Goal: Task Accomplishment & Management: Use online tool/utility

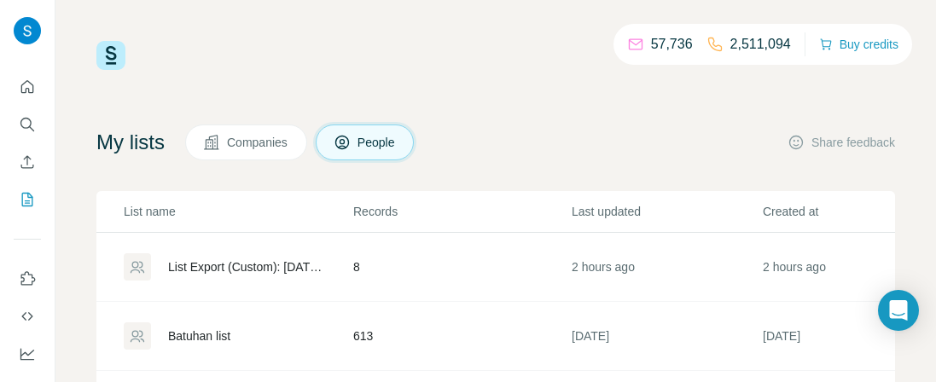
click at [220, 146] on icon at bounding box center [211, 142] width 17 height 17
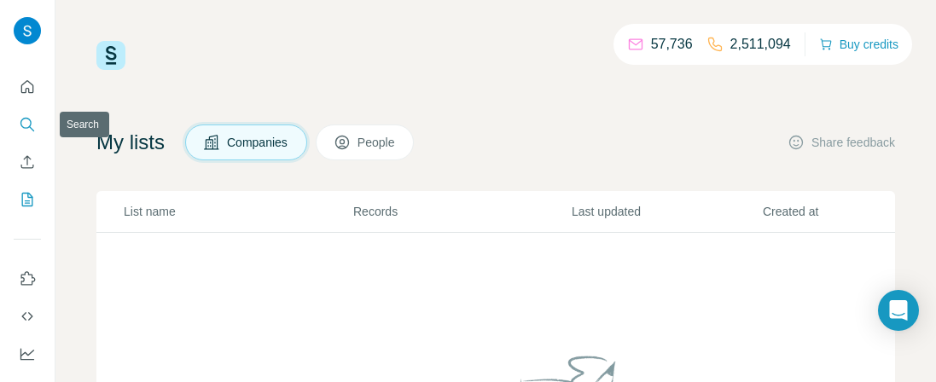
click at [24, 130] on icon "Search" at bounding box center [27, 124] width 17 height 17
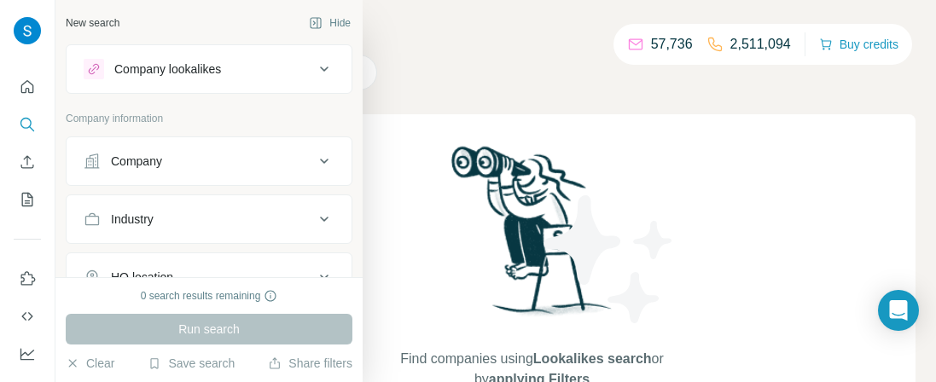
click at [231, 159] on div "Company" at bounding box center [199, 161] width 230 height 17
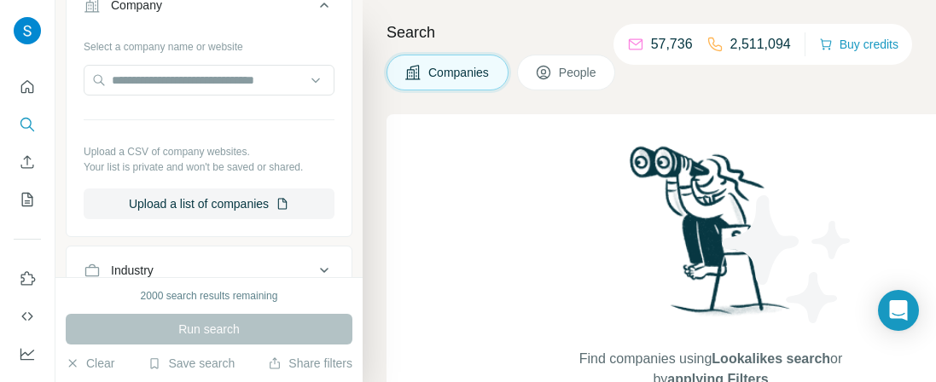
scroll to position [190, 0]
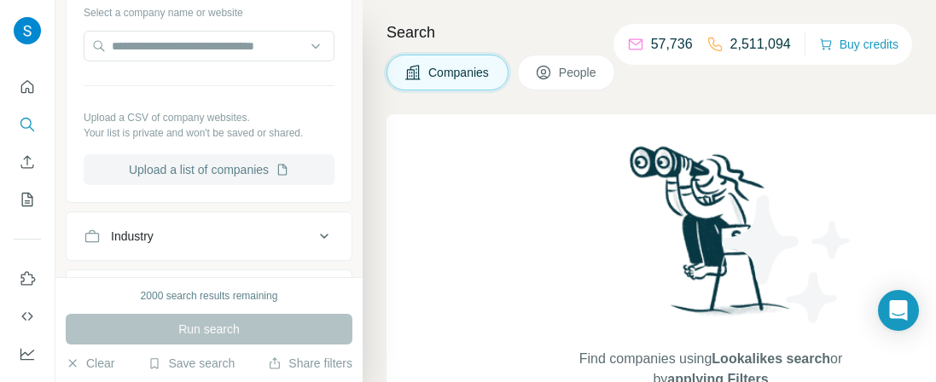
click at [220, 171] on button "Upload a list of companies" at bounding box center [209, 169] width 251 height 31
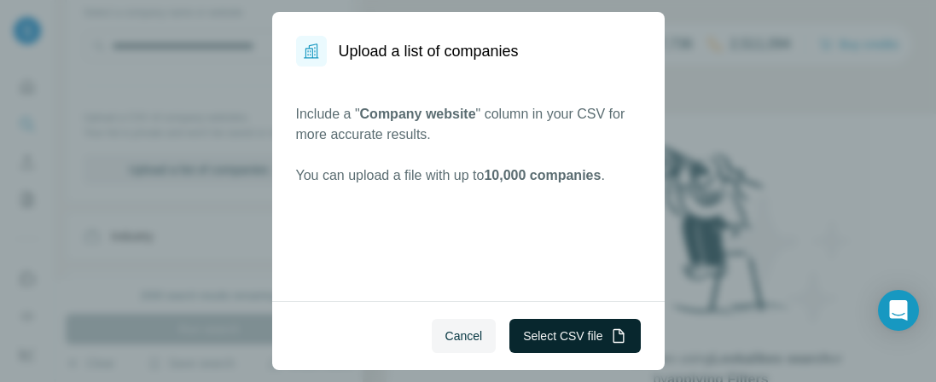
click at [520, 337] on button "Select CSV file" at bounding box center [574, 336] width 131 height 34
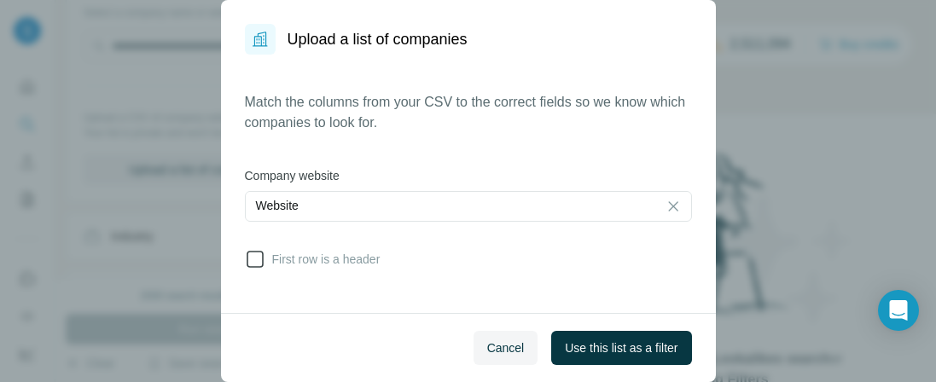
click at [262, 264] on icon at bounding box center [255, 259] width 17 height 17
click at [612, 353] on span "Use this list as a filter" at bounding box center [621, 347] width 113 height 17
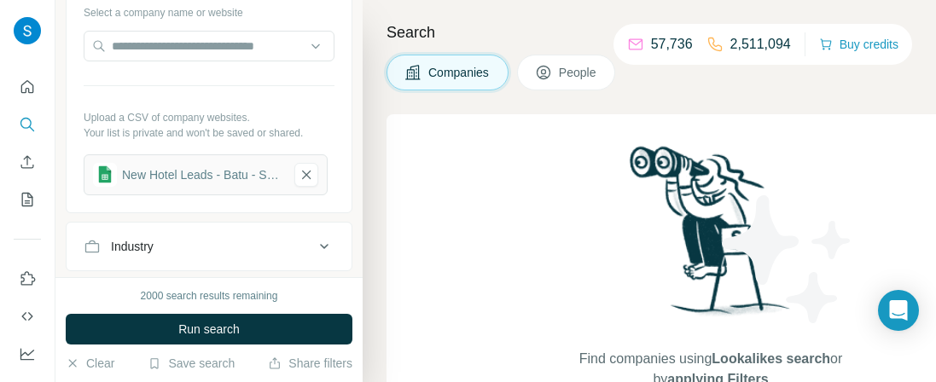
scroll to position [286, 0]
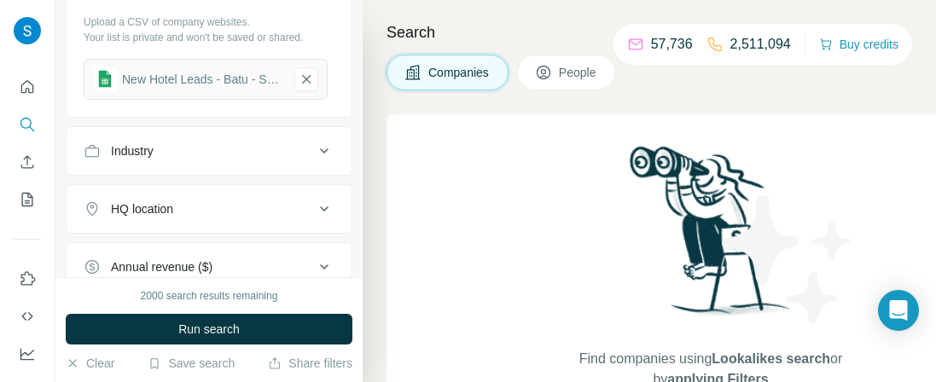
click at [258, 159] on button "Industry" at bounding box center [209, 151] width 285 height 41
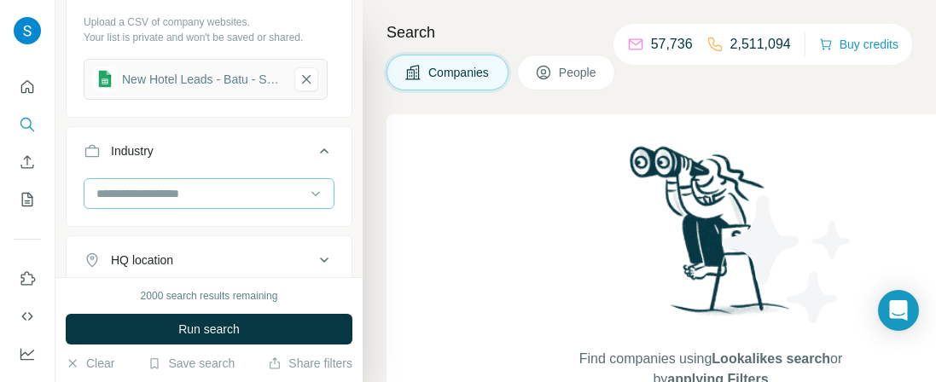
click at [226, 184] on input at bounding box center [200, 193] width 211 height 19
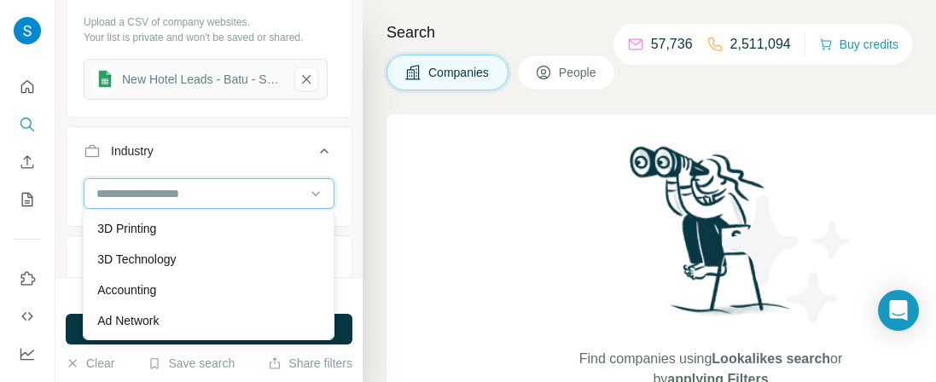
click at [146, 189] on input at bounding box center [200, 193] width 211 height 19
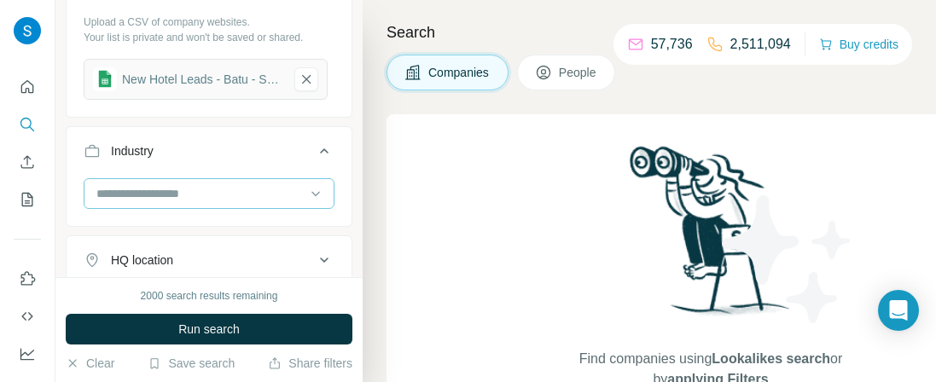
click at [146, 189] on input at bounding box center [200, 193] width 211 height 19
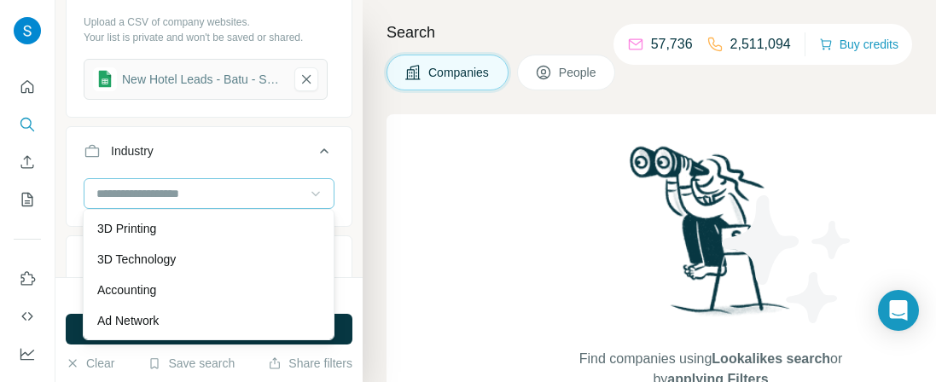
click at [318, 191] on icon at bounding box center [315, 193] width 17 height 17
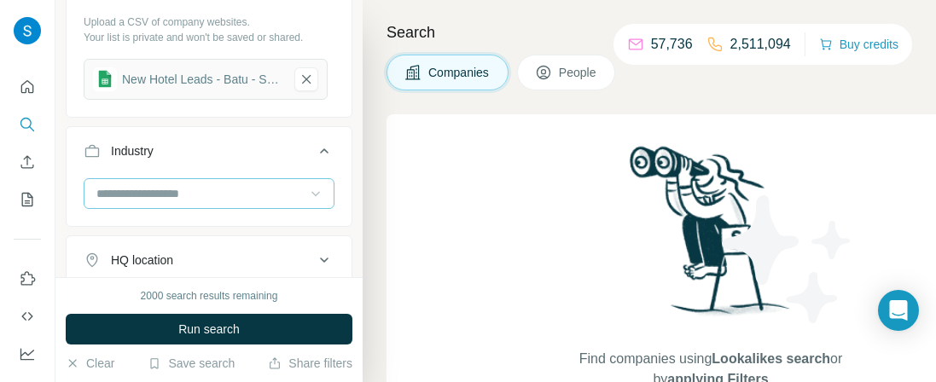
click at [246, 194] on input at bounding box center [200, 193] width 211 height 19
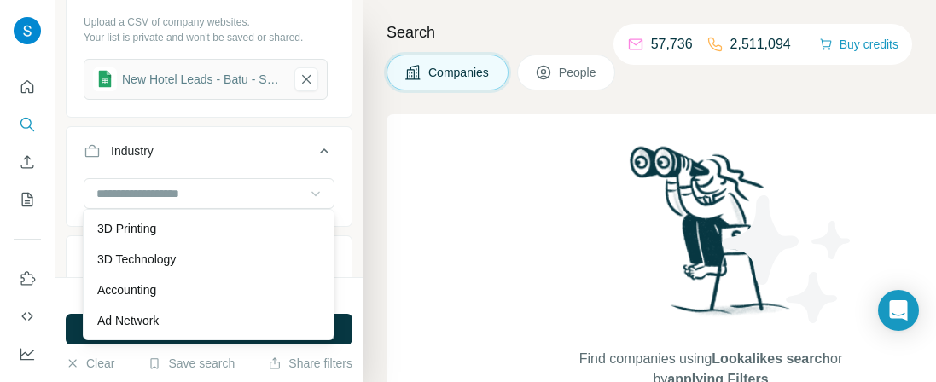
click at [566, 88] on button "People" at bounding box center [566, 73] width 99 height 36
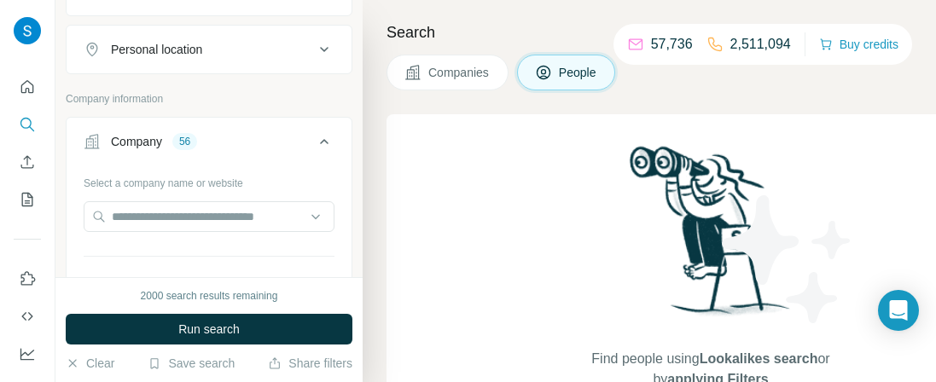
scroll to position [549, 0]
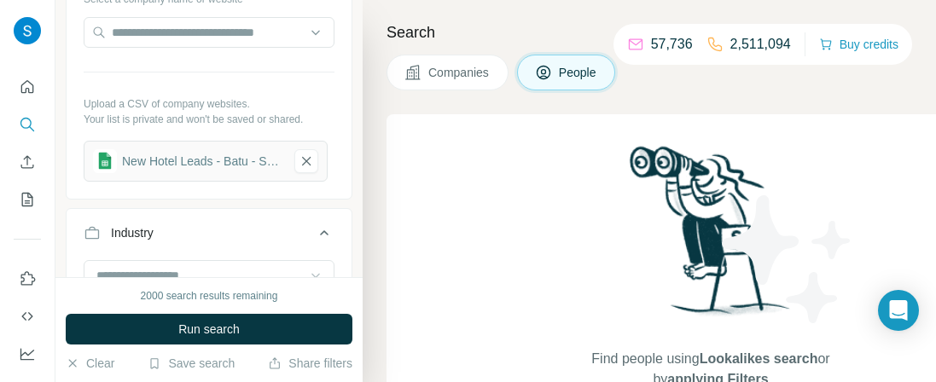
scroll to position [446, 0]
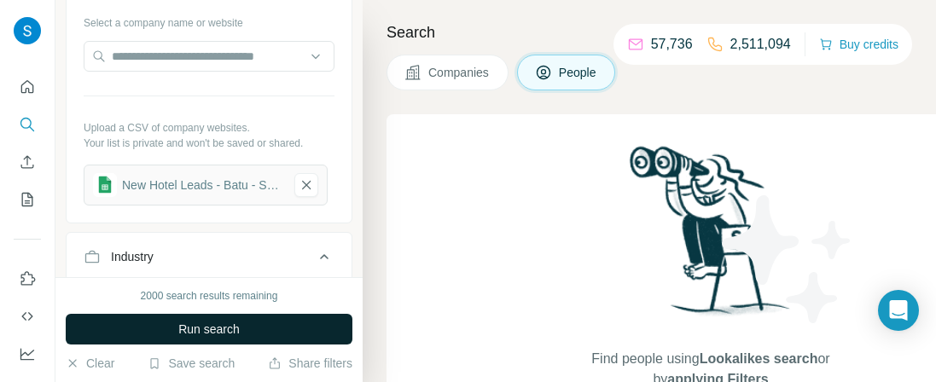
click at [271, 322] on button "Run search" at bounding box center [209, 329] width 287 height 31
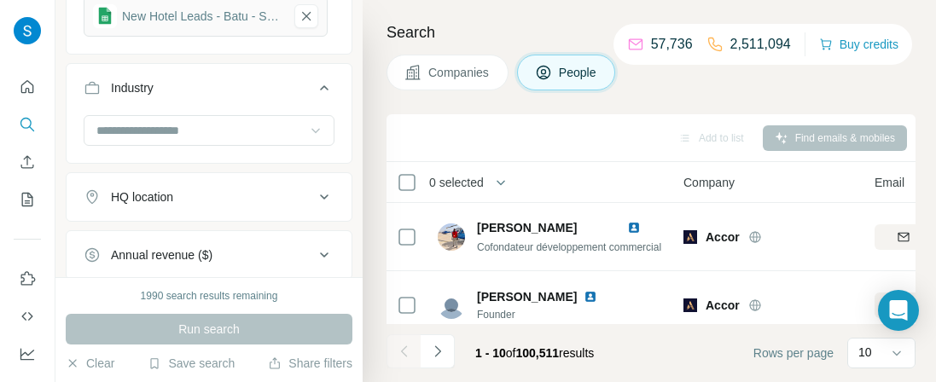
scroll to position [637, 0]
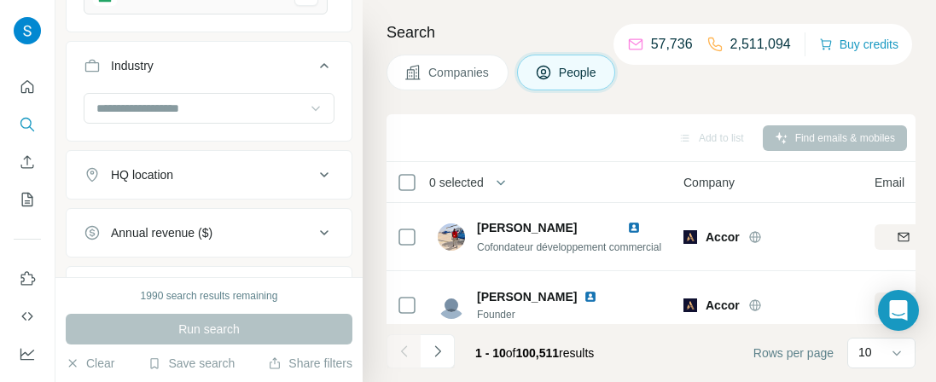
click at [192, 118] on div at bounding box center [209, 110] width 251 height 34
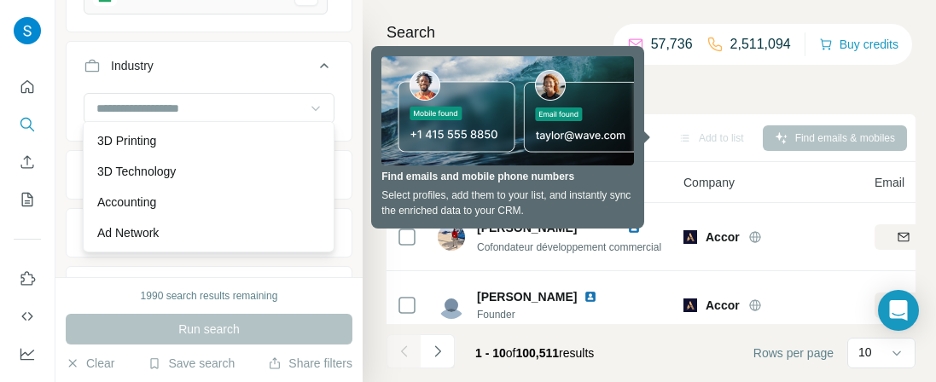
click at [66, 32] on ul "Company 56 Select a company name or website Upload a CSV of company websites. Y…" at bounding box center [209, 98] width 287 height 666
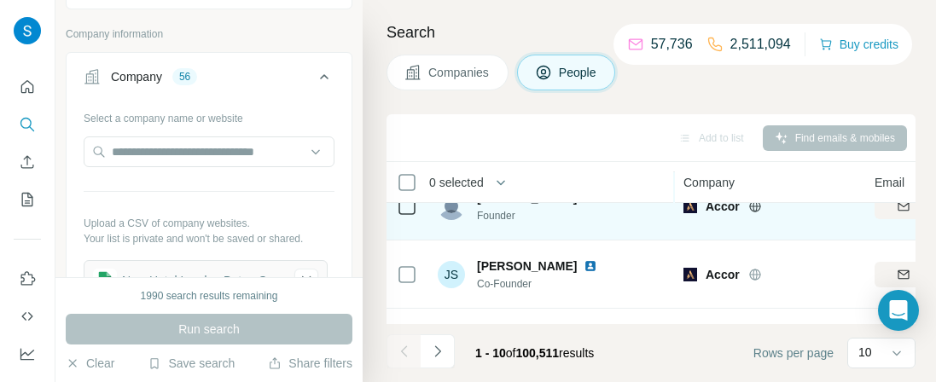
scroll to position [0, 0]
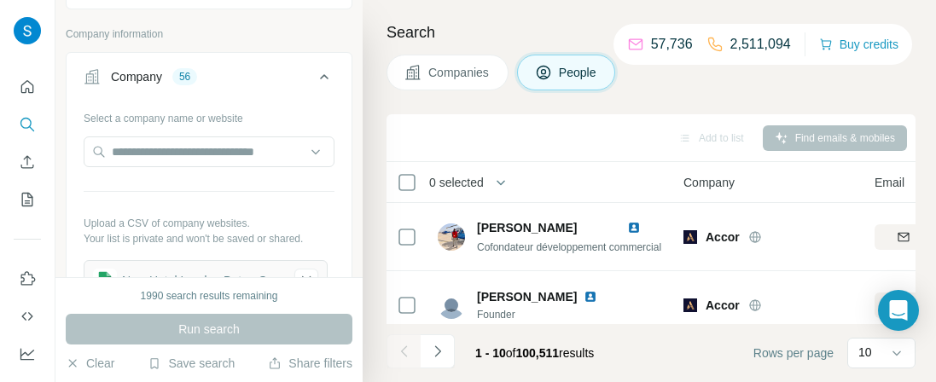
click at [432, 73] on span "Companies" at bounding box center [459, 72] width 62 height 17
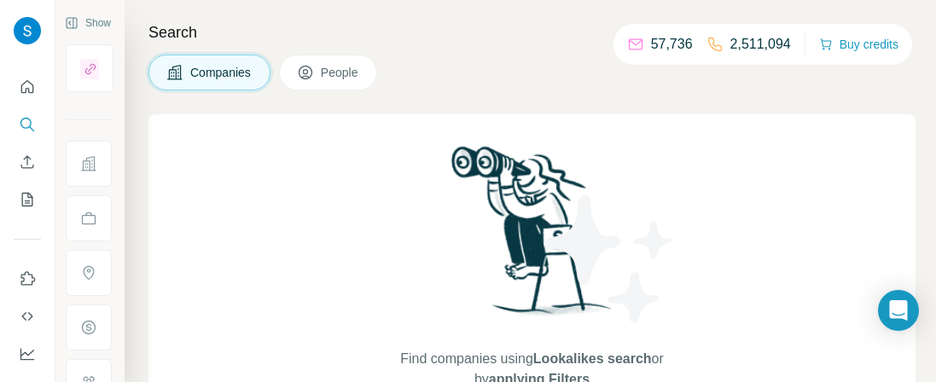
click at [333, 82] on button "People" at bounding box center [328, 73] width 99 height 36
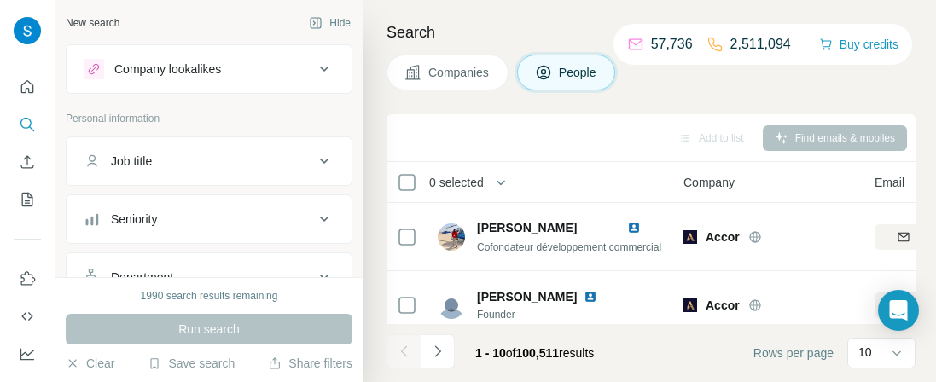
scroll to position [95, 0]
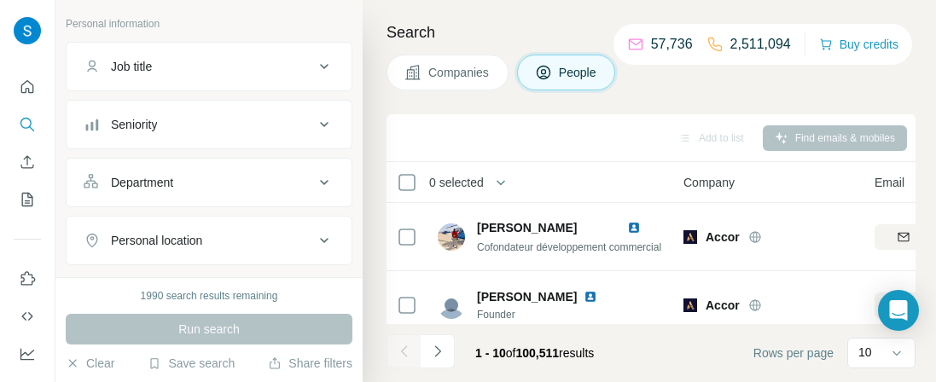
click at [229, 68] on div "Job title" at bounding box center [199, 66] width 230 height 17
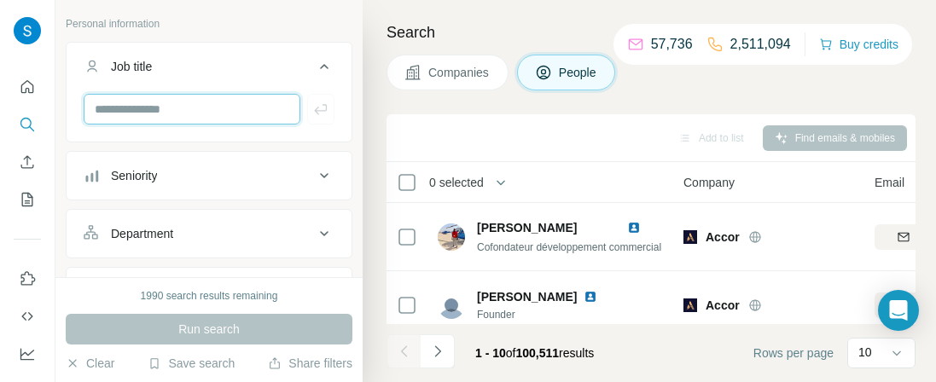
click at [217, 106] on input "text" at bounding box center [192, 109] width 217 height 31
type input "*"
click at [316, 67] on icon at bounding box center [324, 66] width 20 height 20
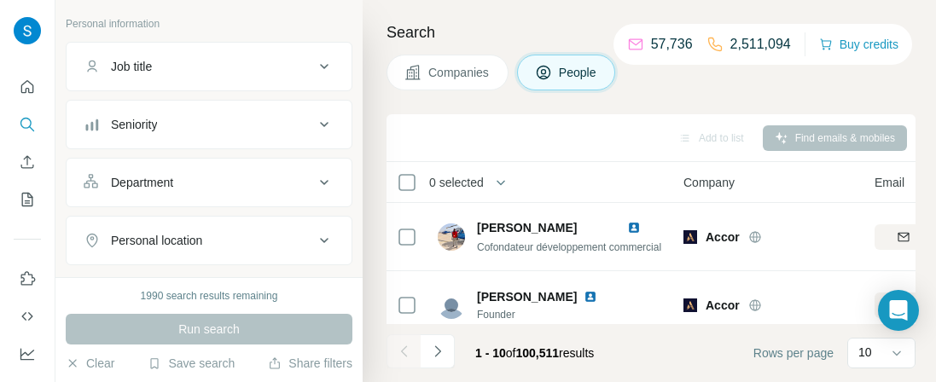
click at [311, 176] on div "Department" at bounding box center [199, 182] width 230 height 17
click at [205, 230] on input at bounding box center [200, 225] width 211 height 19
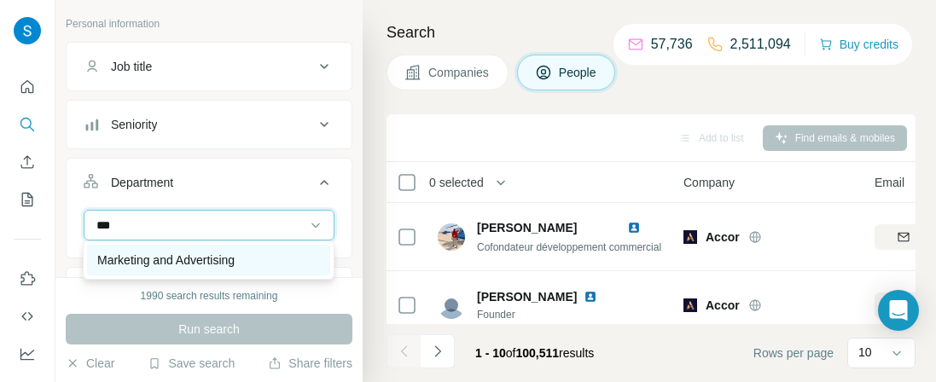
type input "***"
click at [235, 265] on p "Marketing and Advertising" at bounding box center [165, 260] width 137 height 17
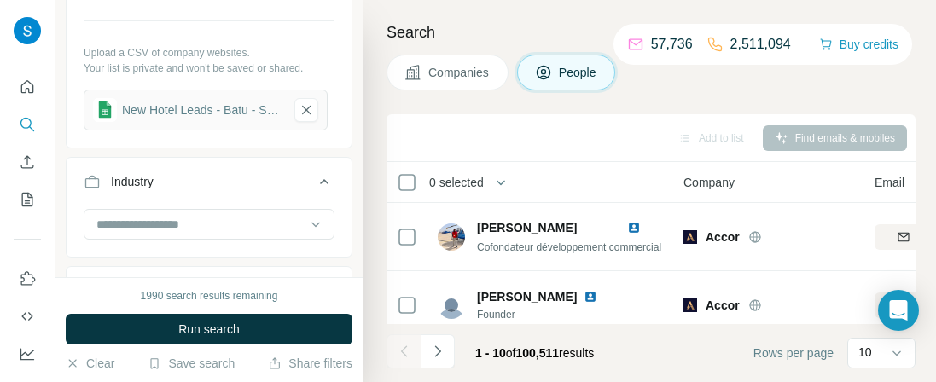
scroll to position [668, 0]
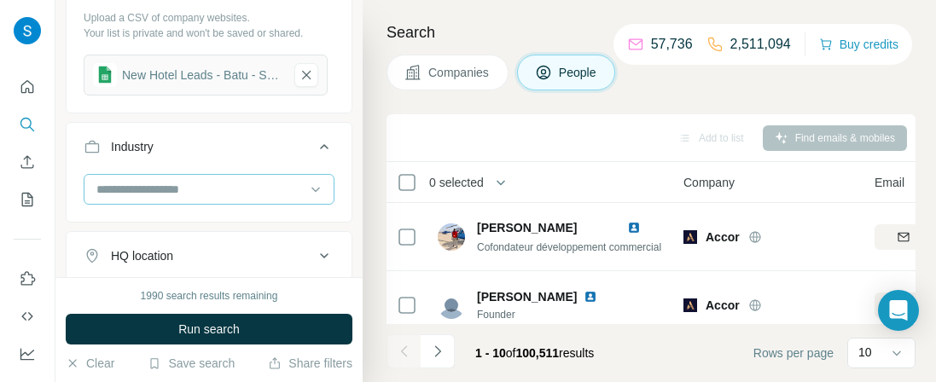
click at [200, 183] on input at bounding box center [200, 189] width 211 height 19
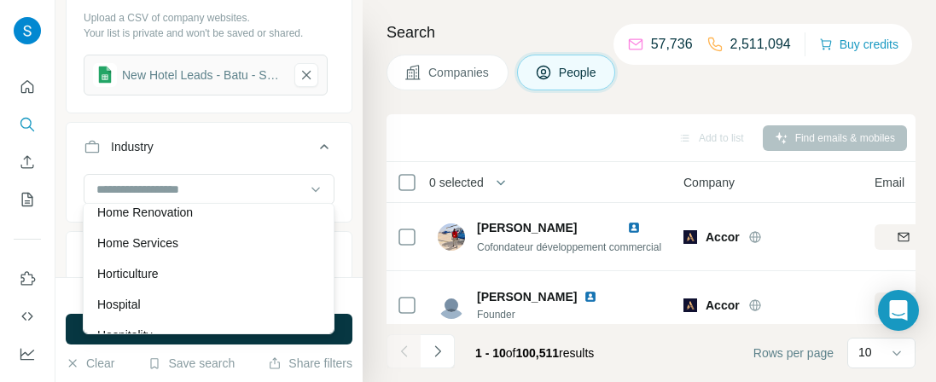
scroll to position [8597, 0]
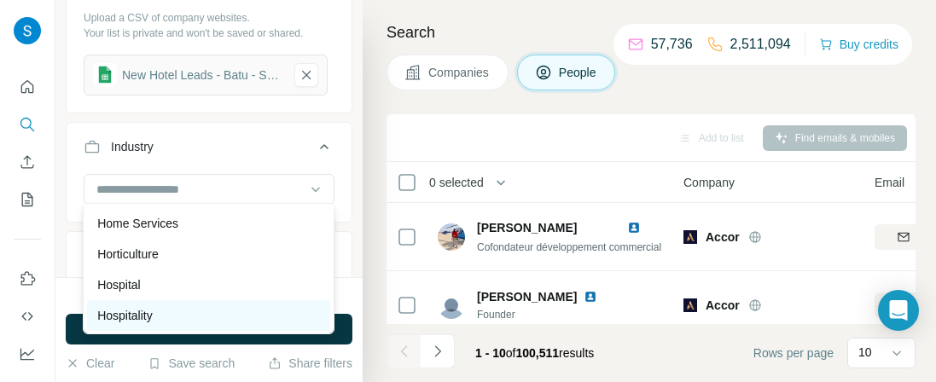
click at [157, 311] on div "Hospitality" at bounding box center [208, 315] width 223 height 17
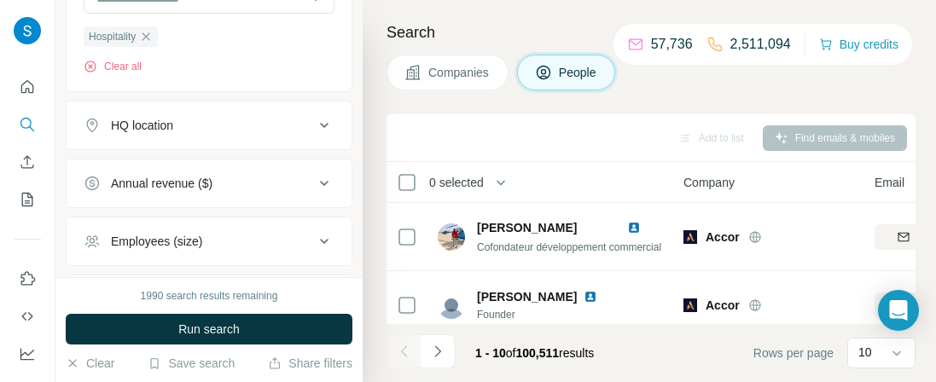
scroll to position [954, 0]
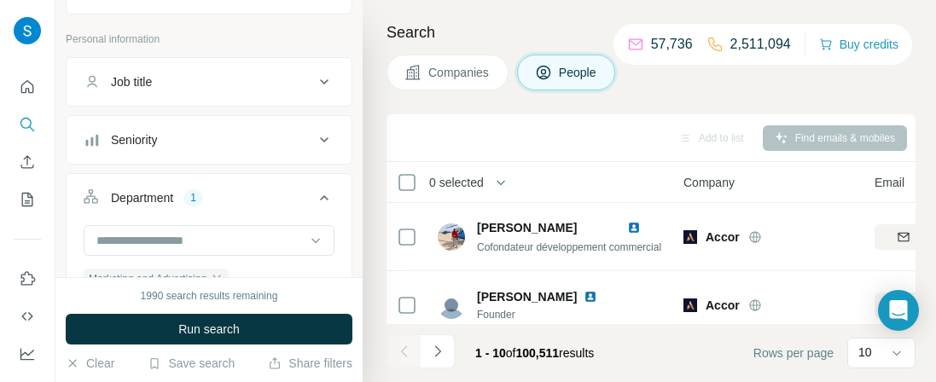
scroll to position [48, 0]
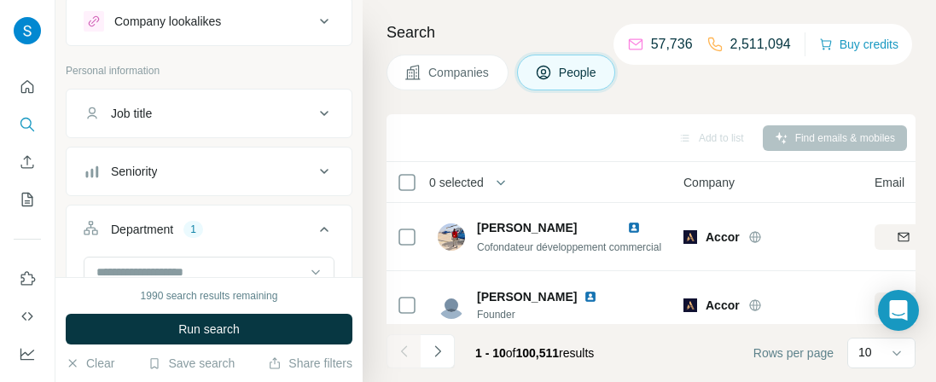
click at [264, 176] on div "Seniority" at bounding box center [199, 171] width 230 height 17
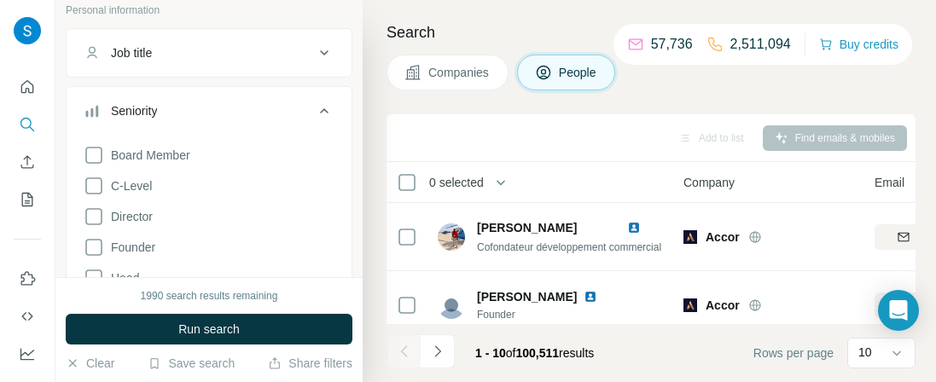
scroll to position [143, 0]
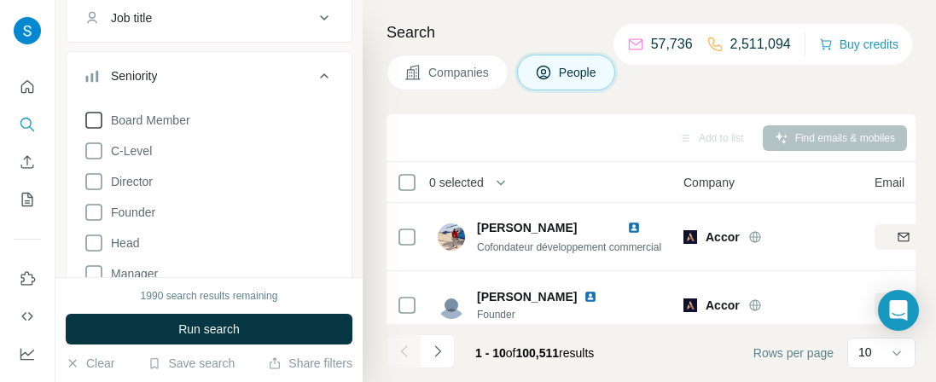
click at [96, 119] on icon at bounding box center [94, 120] width 20 height 20
click at [96, 144] on icon at bounding box center [94, 151] width 20 height 20
click at [94, 182] on icon at bounding box center [94, 181] width 20 height 20
click at [94, 207] on icon at bounding box center [94, 212] width 20 height 20
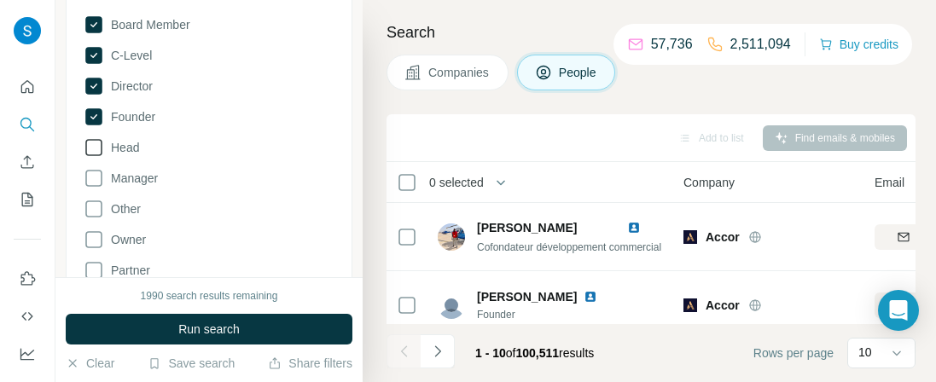
click at [96, 148] on icon at bounding box center [94, 147] width 20 height 20
click at [96, 177] on icon at bounding box center [94, 178] width 20 height 20
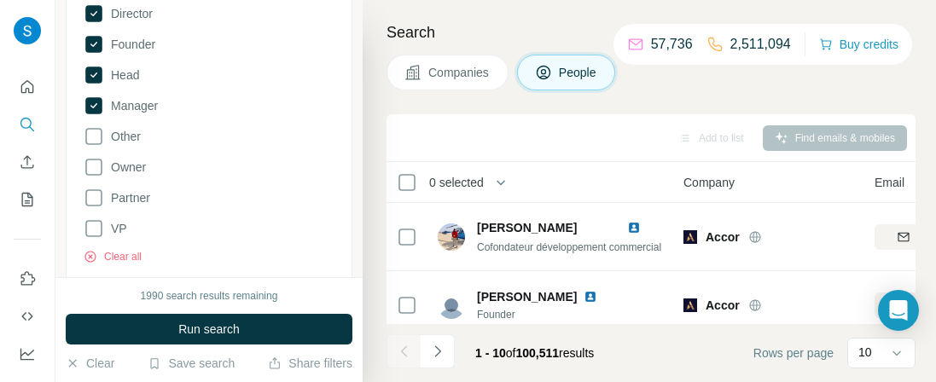
scroll to position [334, 0]
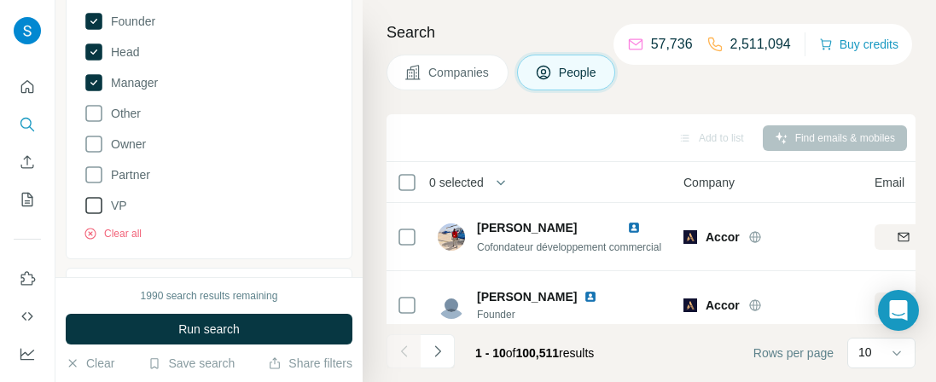
click at [94, 202] on icon at bounding box center [94, 205] width 20 height 20
click at [94, 142] on icon at bounding box center [94, 144] width 20 height 20
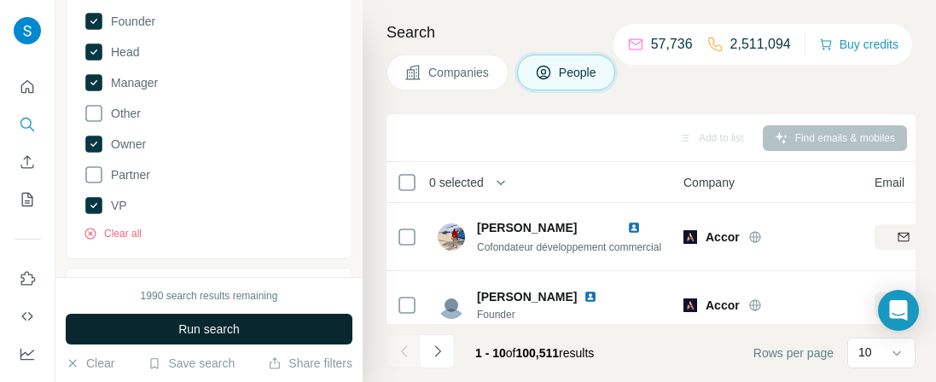
click at [209, 329] on span "Run search" at bounding box center [208, 329] width 61 height 17
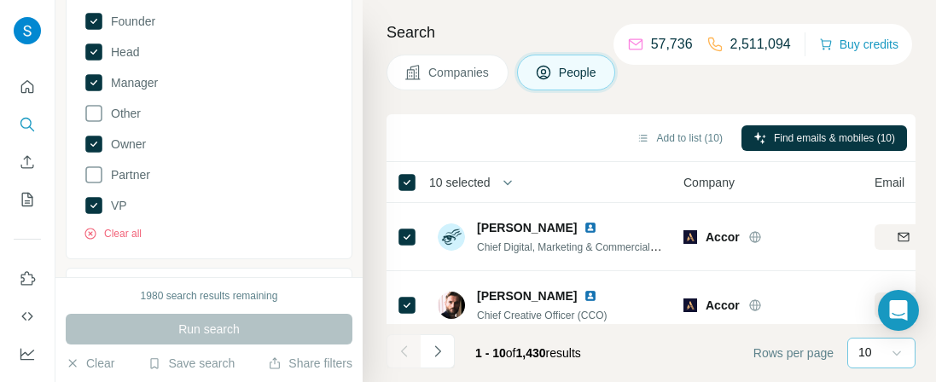
click at [888, 356] on icon at bounding box center [896, 353] width 17 height 17
click at [879, 225] on div "60" at bounding box center [881, 223] width 39 height 17
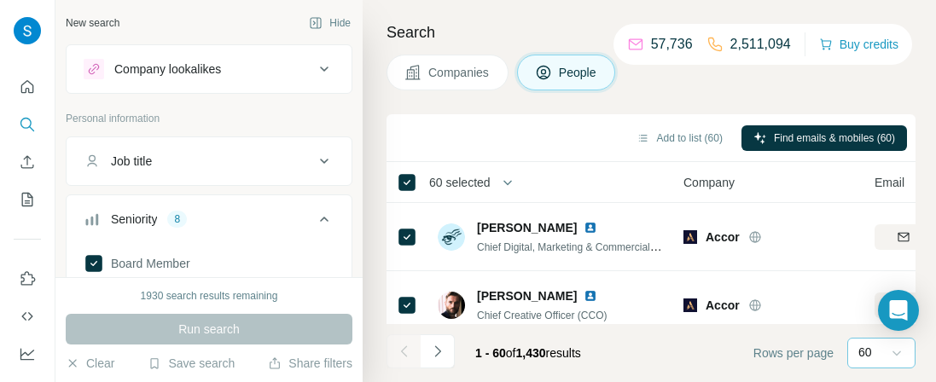
click at [223, 168] on div "Job title" at bounding box center [199, 161] width 230 height 17
click at [327, 157] on icon at bounding box center [324, 161] width 20 height 20
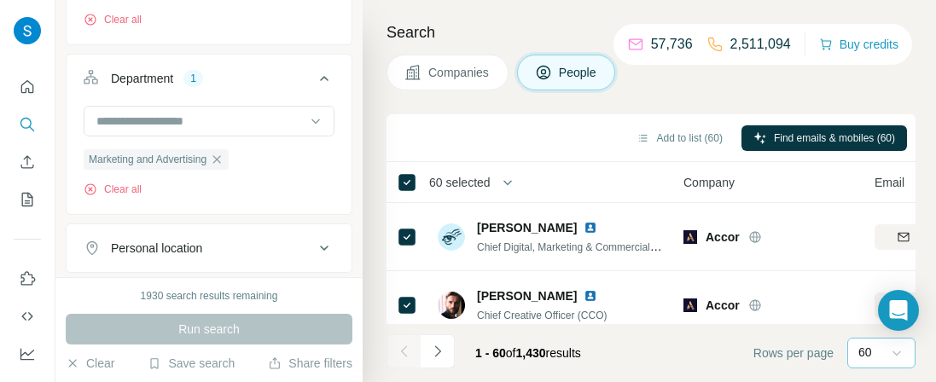
scroll to position [572, 0]
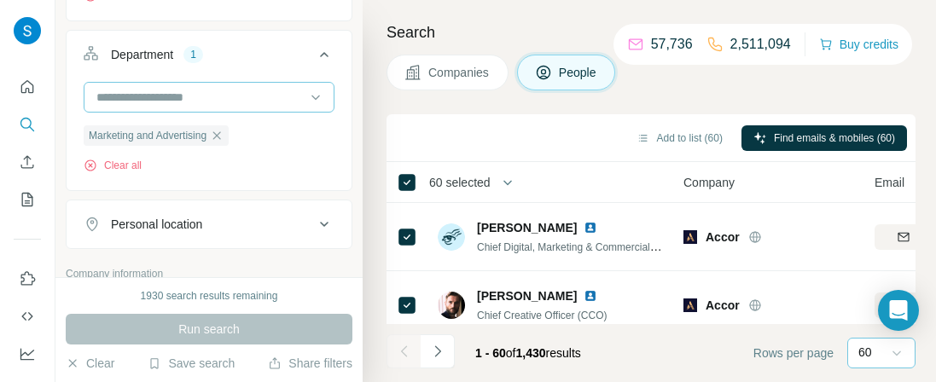
click at [191, 99] on input at bounding box center [200, 97] width 211 height 19
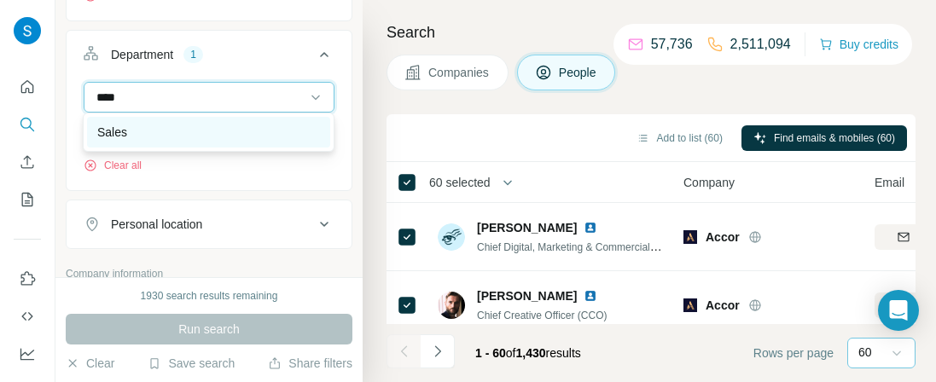
type input "****"
click at [212, 125] on div "Sales" at bounding box center [208, 132] width 223 height 17
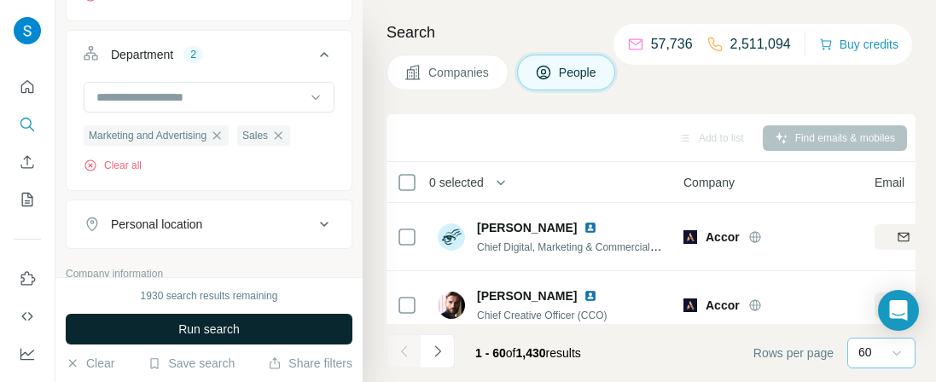
click at [171, 334] on button "Run search" at bounding box center [209, 329] width 287 height 31
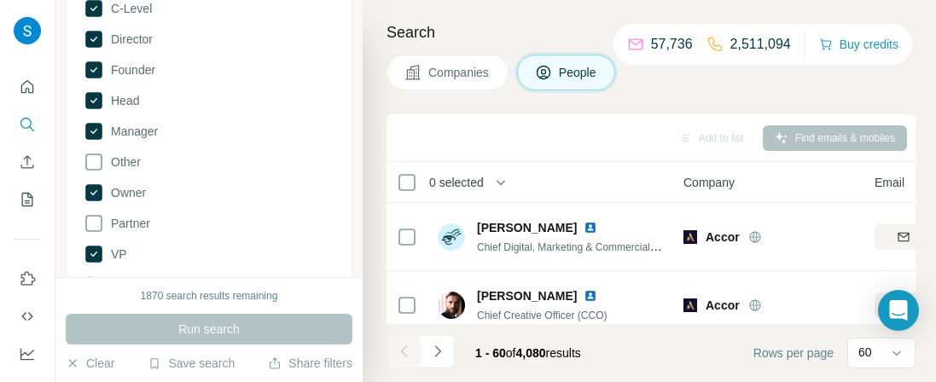
scroll to position [190, 0]
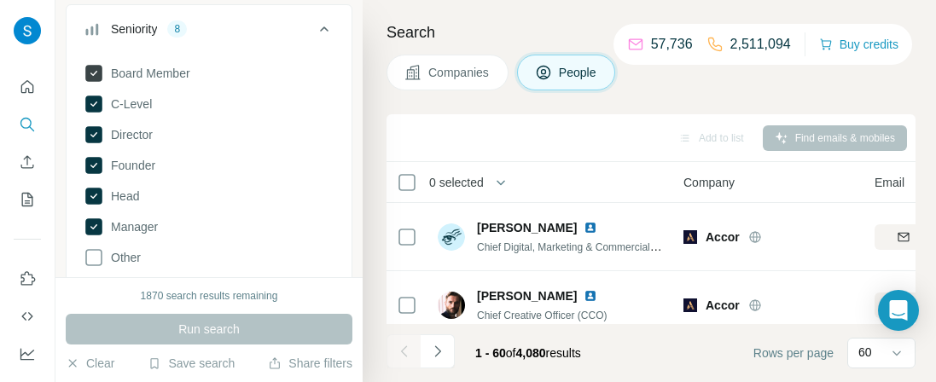
click at [96, 67] on icon at bounding box center [93, 73] width 17 height 17
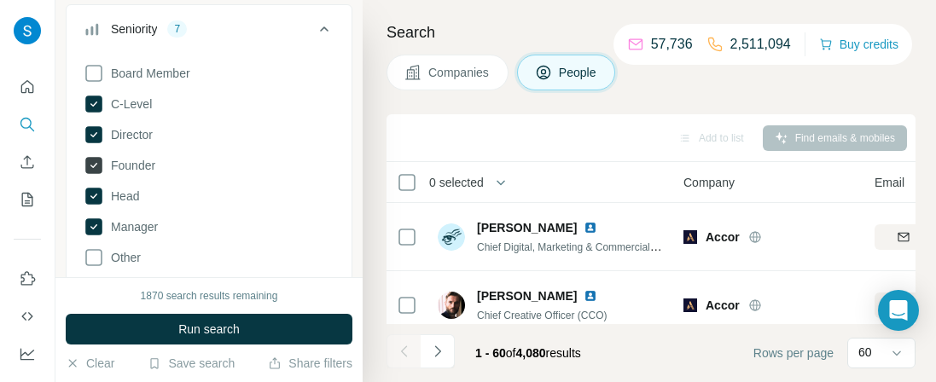
click at [92, 159] on icon at bounding box center [93, 165] width 17 height 17
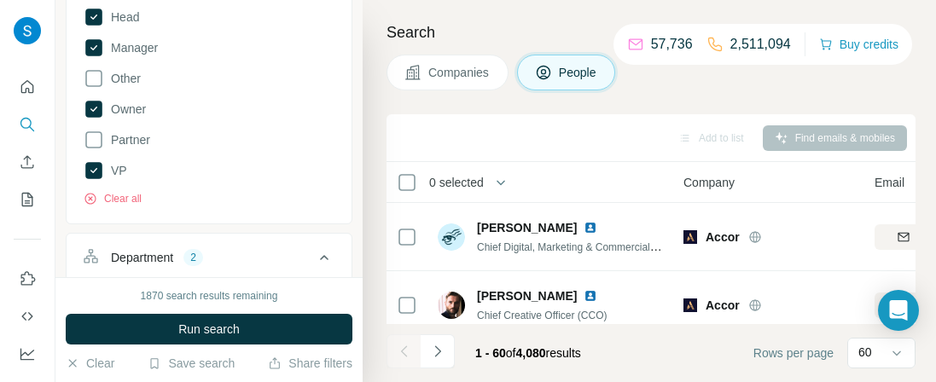
scroll to position [381, 0]
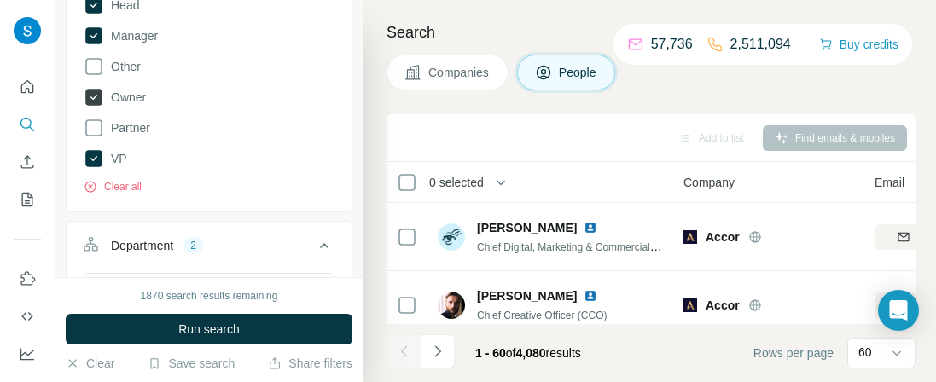
click at [95, 95] on icon at bounding box center [93, 97] width 7 height 5
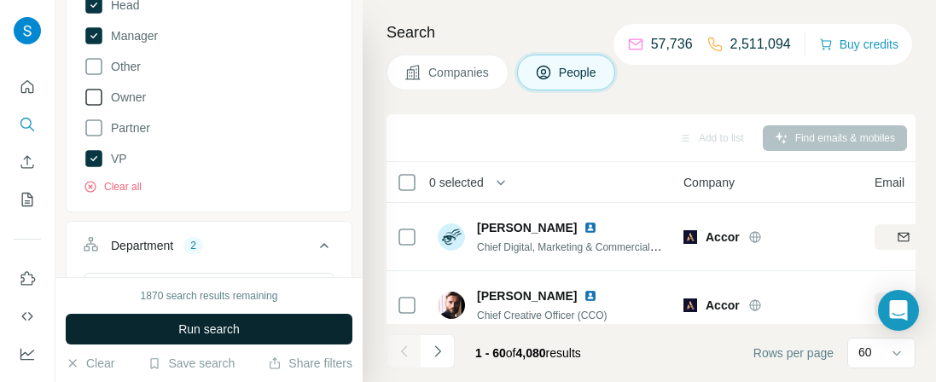
click at [223, 331] on span "Run search" at bounding box center [208, 329] width 61 height 17
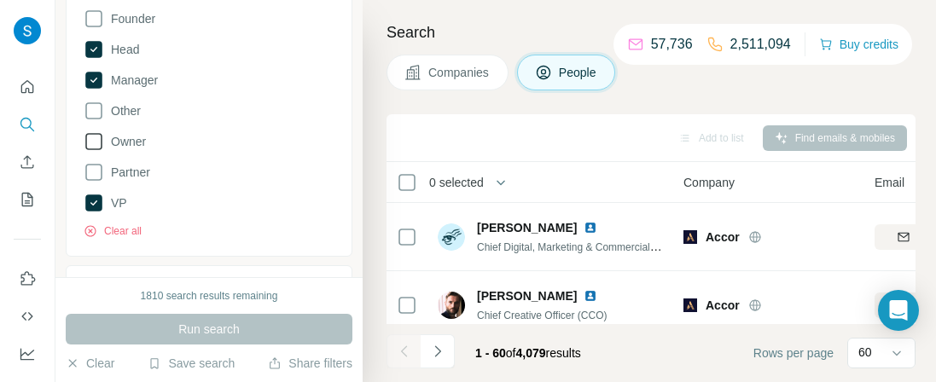
scroll to position [286, 0]
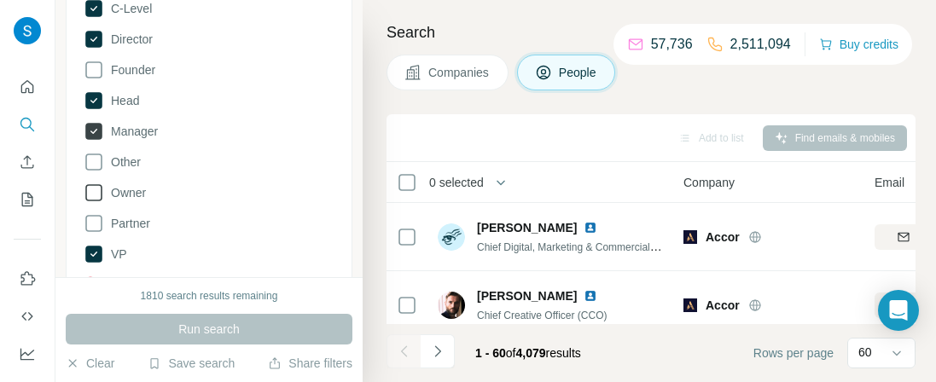
click at [96, 134] on icon at bounding box center [93, 131] width 17 height 17
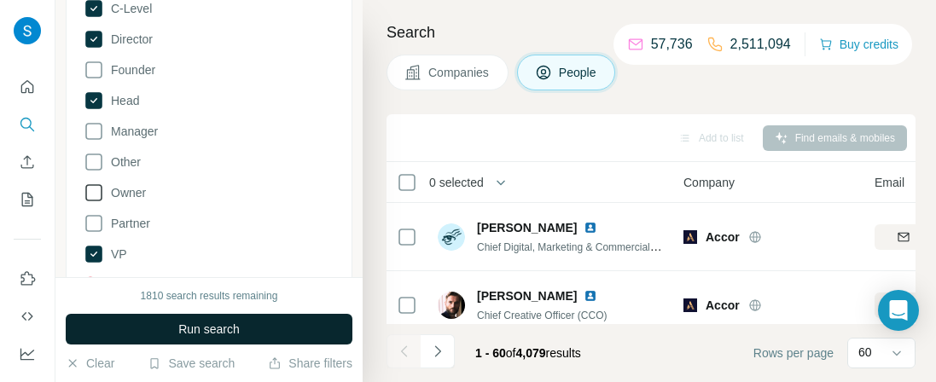
click at [205, 323] on span "Run search" at bounding box center [208, 329] width 61 height 17
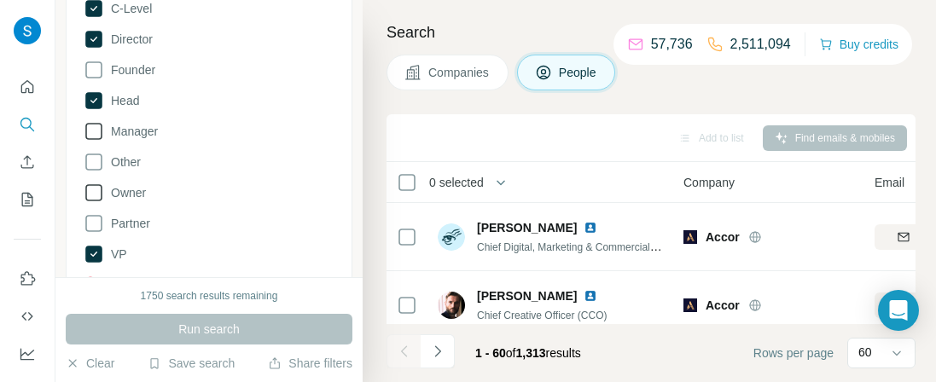
click at [96, 131] on icon at bounding box center [94, 131] width 20 height 20
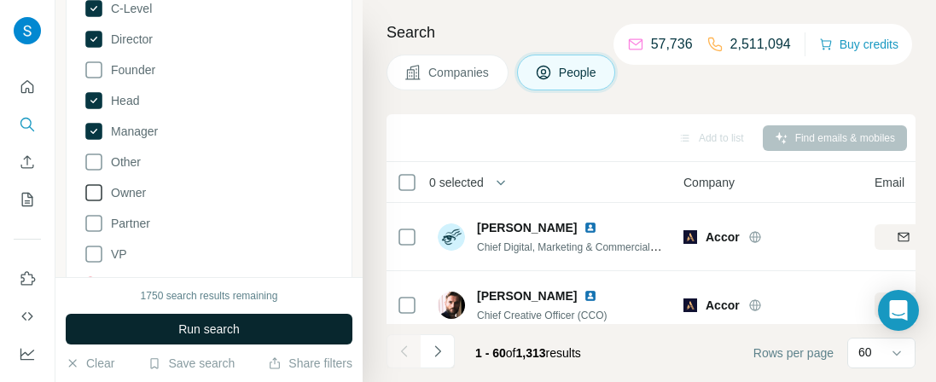
click at [223, 332] on span "Run search" at bounding box center [208, 329] width 61 height 17
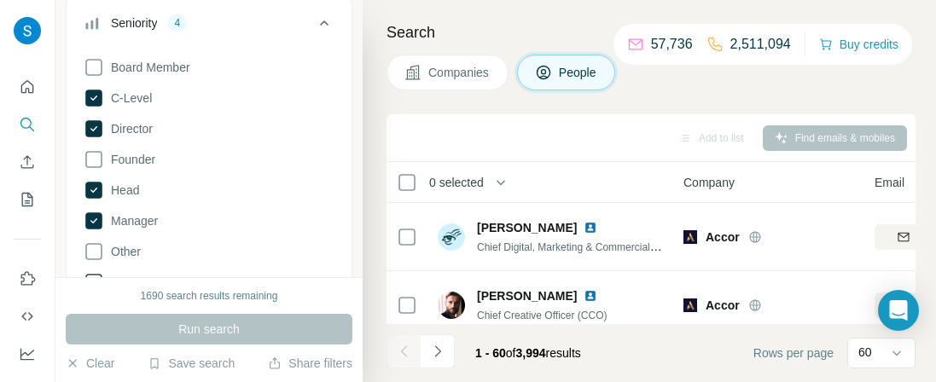
scroll to position [286, 0]
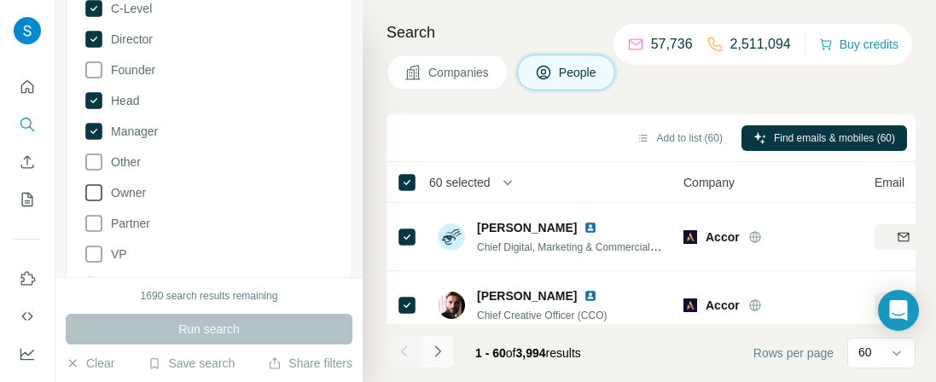
click at [441, 359] on icon "Navigate to next page" at bounding box center [437, 351] width 17 height 17
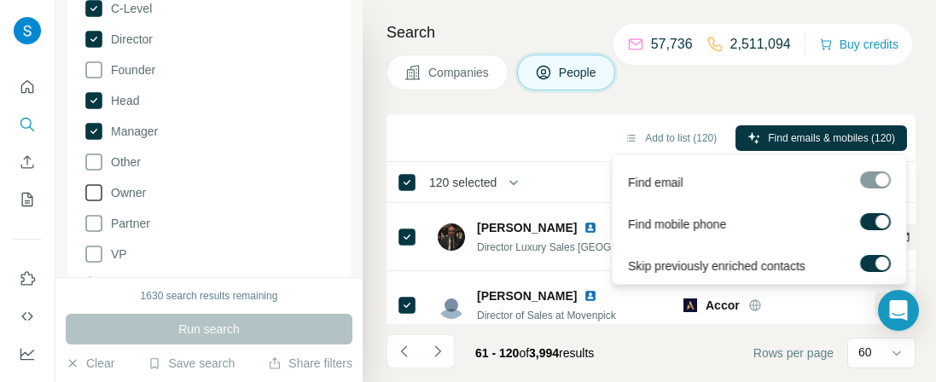
click at [873, 223] on label at bounding box center [875, 221] width 31 height 17
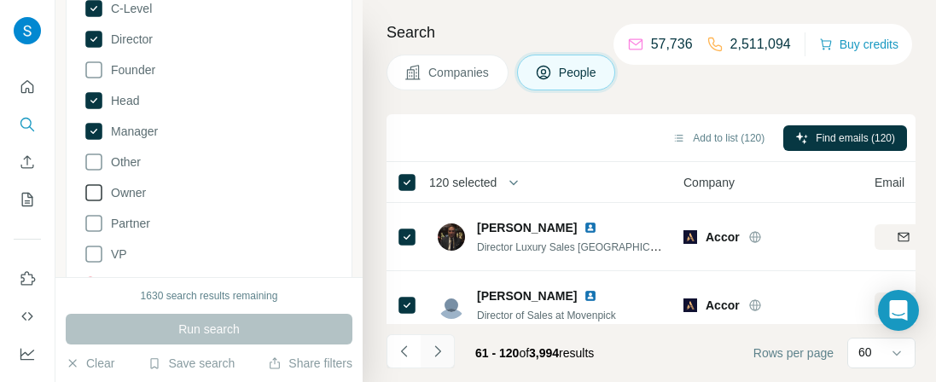
click at [444, 357] on icon "Navigate to next page" at bounding box center [437, 351] width 17 height 17
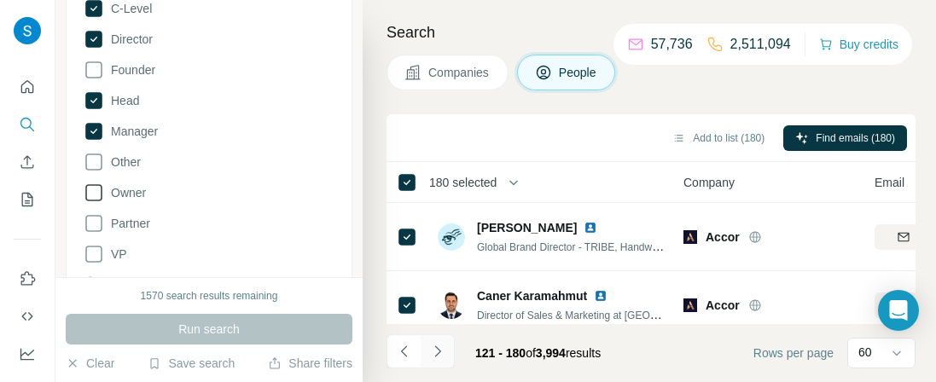
click at [443, 351] on icon "Navigate to next page" at bounding box center [437, 351] width 17 height 17
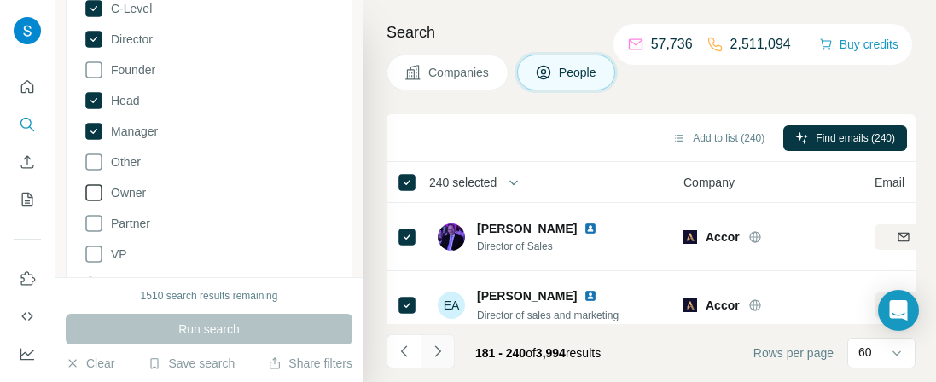
click at [448, 357] on button "Navigate to next page" at bounding box center [438, 351] width 34 height 34
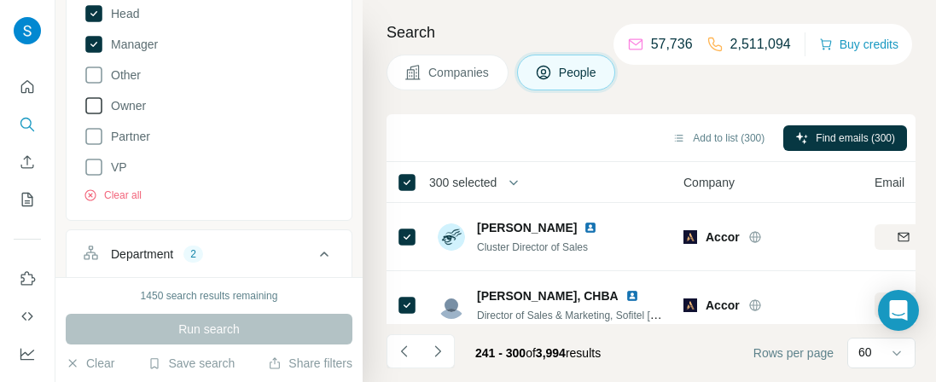
scroll to position [381, 0]
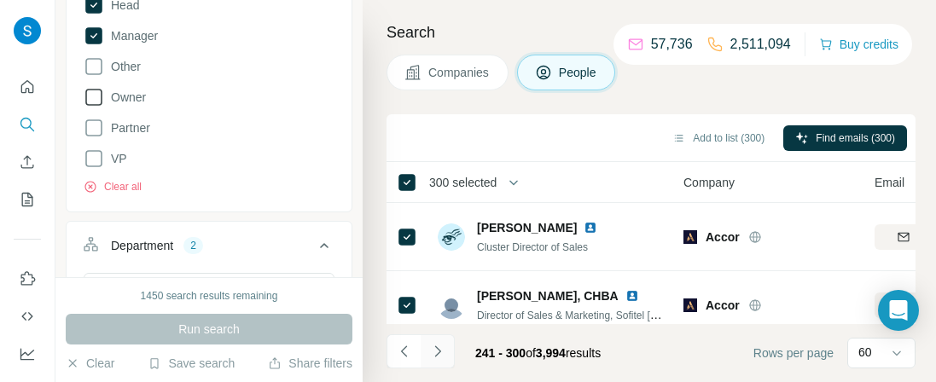
click at [446, 352] on button "Navigate to next page" at bounding box center [438, 351] width 34 height 34
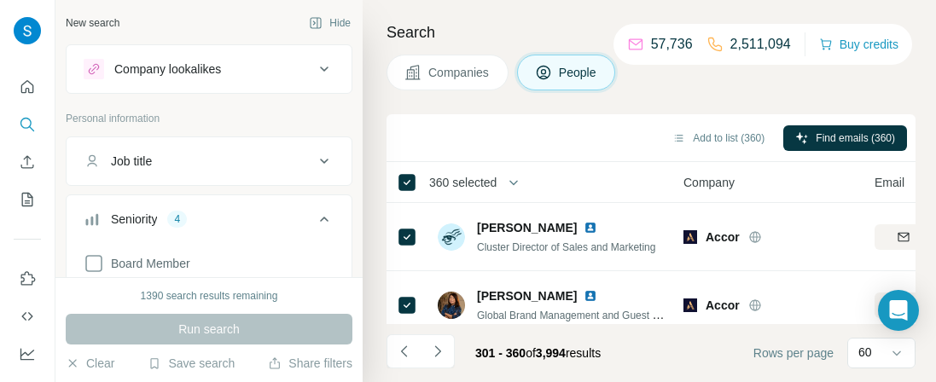
click at [432, 362] on button "Navigate to next page" at bounding box center [438, 351] width 34 height 34
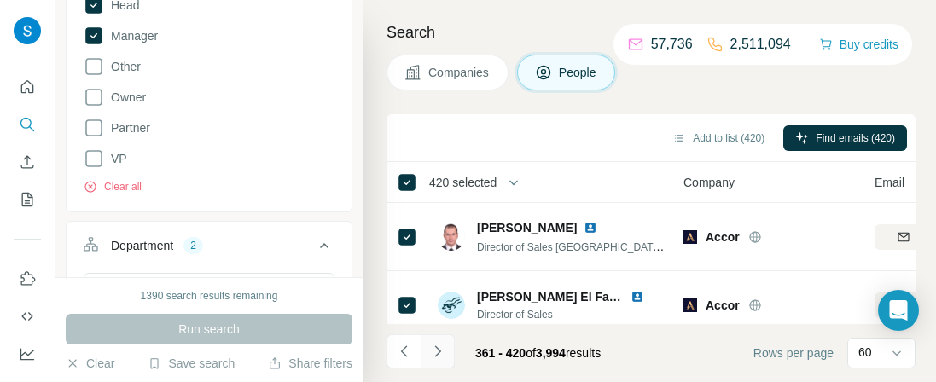
click at [444, 355] on icon "Navigate to next page" at bounding box center [437, 351] width 17 height 17
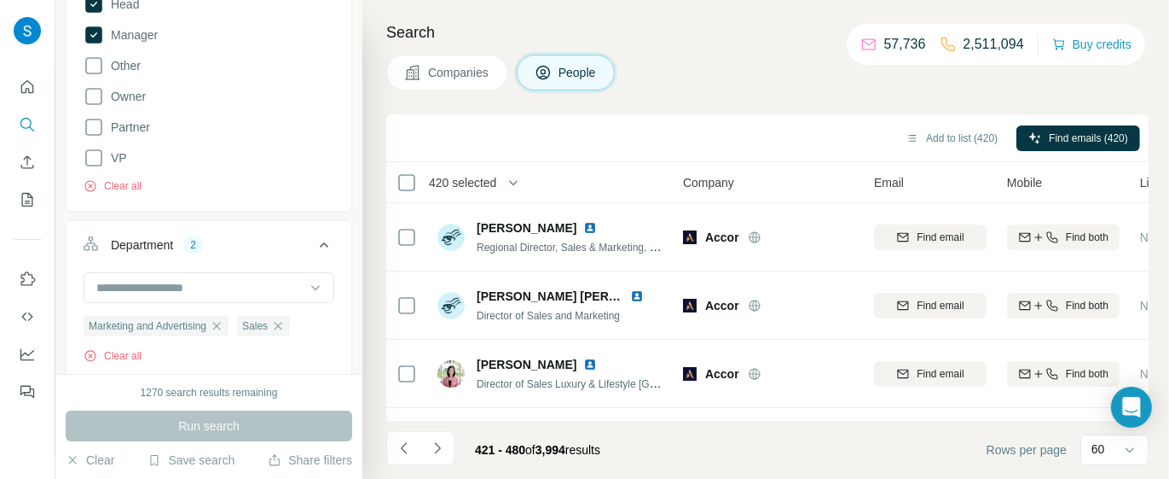
scroll to position [8598, 0]
click at [484, 184] on span "420 selected" at bounding box center [462, 182] width 67 height 17
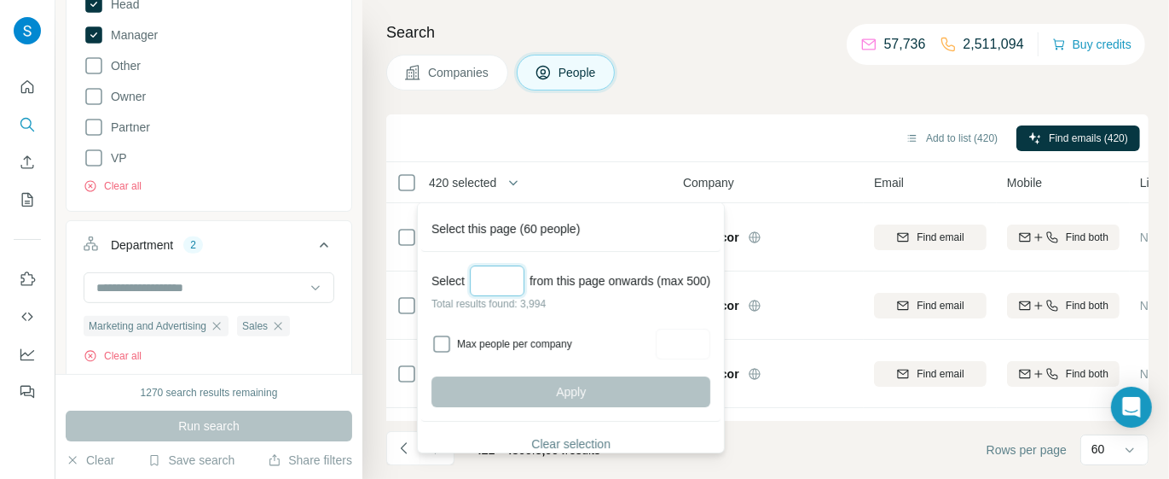
click at [514, 281] on input "Select a number (up to 500)" at bounding box center [497, 280] width 55 height 31
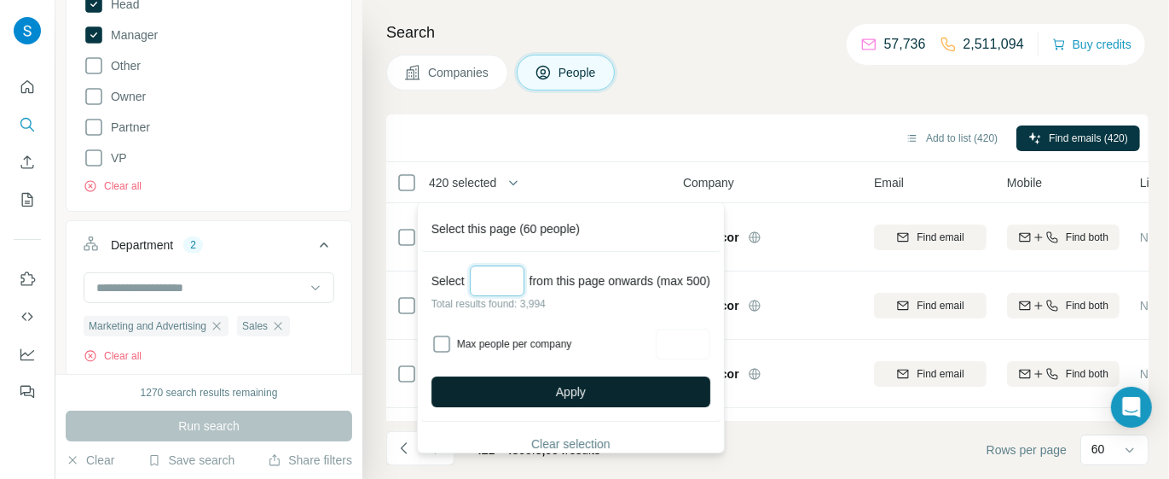
type input "***"
click at [606, 381] on button "Apply" at bounding box center [571, 391] width 279 height 31
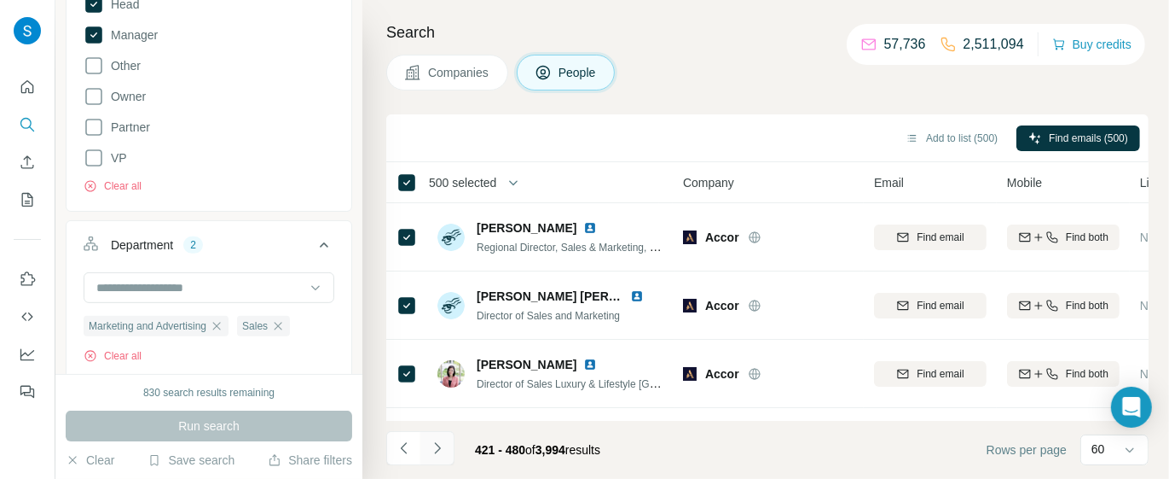
click at [448, 381] on button "Navigate to next page" at bounding box center [438, 448] width 34 height 34
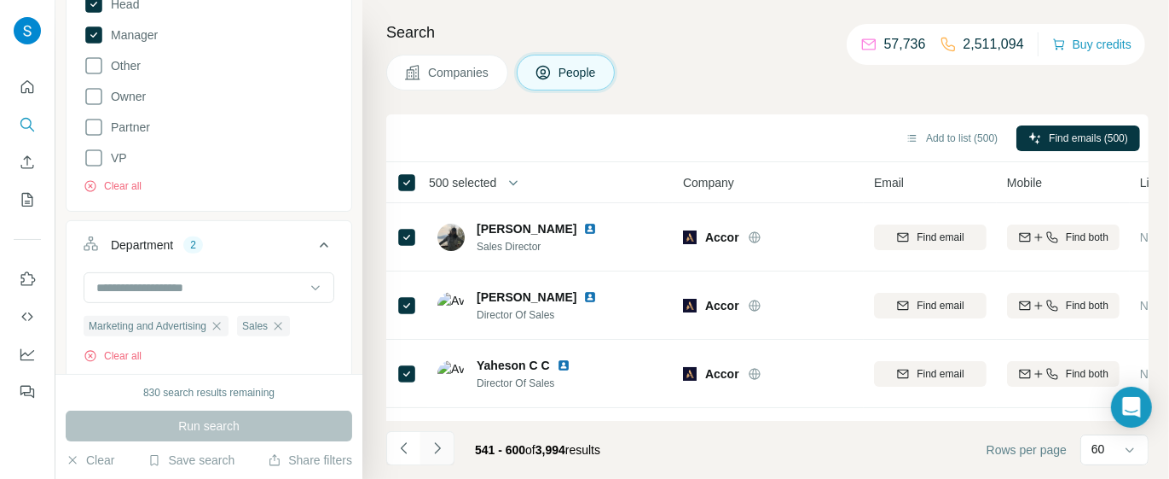
click at [448, 381] on button "Navigate to next page" at bounding box center [438, 448] width 34 height 34
click at [438, 381] on icon "Navigate to next page" at bounding box center [437, 447] width 17 height 17
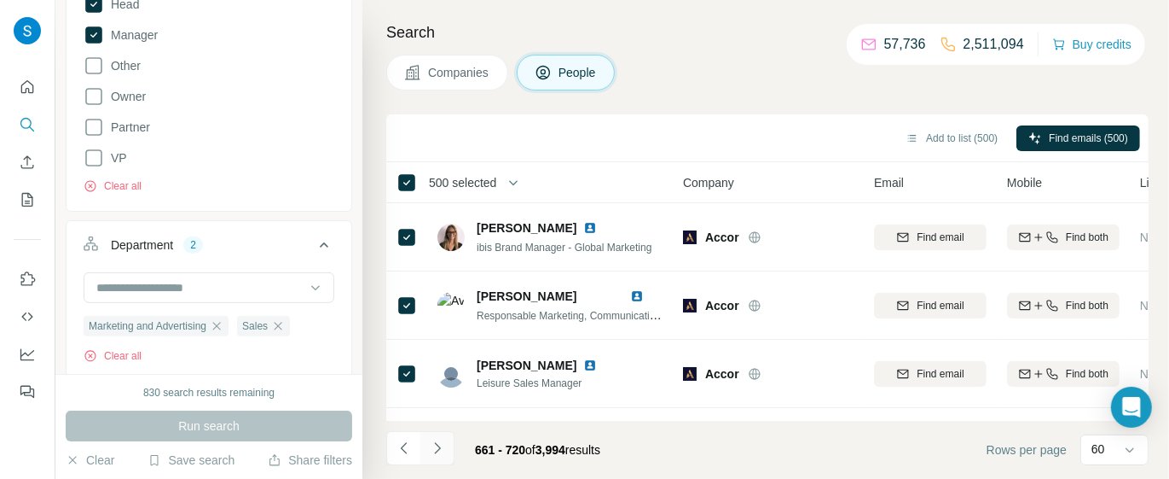
click at [438, 381] on icon "Navigate to next page" at bounding box center [437, 447] width 17 height 17
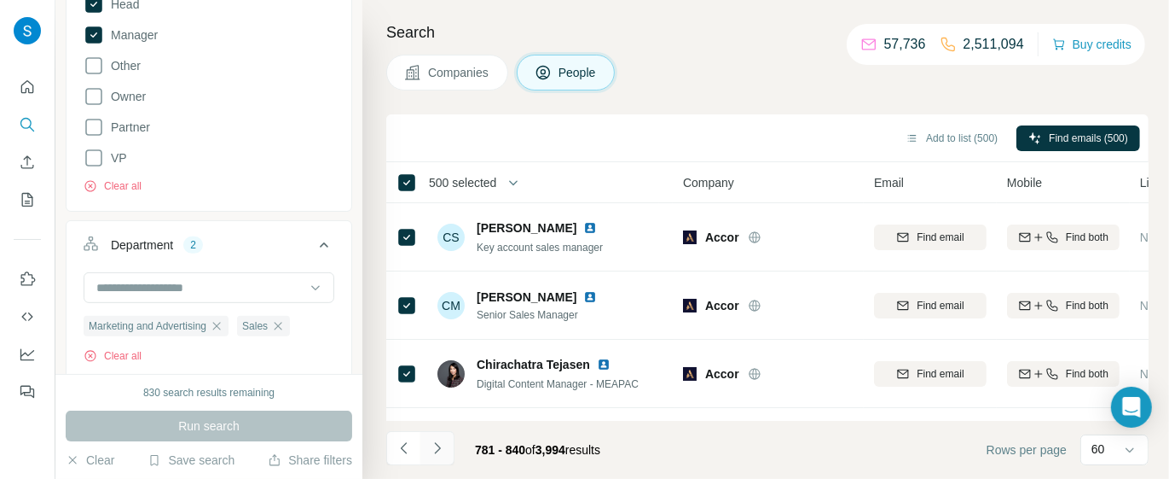
click at [438, 381] on icon "Navigate to next page" at bounding box center [437, 447] width 17 height 17
click at [444, 381] on icon "Navigate to next page" at bounding box center [437, 447] width 17 height 17
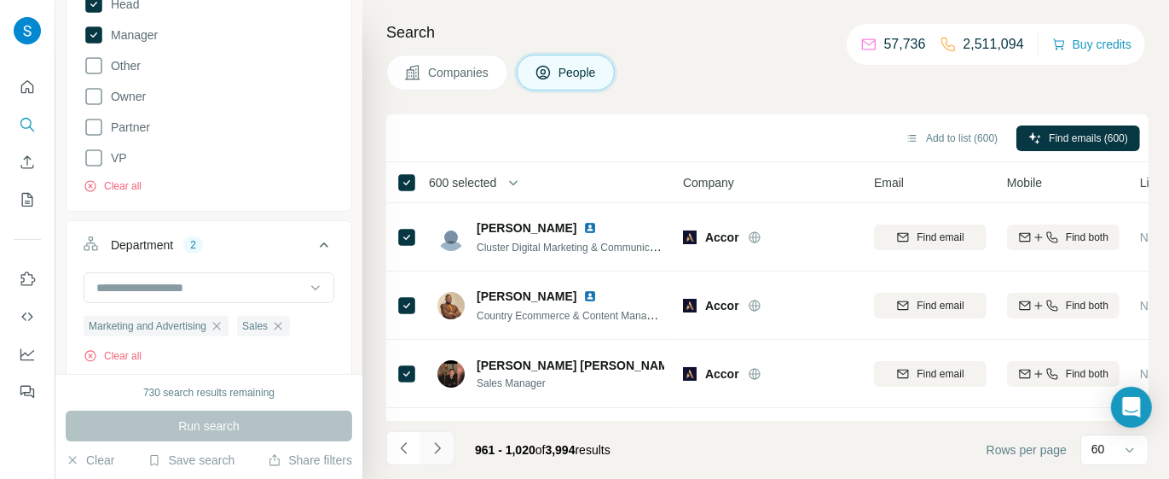
click at [443, 381] on icon "Navigate to next page" at bounding box center [437, 447] width 17 height 17
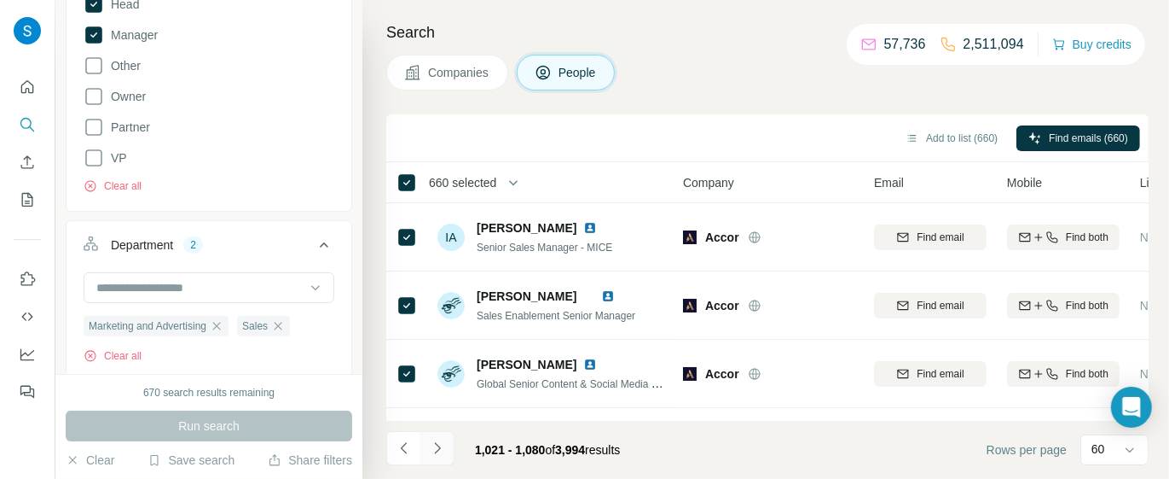
click at [444, 381] on icon "Navigate to next page" at bounding box center [437, 447] width 17 height 17
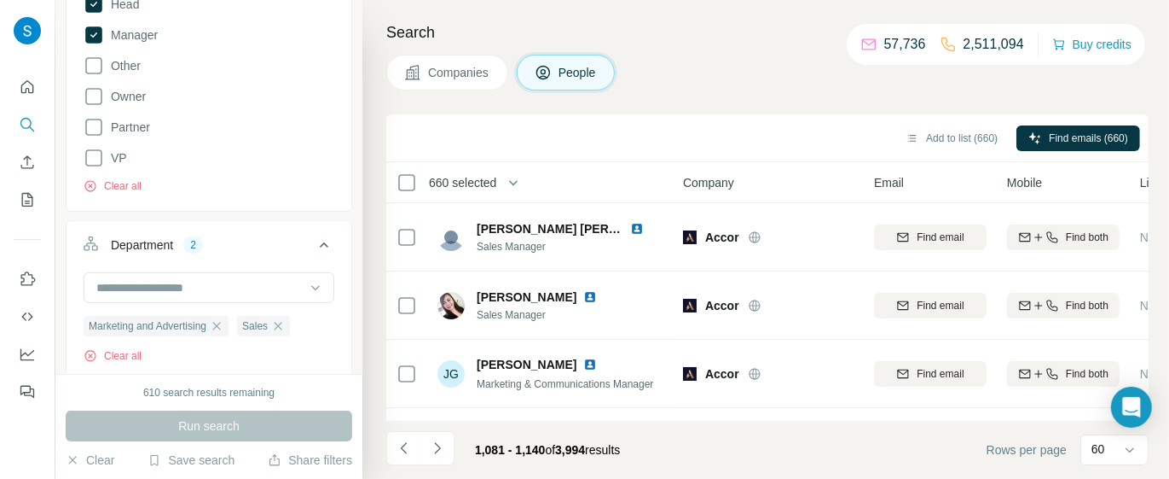
click at [504, 194] on th "660 selected" at bounding box center [522, 182] width 273 height 41
click at [508, 184] on button "button" at bounding box center [513, 182] width 34 height 34
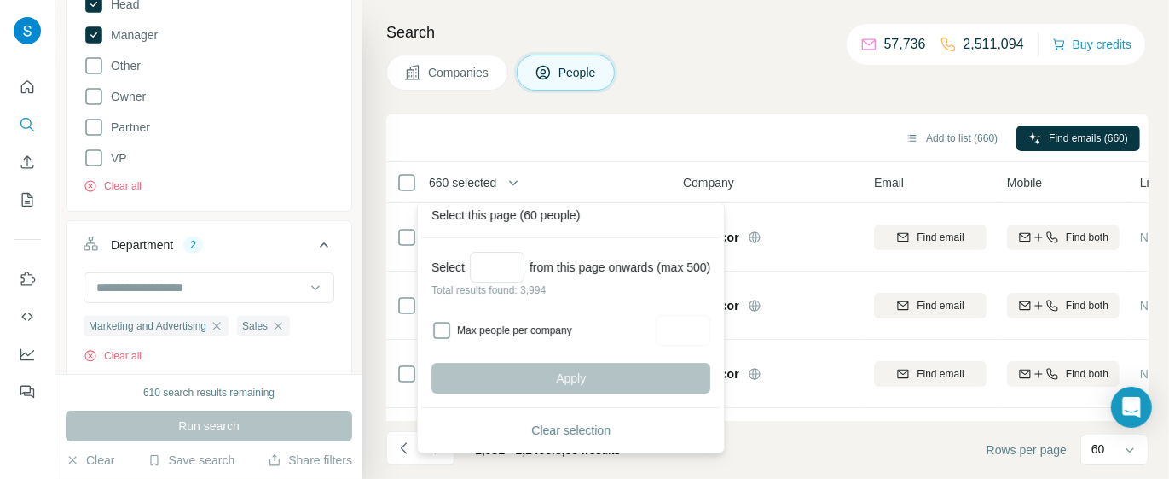
scroll to position [16, 0]
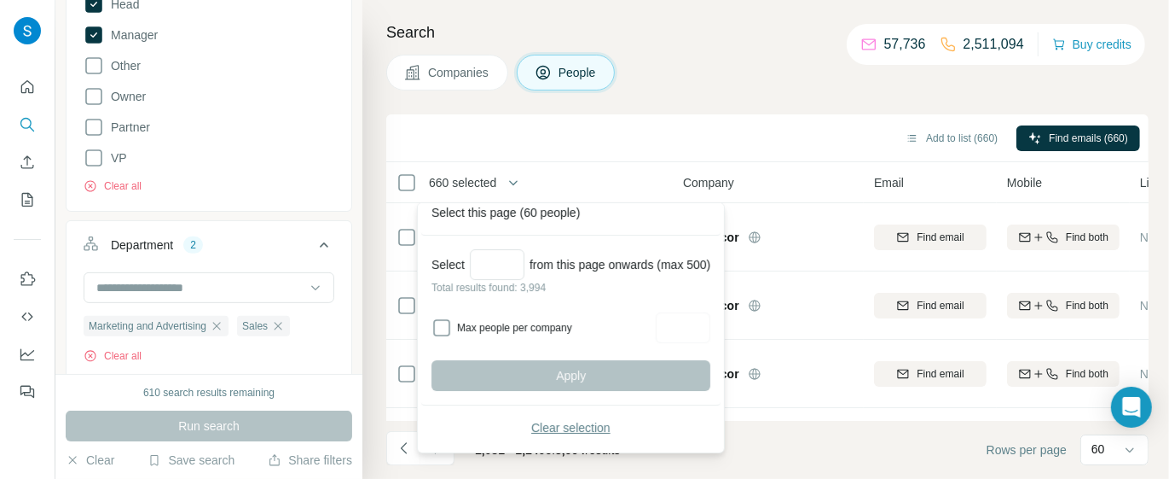
click at [605, 381] on span "Clear selection" at bounding box center [570, 427] width 79 height 17
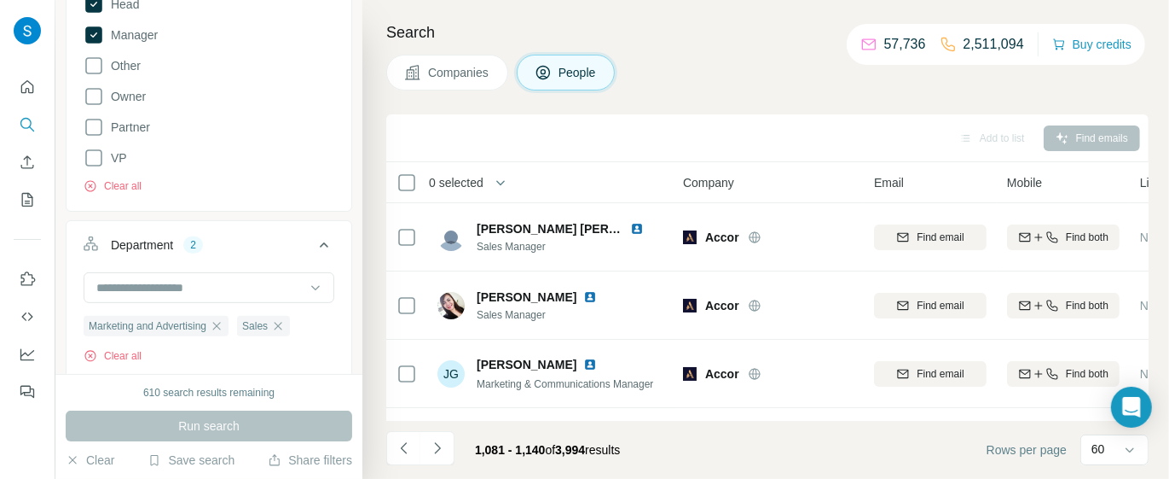
scroll to position [0, 0]
click at [408, 381] on icon "Navigate to previous page" at bounding box center [404, 447] width 17 height 17
click at [407, 381] on icon "Navigate to previous page" at bounding box center [404, 447] width 17 height 17
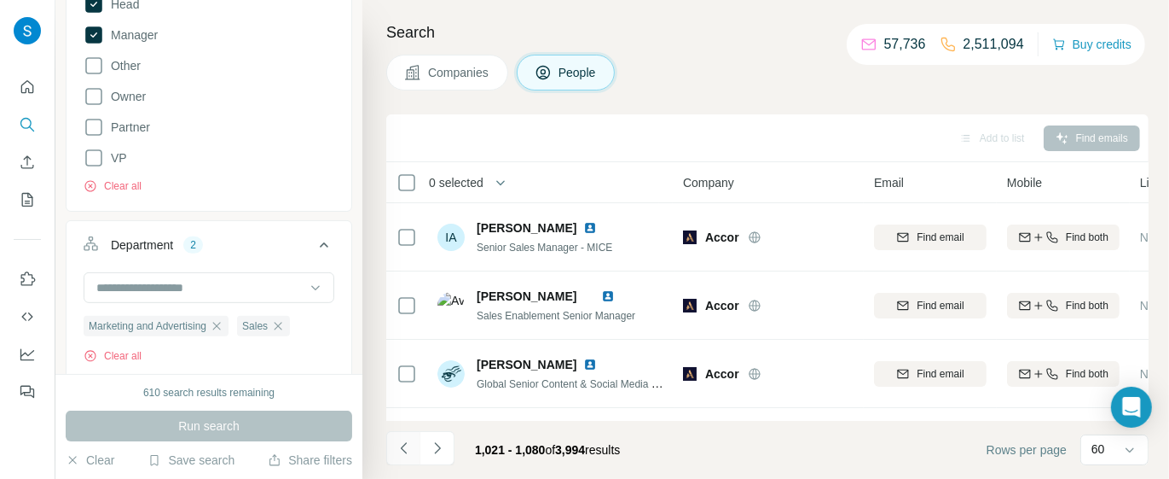
click at [407, 381] on icon "Navigate to previous page" at bounding box center [404, 447] width 17 height 17
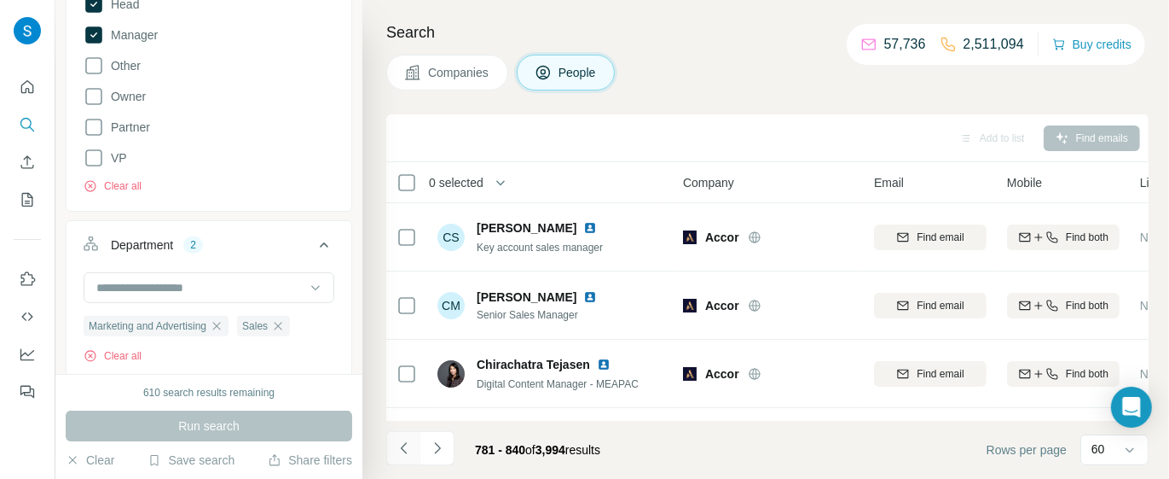
click at [407, 381] on icon "Navigate to previous page" at bounding box center [404, 447] width 17 height 17
click at [408, 381] on icon "Navigate to previous page" at bounding box center [404, 447] width 17 height 17
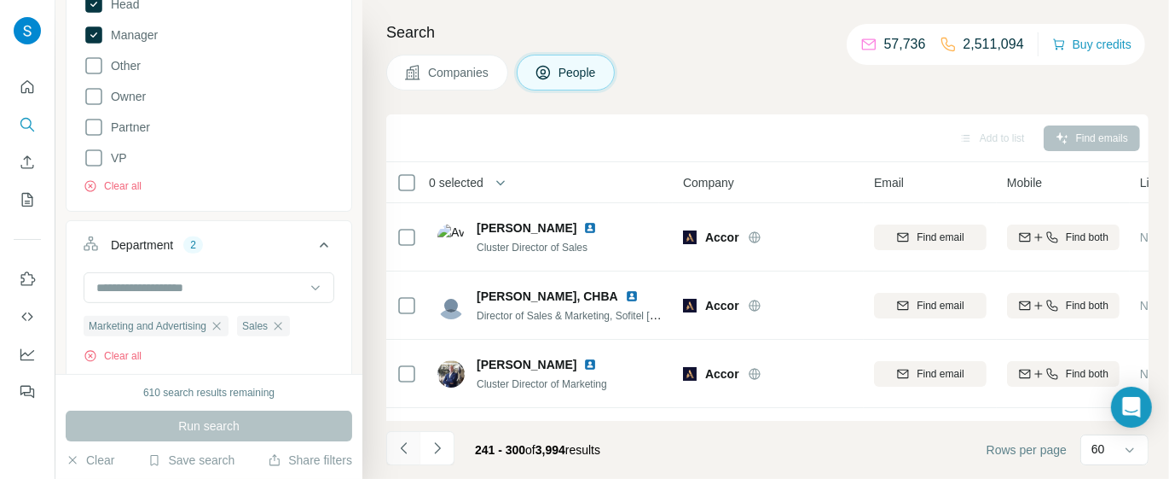
click at [408, 381] on icon "Navigate to previous page" at bounding box center [404, 447] width 17 height 17
click at [406, 381] on icon "Navigate to previous page" at bounding box center [404, 447] width 17 height 17
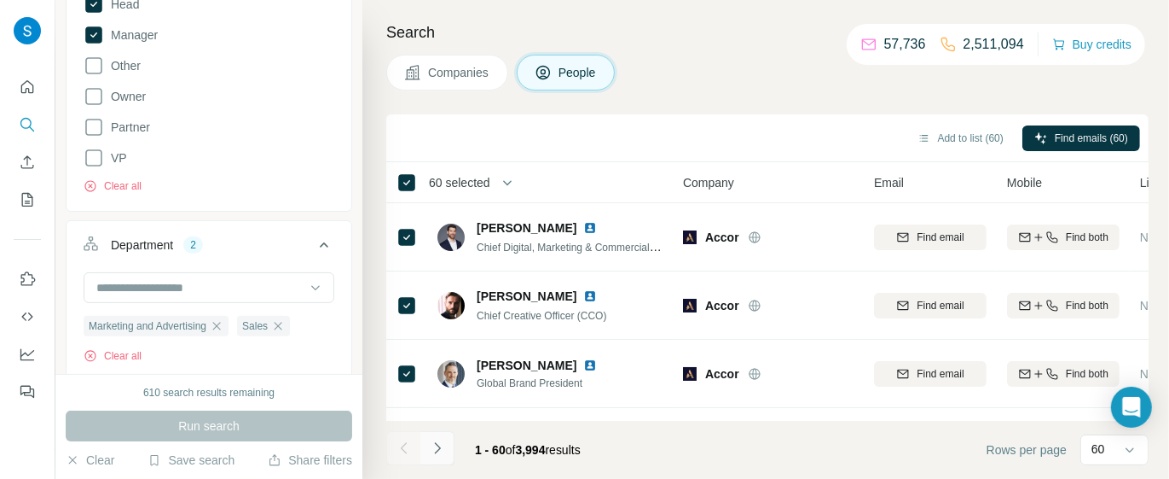
click at [441, 381] on button "Navigate to next page" at bounding box center [438, 448] width 34 height 34
click at [439, 381] on icon "Navigate to next page" at bounding box center [437, 447] width 17 height 17
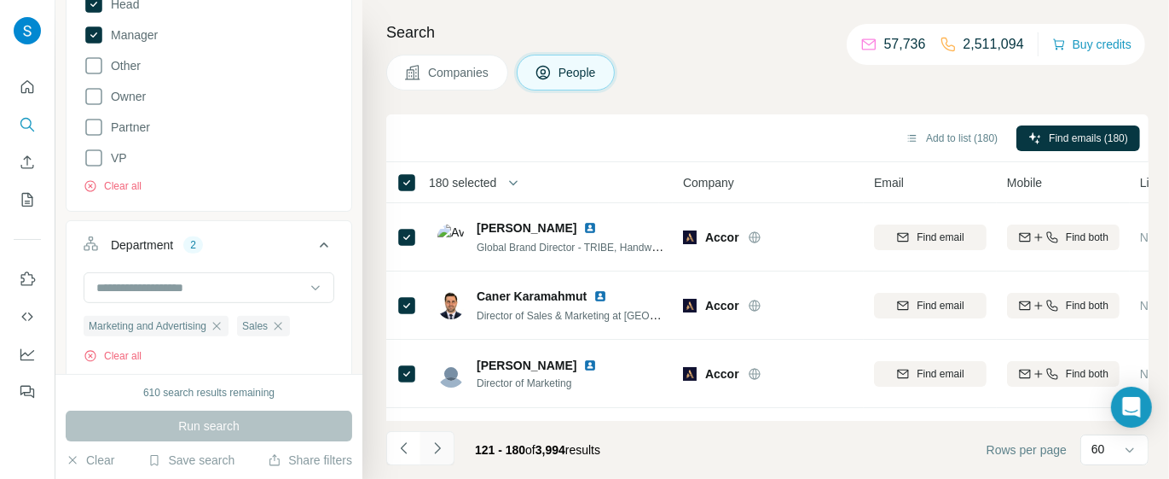
click at [444, 381] on icon "Navigate to next page" at bounding box center [437, 447] width 17 height 17
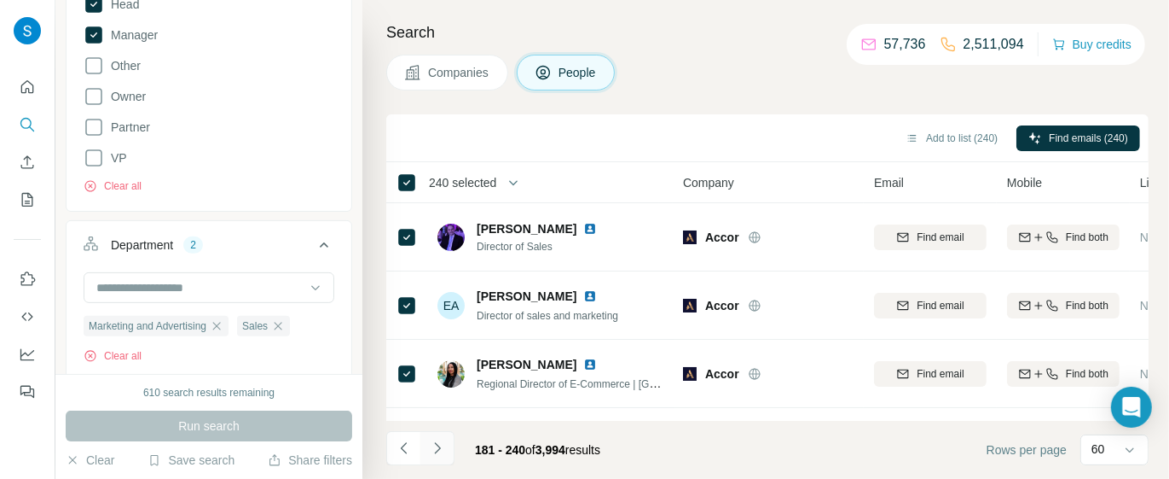
click at [443, 381] on icon "Navigate to next page" at bounding box center [437, 447] width 17 height 17
click at [438, 381] on icon "Navigate to next page" at bounding box center [437, 447] width 17 height 17
click at [441, 381] on icon "Navigate to next page" at bounding box center [437, 447] width 17 height 17
click at [445, 381] on button "Navigate to next page" at bounding box center [438, 448] width 34 height 34
click at [443, 381] on icon "Navigate to next page" at bounding box center [437, 447] width 17 height 17
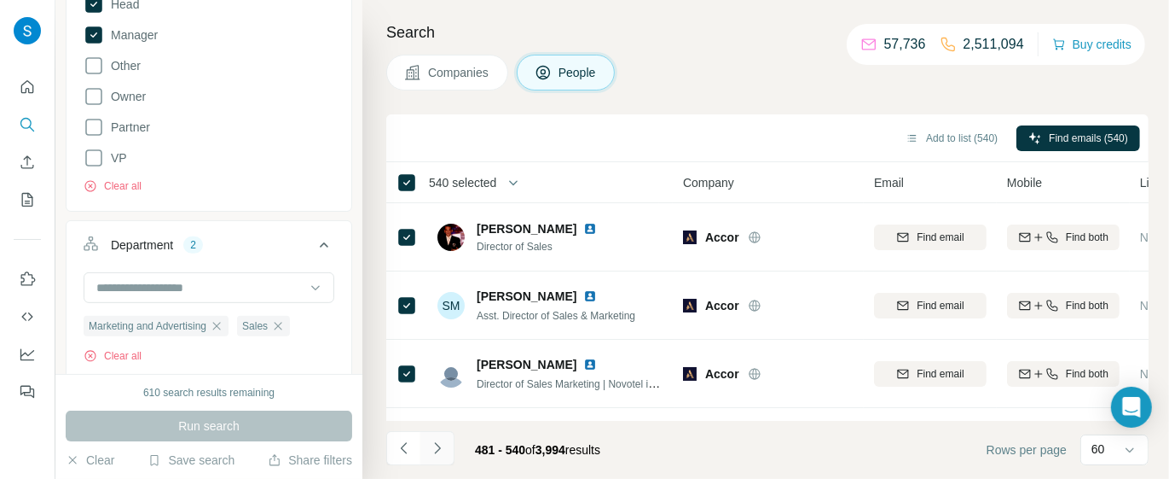
click at [446, 381] on button "Navigate to next page" at bounding box center [438, 448] width 34 height 34
click at [437, 381] on icon "Navigate to next page" at bounding box center [437, 447] width 6 height 11
click at [444, 381] on icon "Navigate to next page" at bounding box center [437, 447] width 17 height 17
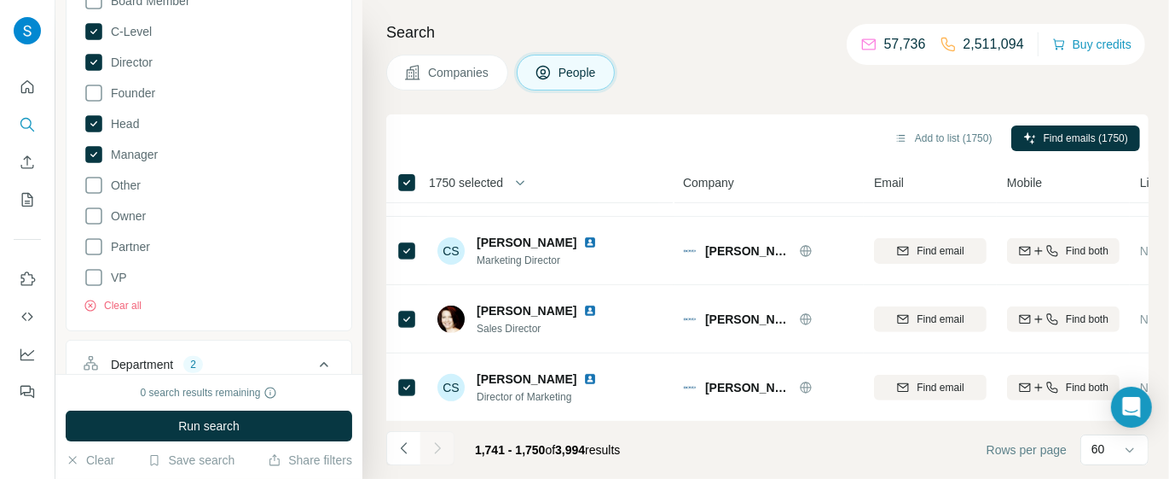
scroll to position [143, 0]
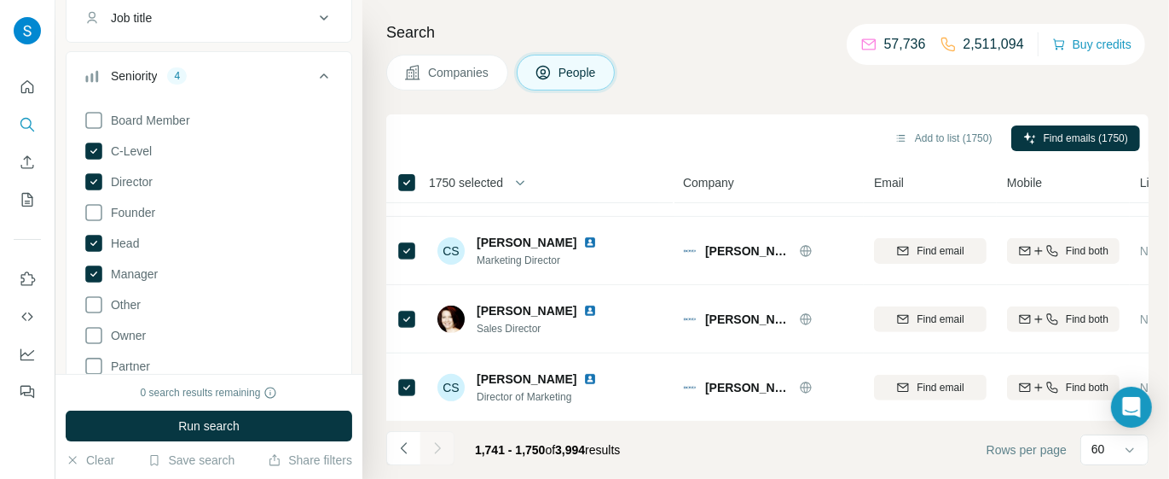
click at [499, 186] on span "1750 selected" at bounding box center [466, 182] width 74 height 17
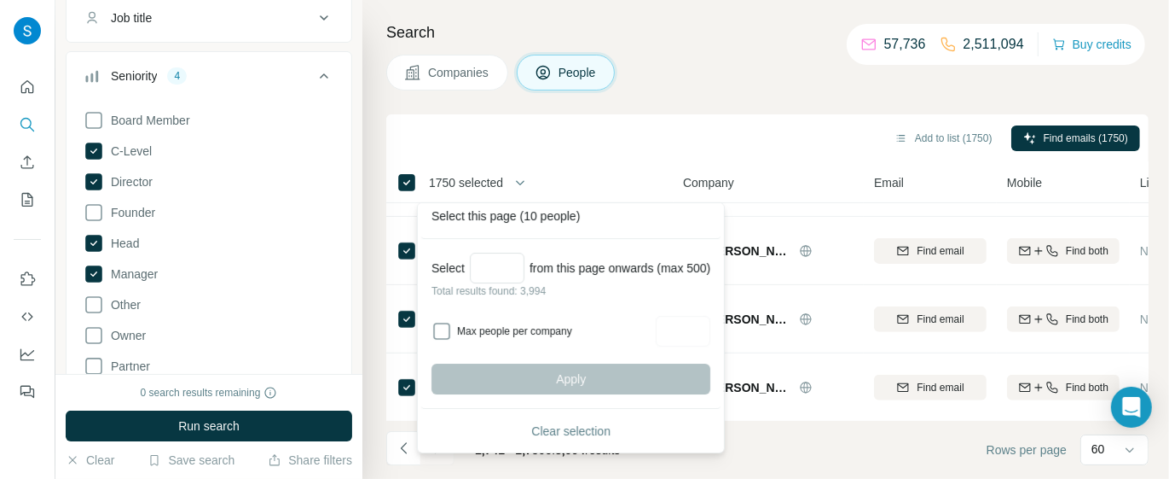
scroll to position [16, 0]
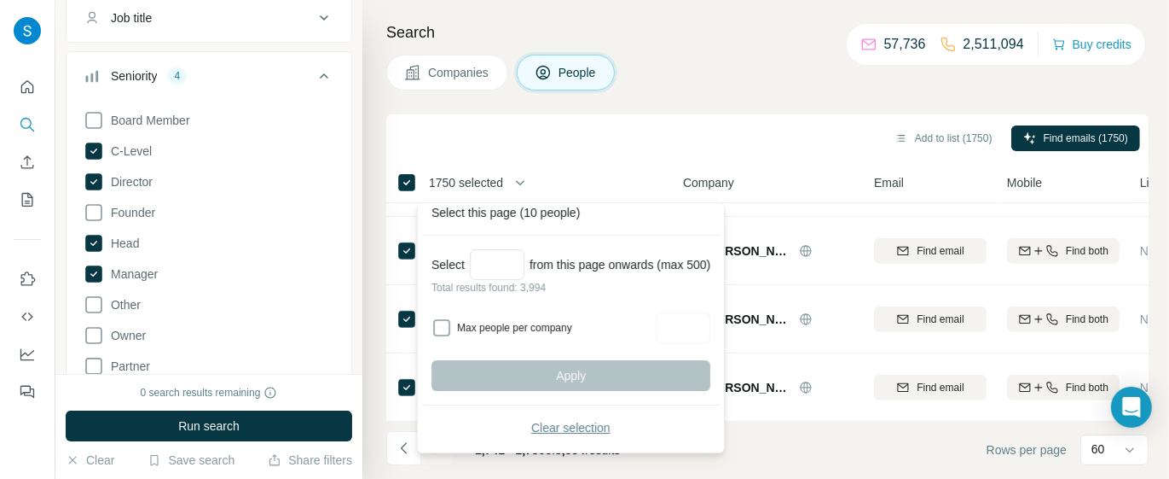
click at [587, 427] on span "Clear selection" at bounding box center [570, 427] width 79 height 17
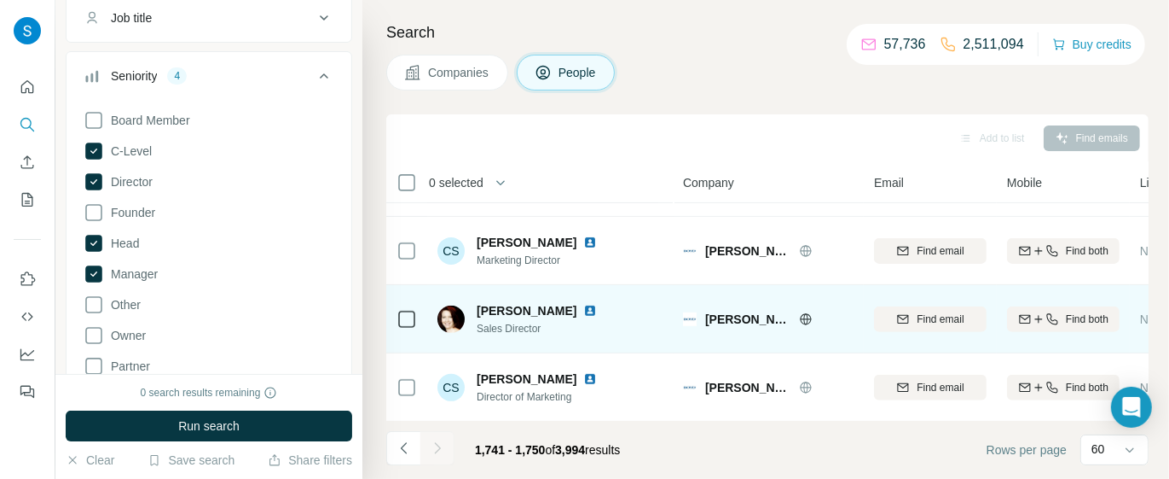
scroll to position [0, 0]
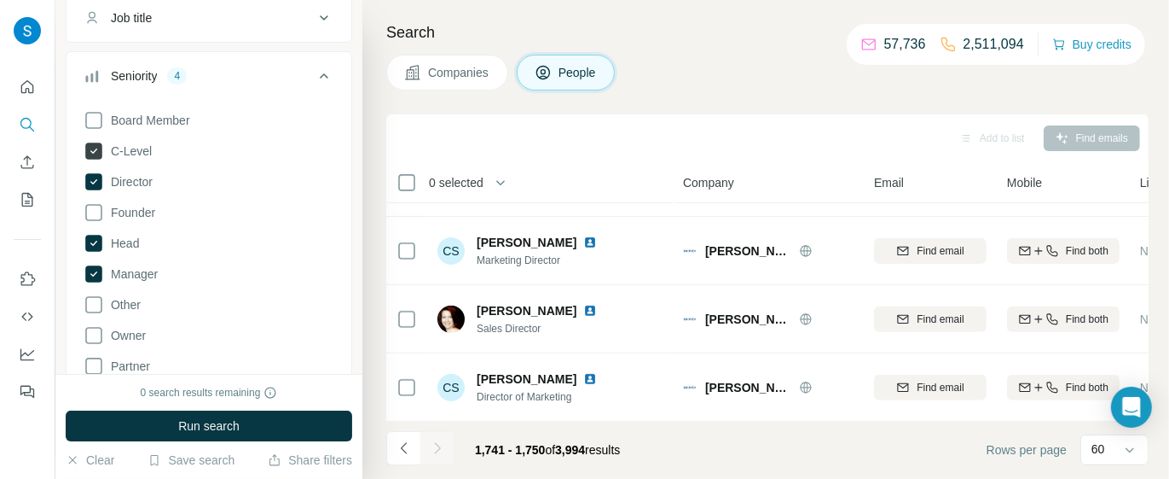
click at [99, 149] on icon at bounding box center [93, 150] width 17 height 17
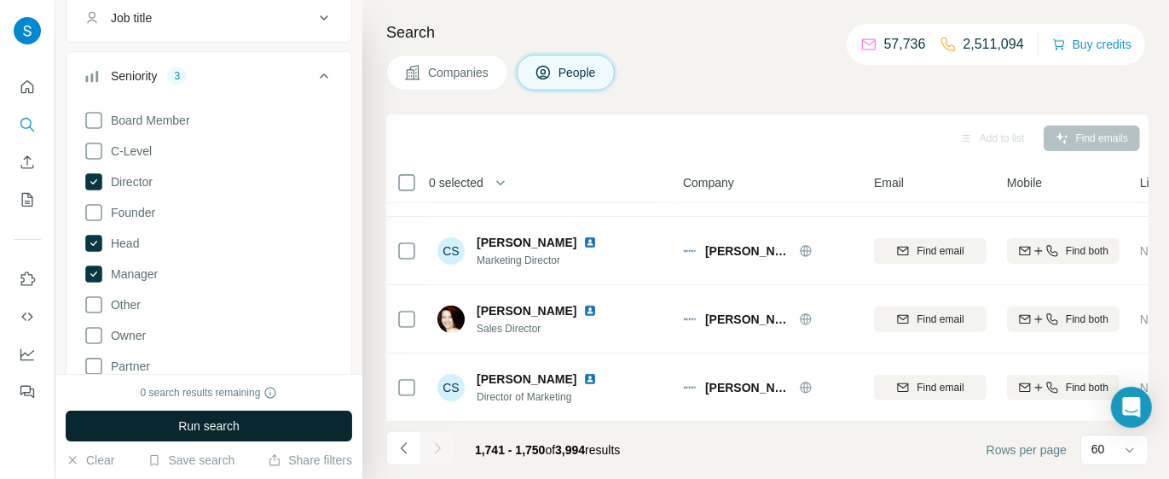
click at [237, 426] on span "Run search" at bounding box center [208, 425] width 61 height 17
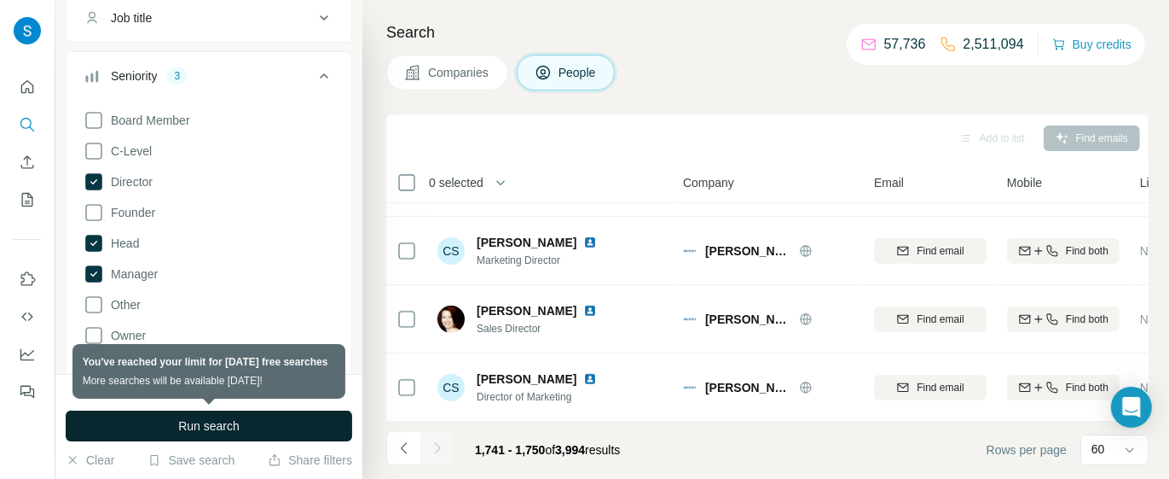
click at [206, 432] on span "Run search" at bounding box center [208, 425] width 61 height 17
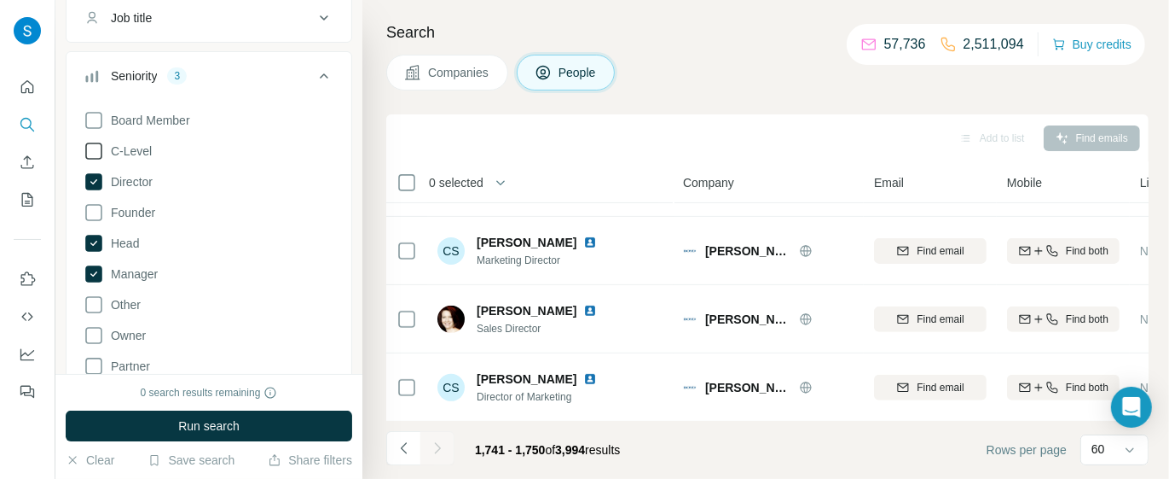
click at [95, 144] on icon at bounding box center [94, 151] width 20 height 20
click at [403, 452] on icon "Navigate to previous page" at bounding box center [404, 447] width 17 height 17
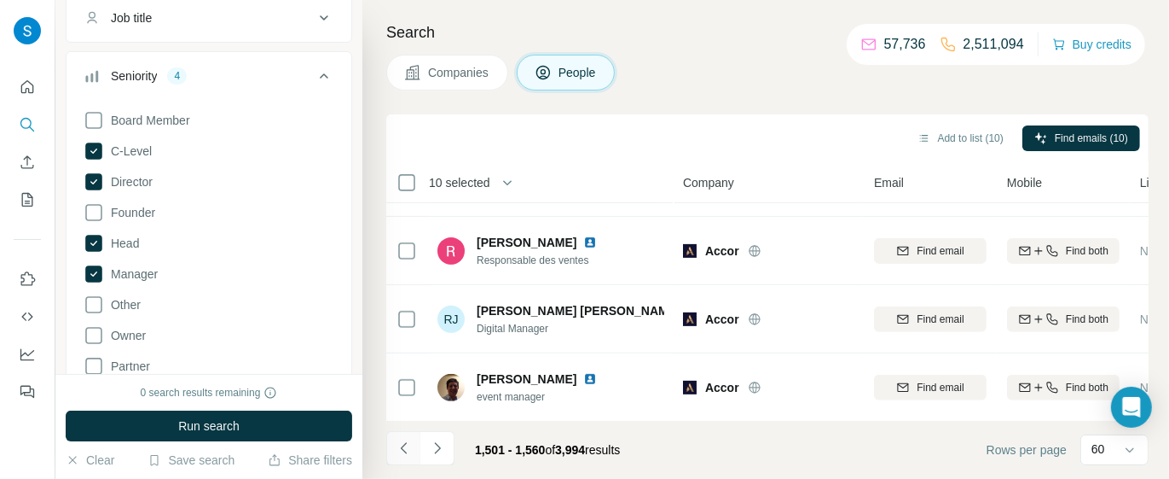
click at [397, 455] on icon "Navigate to previous page" at bounding box center [404, 447] width 17 height 17
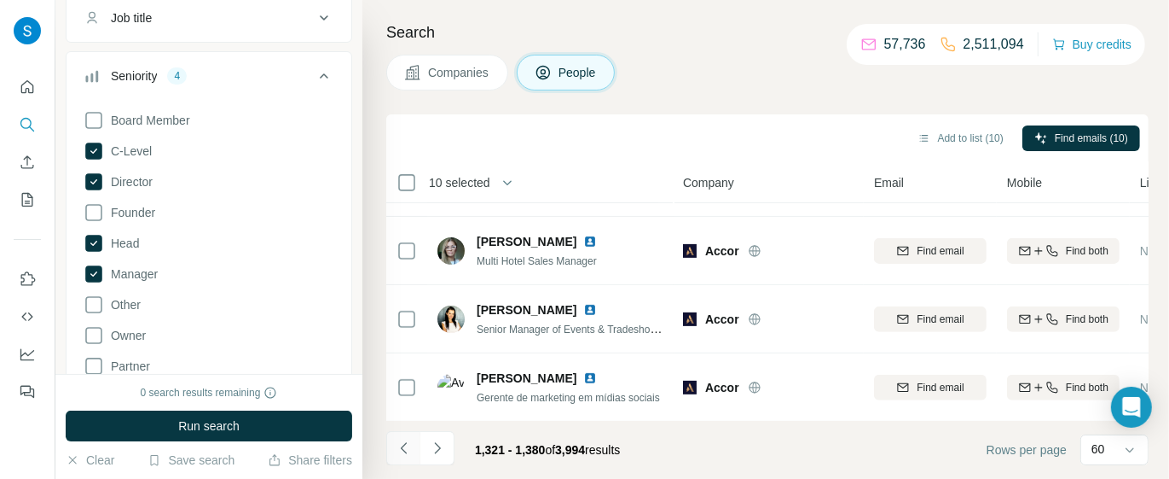
click at [397, 455] on icon "Navigate to previous page" at bounding box center [404, 447] width 17 height 17
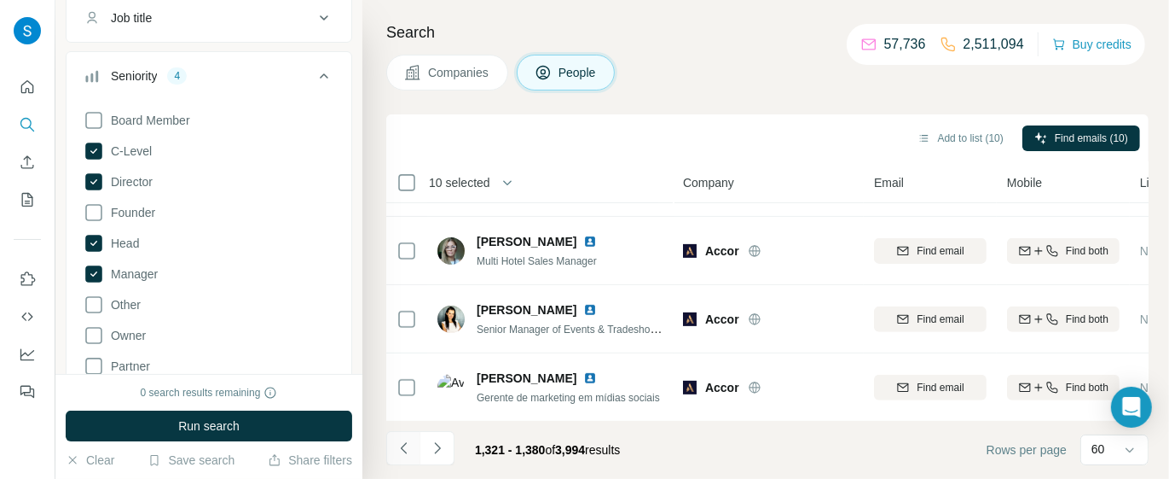
click at [397, 455] on icon "Navigate to previous page" at bounding box center [404, 447] width 17 height 17
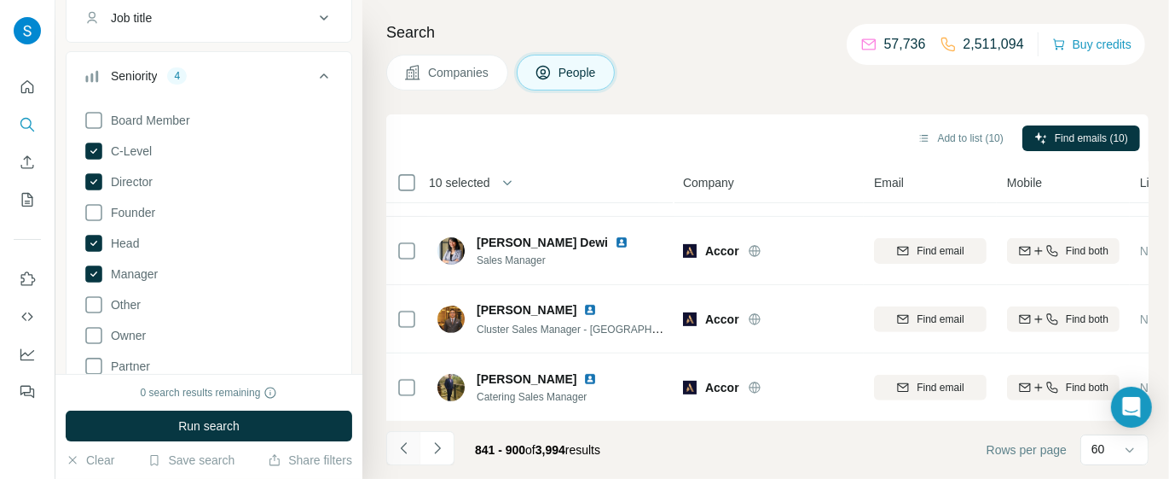
click at [397, 455] on icon "Navigate to previous page" at bounding box center [404, 447] width 17 height 17
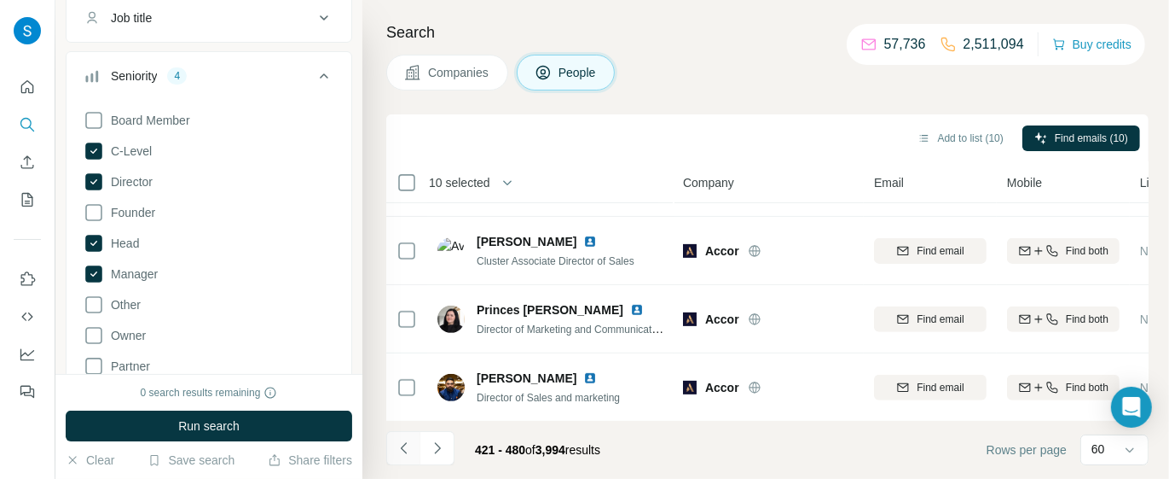
click at [397, 455] on icon "Navigate to previous page" at bounding box center [404, 447] width 17 height 17
click at [396, 455] on icon "Navigate to previous page" at bounding box center [404, 447] width 17 height 17
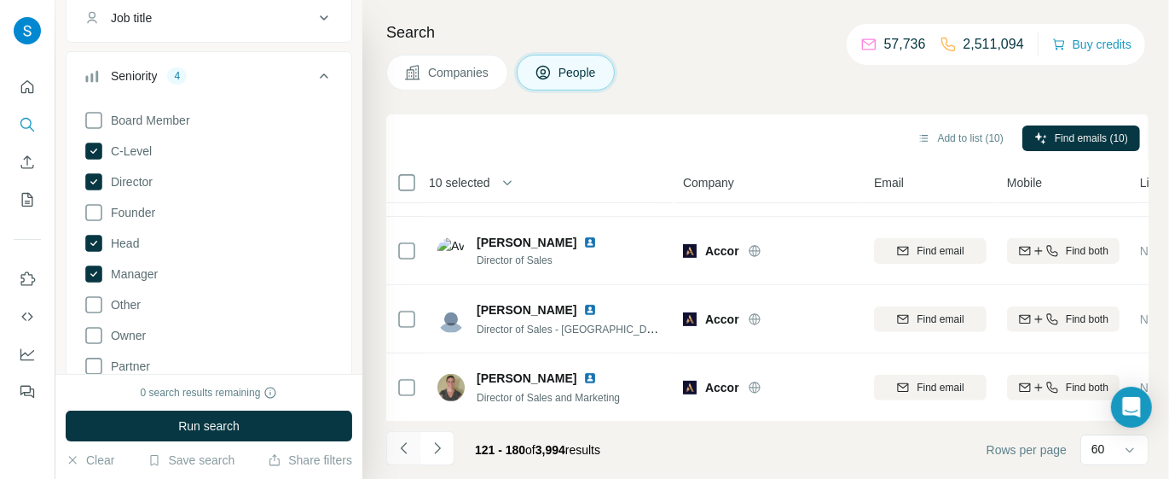
click at [396, 455] on icon "Navigate to previous page" at bounding box center [404, 447] width 17 height 17
click at [496, 190] on button "button" at bounding box center [507, 182] width 34 height 34
click at [508, 186] on icon "button" at bounding box center [507, 182] width 17 height 17
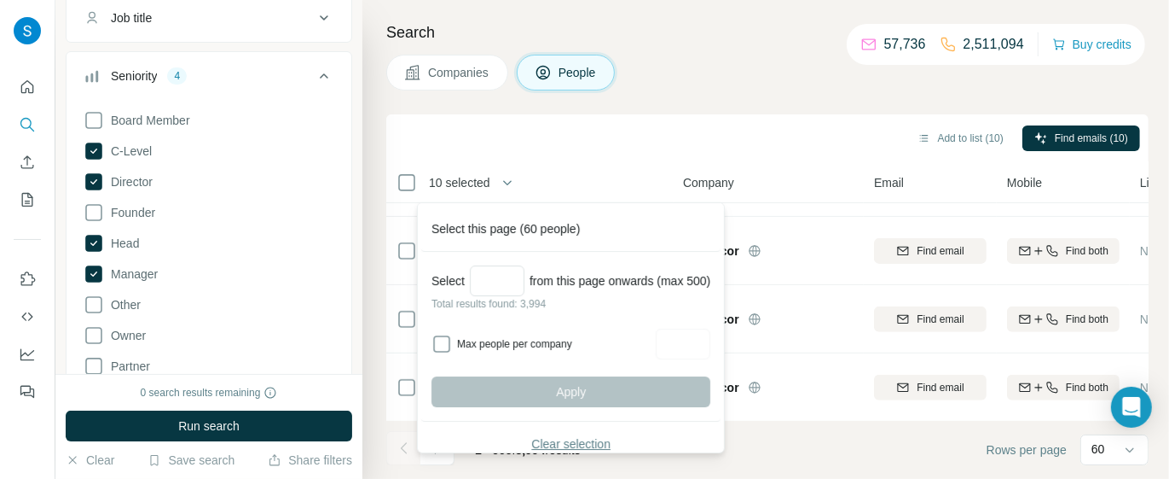
click at [616, 116] on div "Add to list (10) Find emails (10)" at bounding box center [767, 138] width 763 height 48
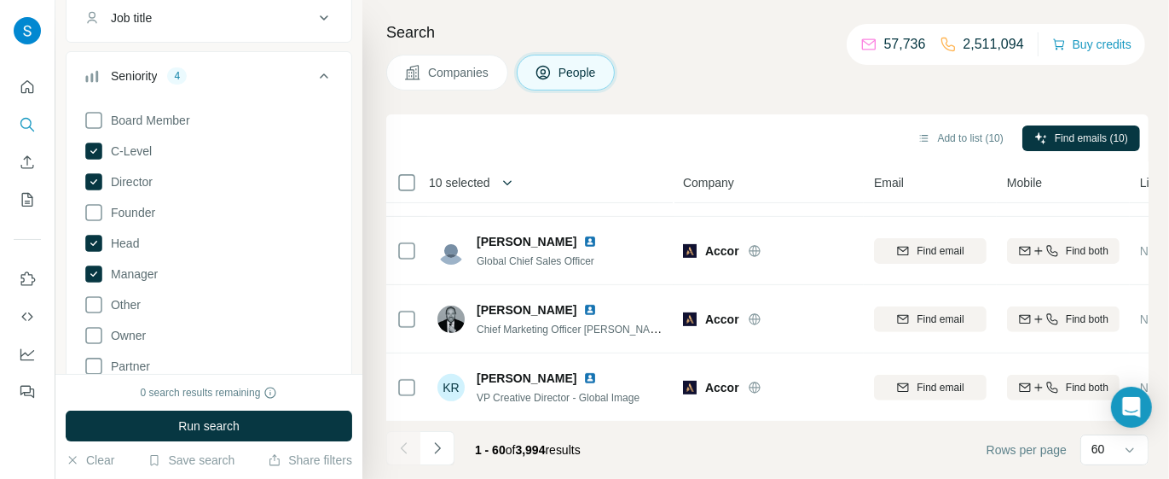
click at [505, 184] on icon "button" at bounding box center [507, 182] width 17 height 17
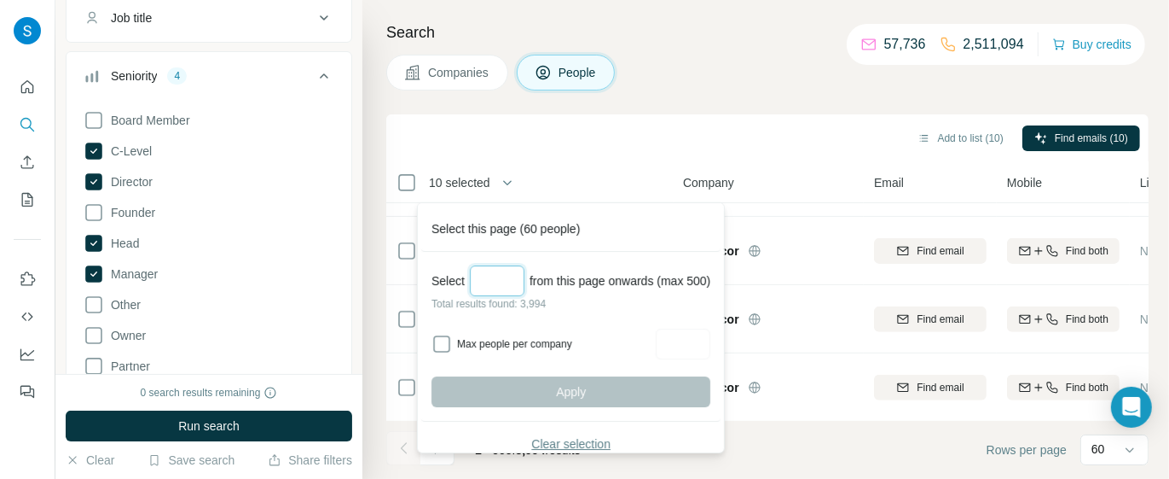
click at [504, 280] on input "Select a number (up to 500)" at bounding box center [497, 280] width 55 height 31
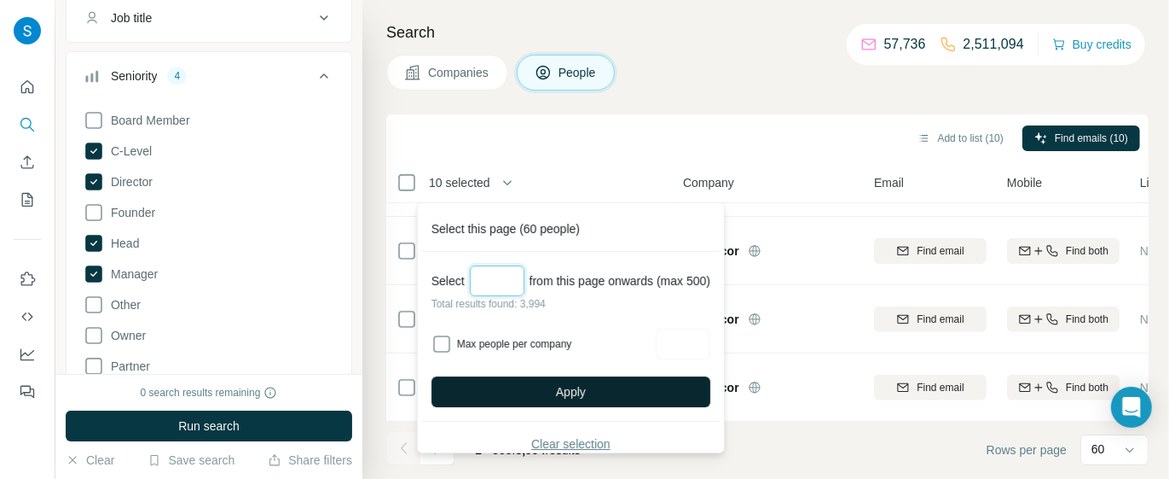
type input "***"
click at [638, 397] on button "Apply" at bounding box center [571, 391] width 279 height 31
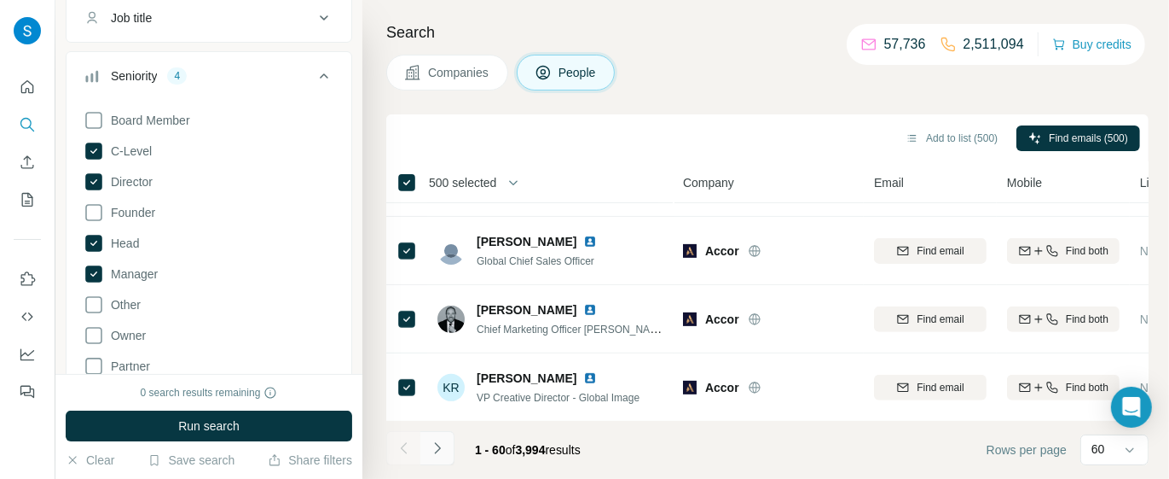
click at [443, 454] on icon "Navigate to next page" at bounding box center [437, 447] width 17 height 17
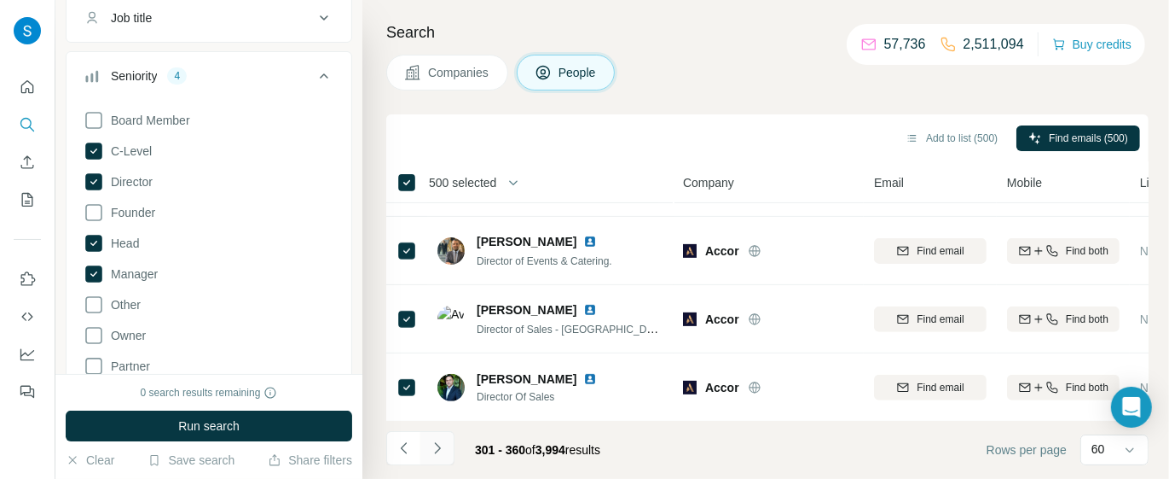
click at [443, 454] on icon "Navigate to next page" at bounding box center [437, 447] width 17 height 17
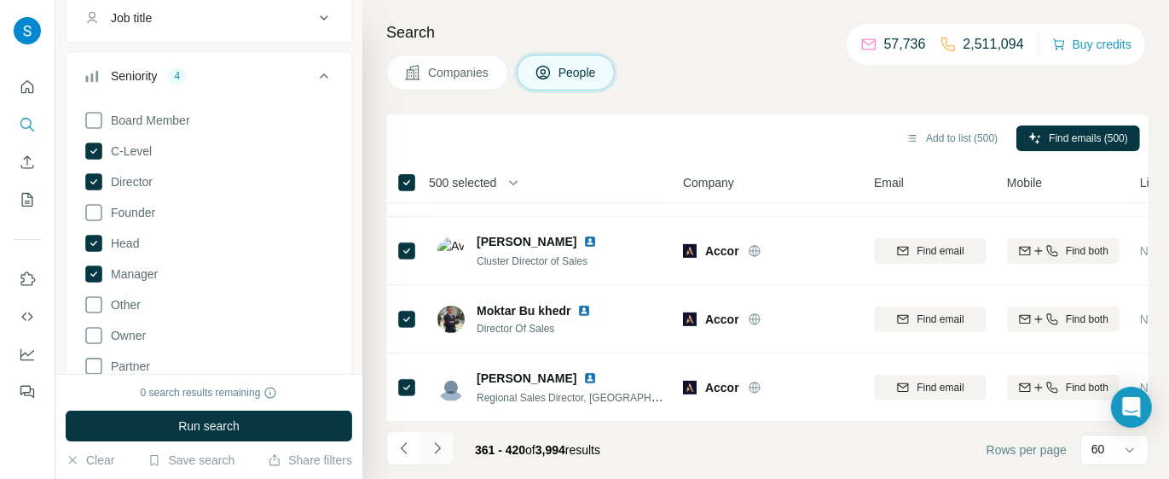
click at [443, 454] on icon "Navigate to next page" at bounding box center [437, 447] width 17 height 17
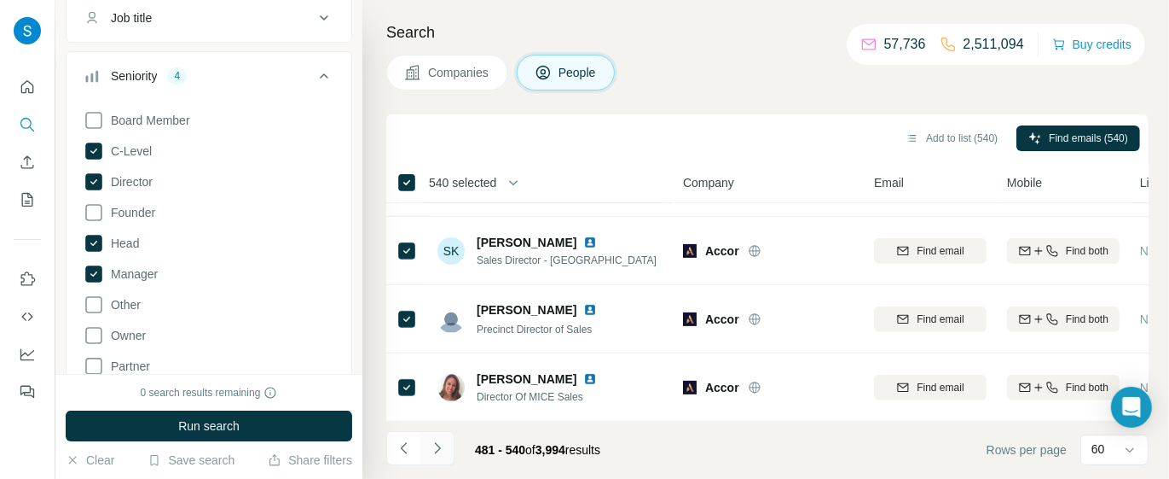
click at [441, 448] on icon "Navigate to next page" at bounding box center [437, 447] width 17 height 17
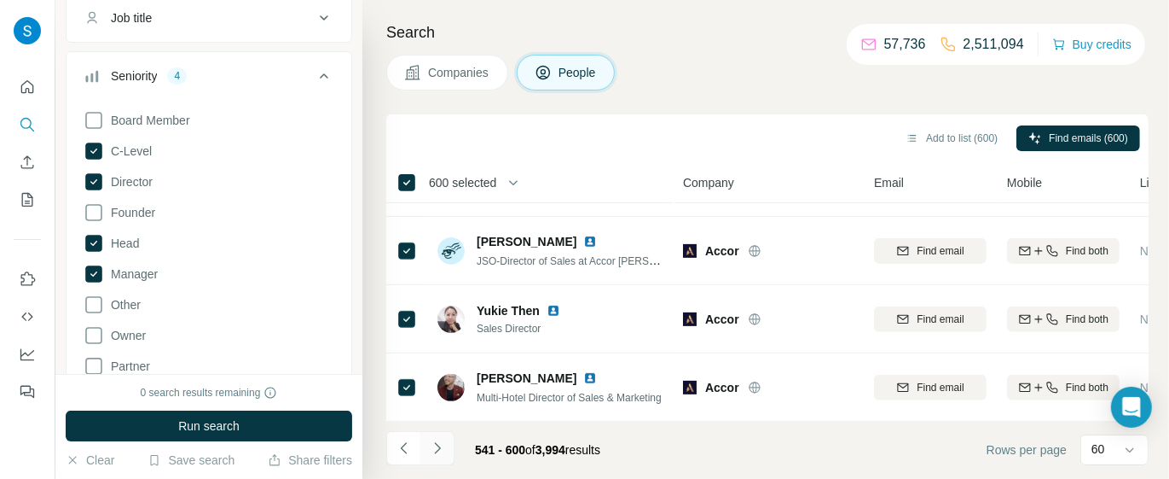
click at [434, 455] on icon "Navigate to next page" at bounding box center [437, 447] width 17 height 17
click at [447, 451] on button "Navigate to next page" at bounding box center [438, 448] width 34 height 34
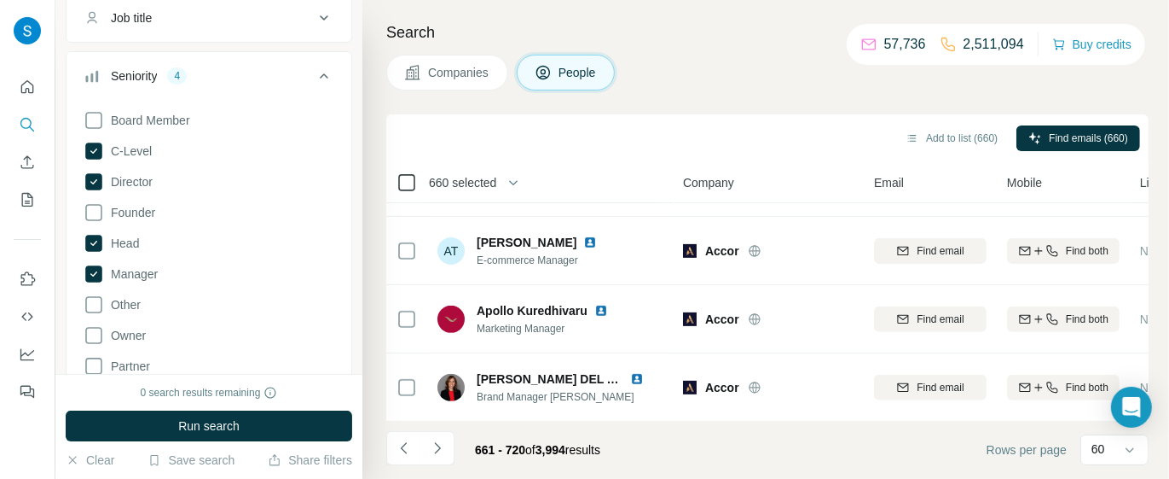
click at [403, 190] on icon at bounding box center [407, 182] width 20 height 20
click at [442, 450] on icon "Navigate to next page" at bounding box center [437, 447] width 17 height 17
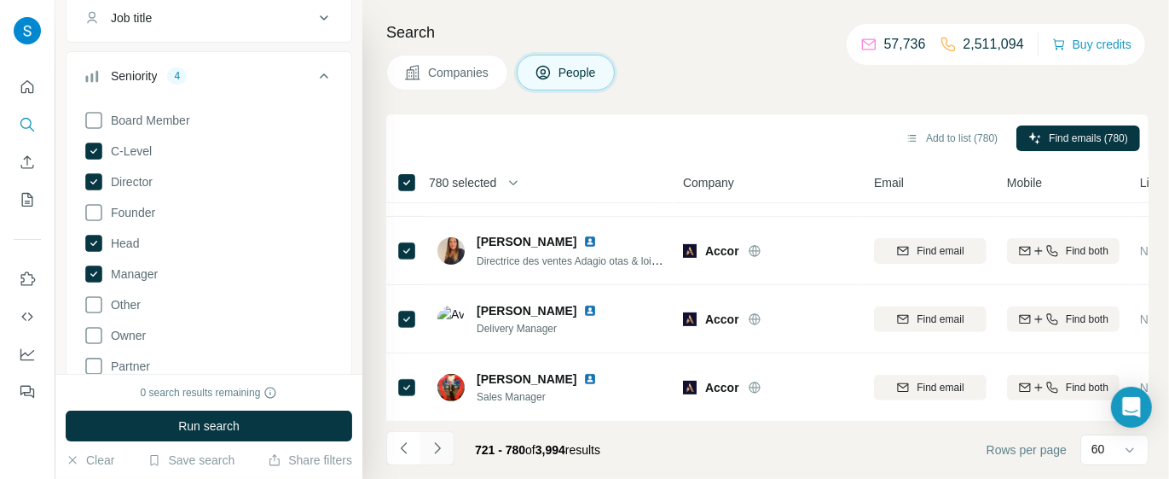
click at [444, 458] on button "Navigate to next page" at bounding box center [438, 448] width 34 height 34
click at [439, 448] on icon "Navigate to next page" at bounding box center [437, 447] width 17 height 17
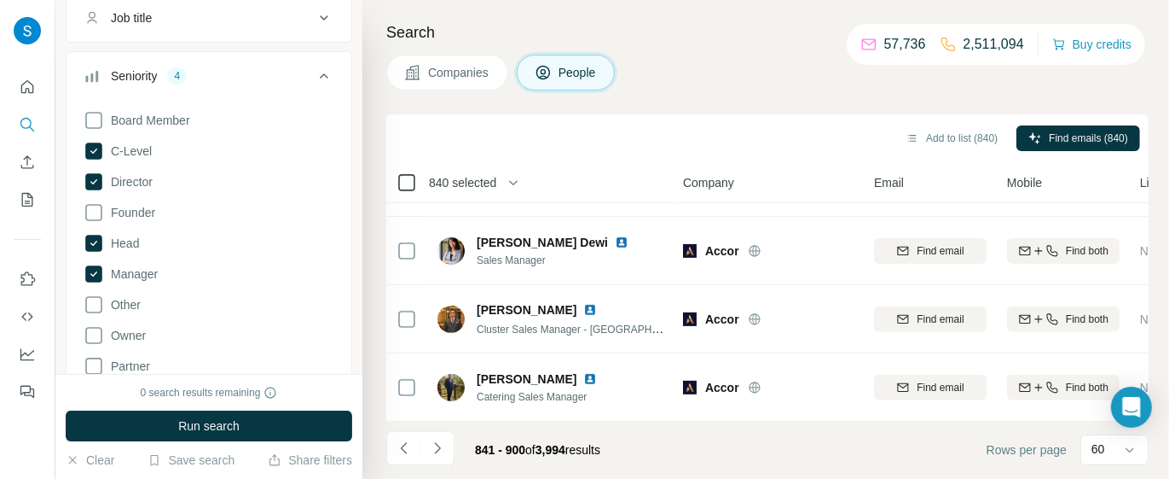
click at [407, 190] on icon at bounding box center [407, 182] width 20 height 20
click at [445, 455] on icon "Navigate to next page" at bounding box center [437, 447] width 17 height 17
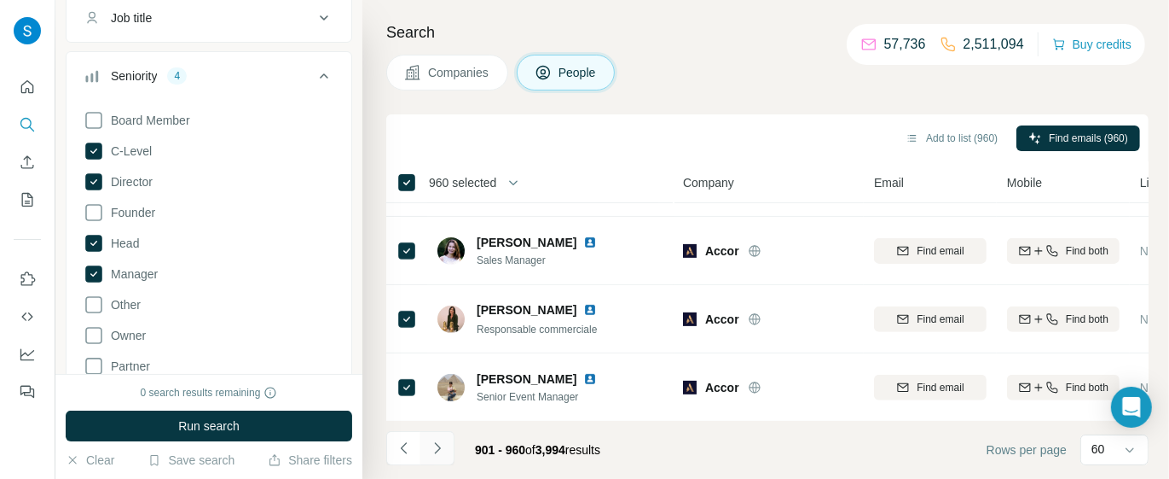
click at [435, 455] on icon "Navigate to next page" at bounding box center [437, 447] width 17 height 17
click at [442, 454] on icon "Navigate to next page" at bounding box center [437, 447] width 17 height 17
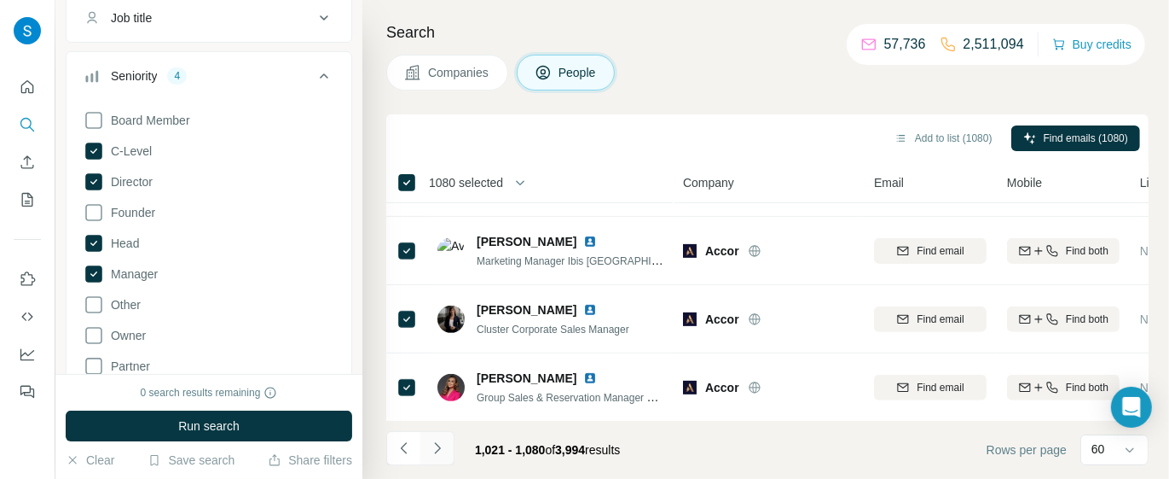
click at [441, 451] on icon "Navigate to next page" at bounding box center [437, 447] width 17 height 17
click at [438, 452] on icon "Navigate to next page" at bounding box center [437, 447] width 17 height 17
click at [436, 455] on icon "Navigate to next page" at bounding box center [437, 447] width 17 height 17
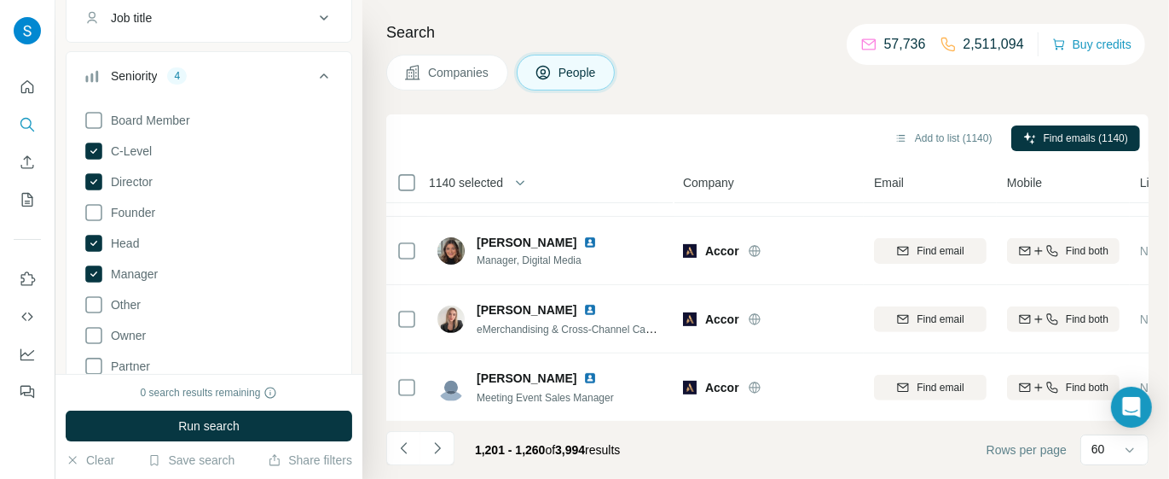
scroll to position [703, 0]
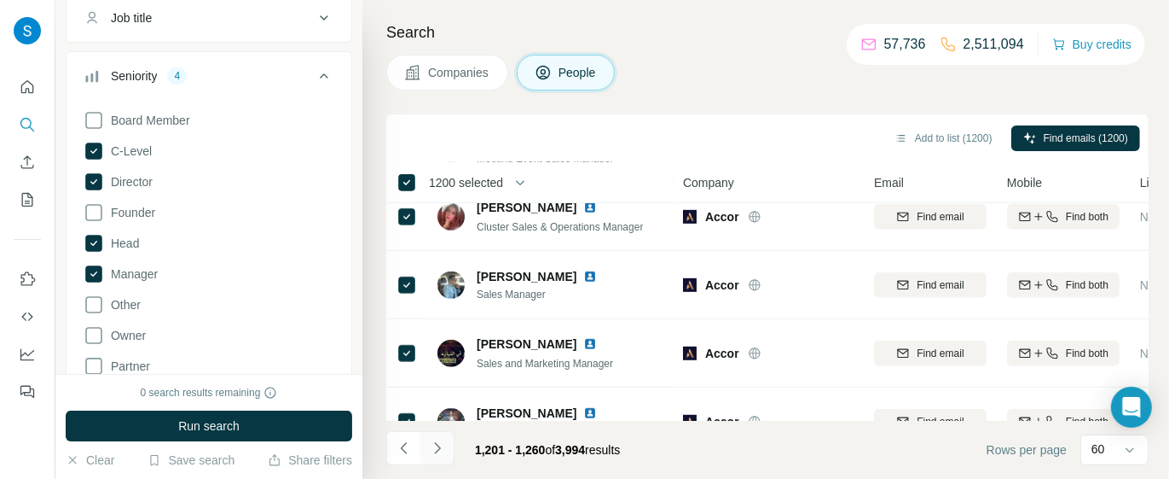
click at [435, 456] on button "Navigate to next page" at bounding box center [438, 448] width 34 height 34
click at [445, 446] on button "Navigate to next page" at bounding box center [438, 448] width 34 height 34
click at [436, 449] on icon "Navigate to next page" at bounding box center [437, 447] width 17 height 17
click at [444, 451] on icon "Navigate to next page" at bounding box center [437, 447] width 17 height 17
click at [440, 452] on icon "Navigate to next page" at bounding box center [437, 447] width 17 height 17
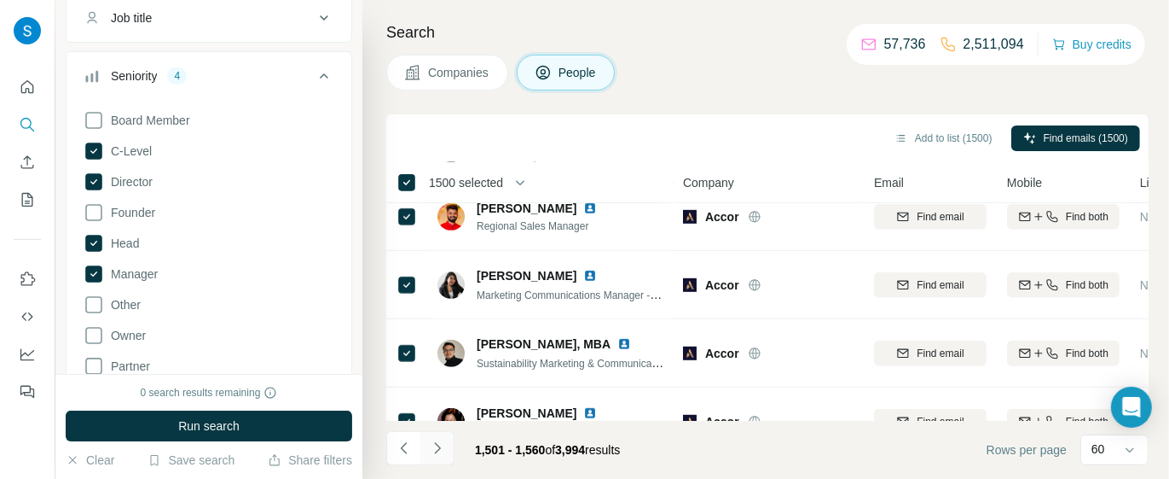
click at [449, 452] on button "Navigate to next page" at bounding box center [438, 448] width 34 height 34
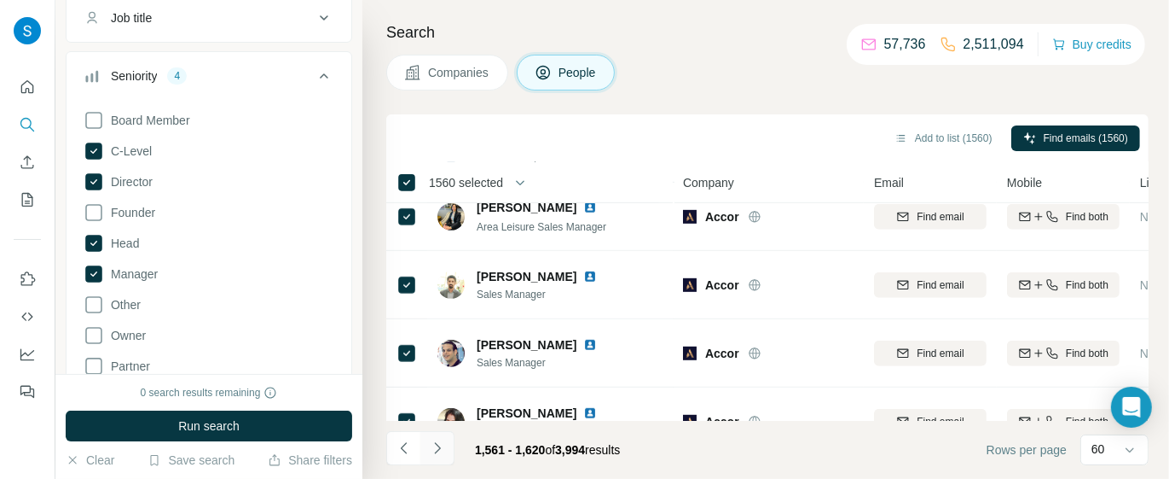
click at [434, 455] on icon "Navigate to next page" at bounding box center [437, 447] width 17 height 17
click at [440, 446] on icon "Navigate to next page" at bounding box center [437, 447] width 17 height 17
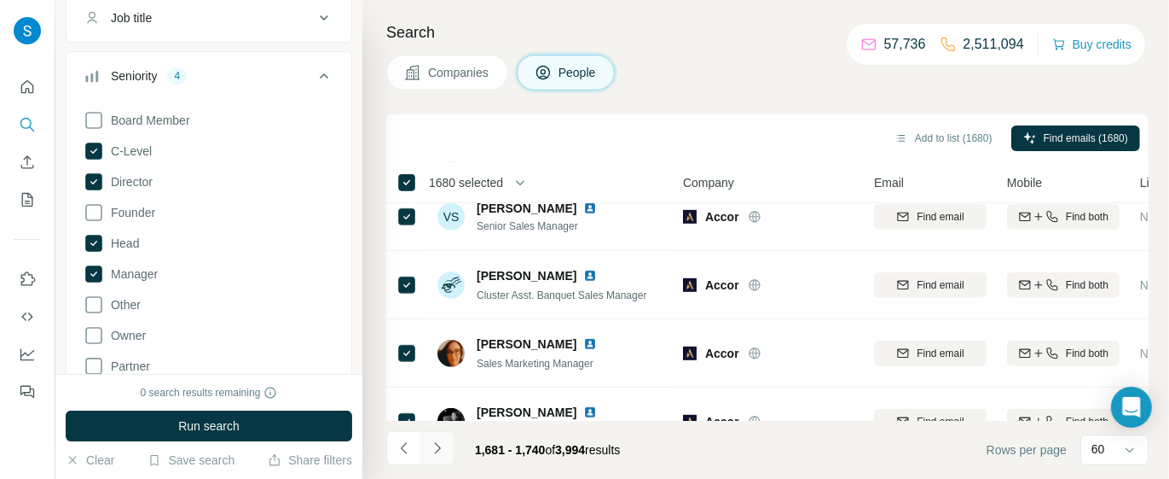
click at [434, 457] on button "Navigate to next page" at bounding box center [438, 448] width 34 height 34
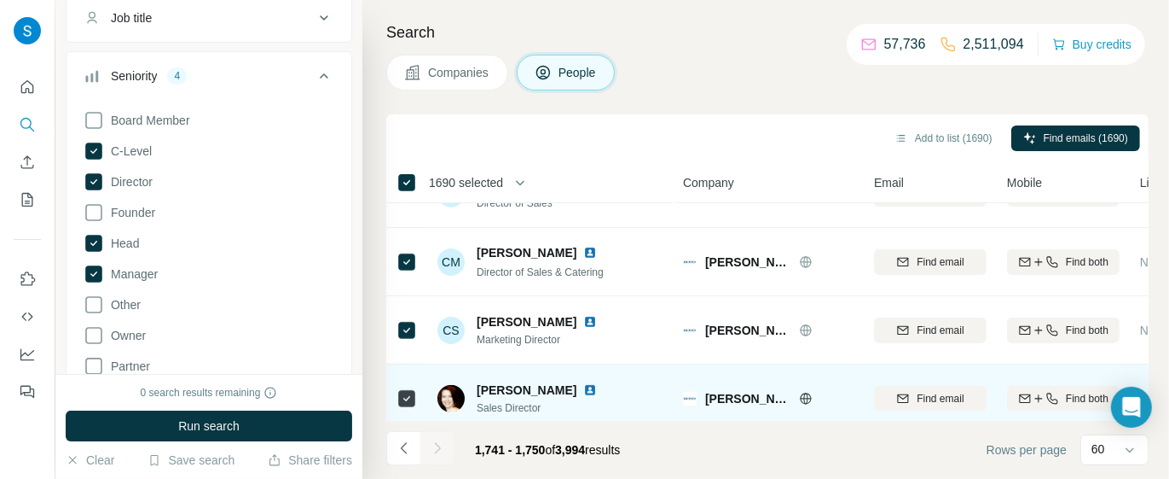
scroll to position [464, 0]
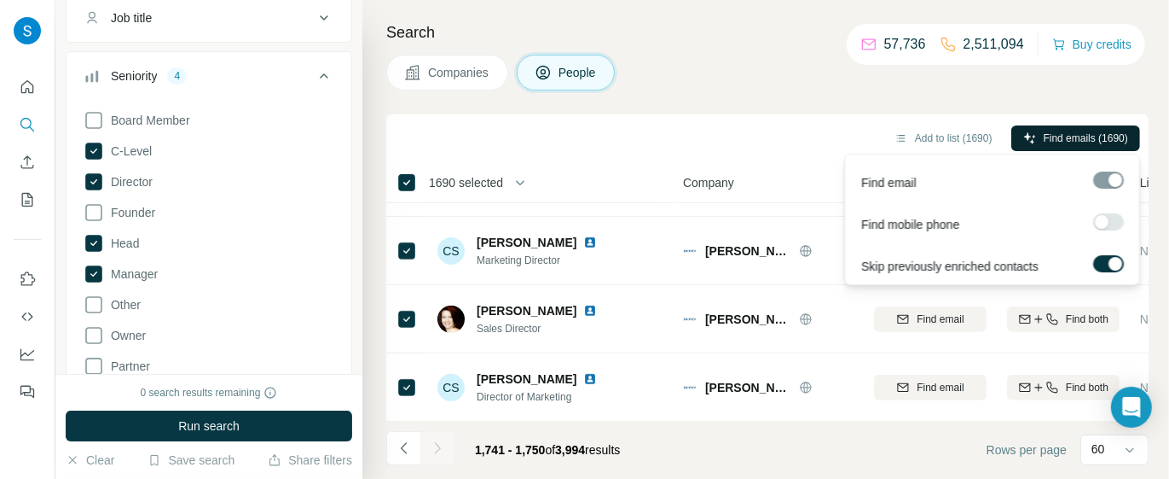
click at [1080, 135] on span "Find emails (1690)" at bounding box center [1086, 138] width 84 height 15
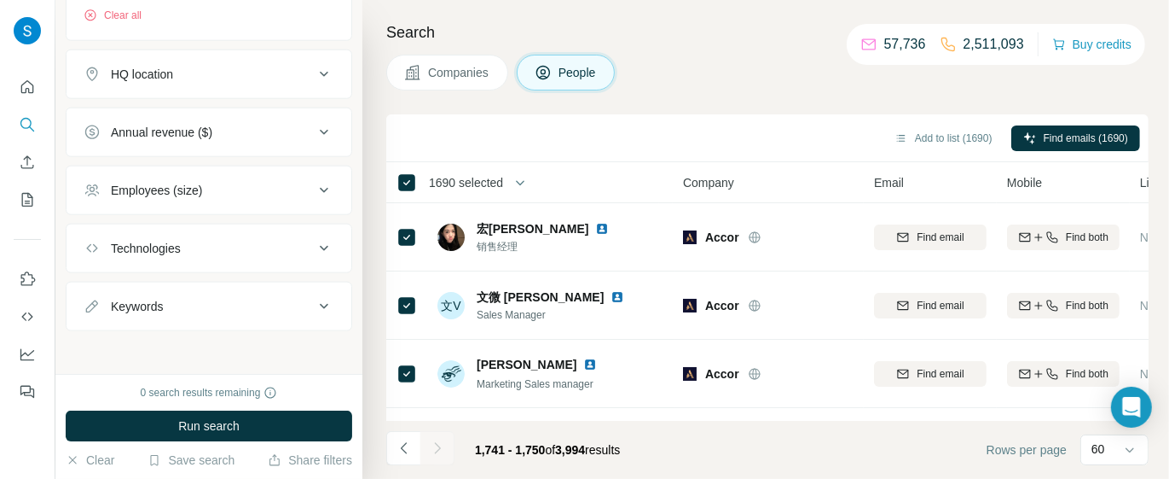
scroll to position [1021, 0]
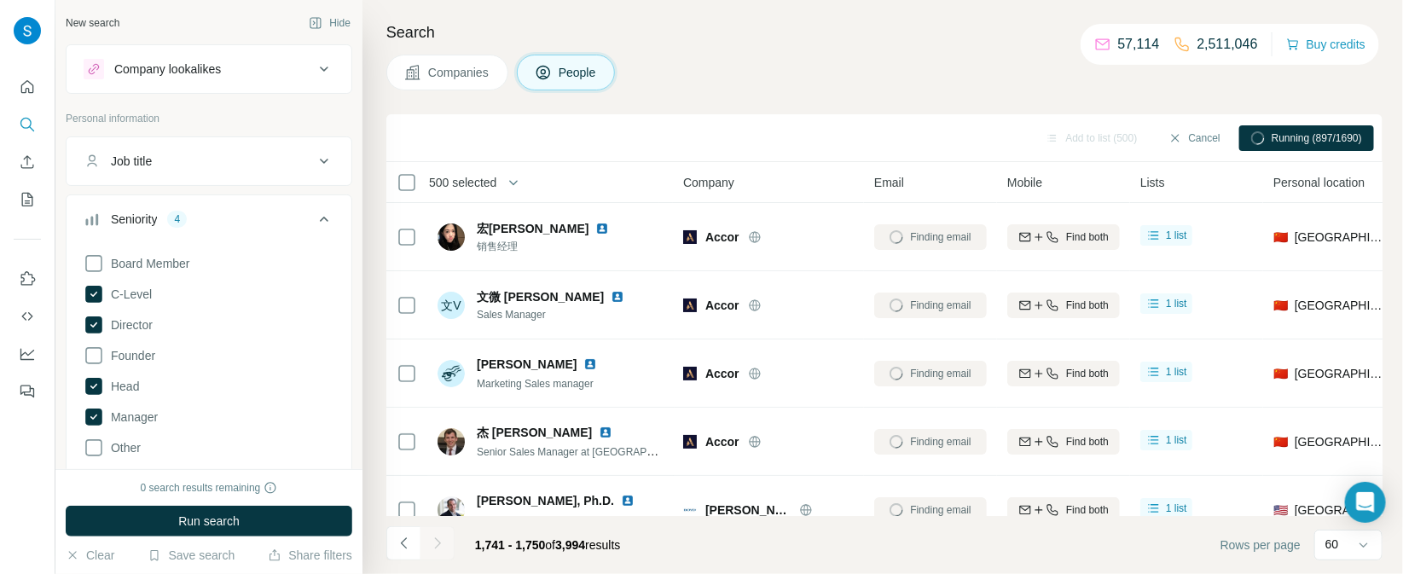
drag, startPoint x: 1395, startPoint y: 175, endPoint x: 1400, endPoint y: 91, distance: 83.7
click at [0, 573] on div at bounding box center [0, 574] width 0 height 0
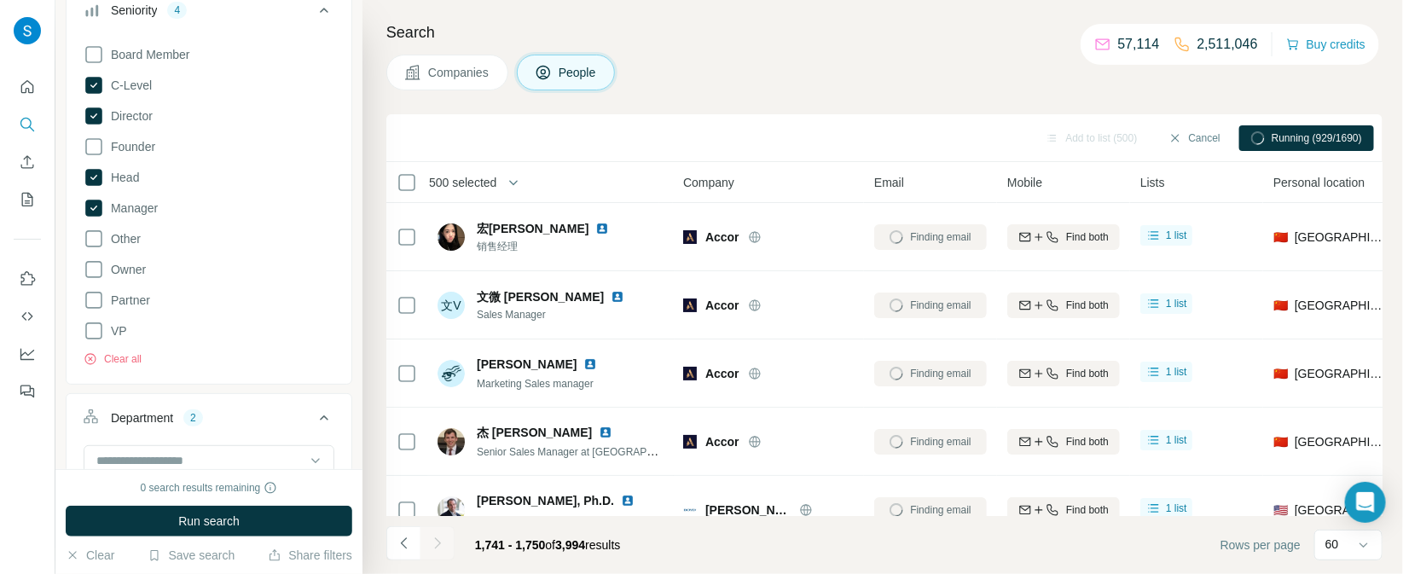
scroll to position [859, 0]
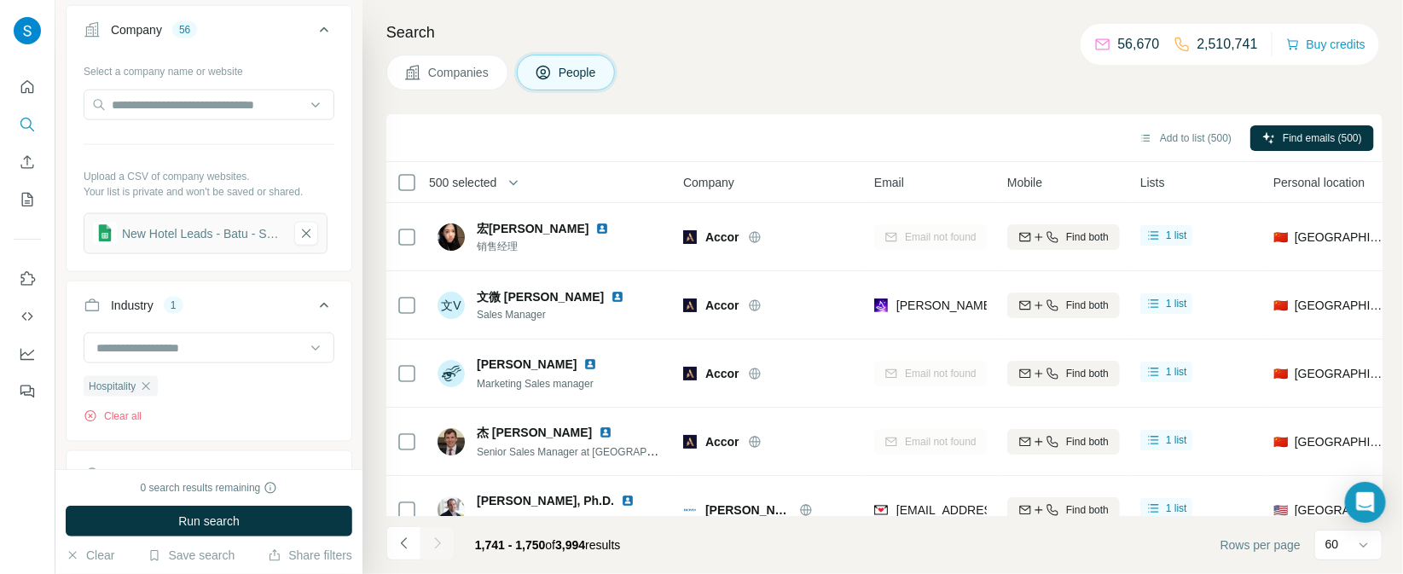
click at [469, 183] on span "500 selected" at bounding box center [462, 182] width 67 height 17
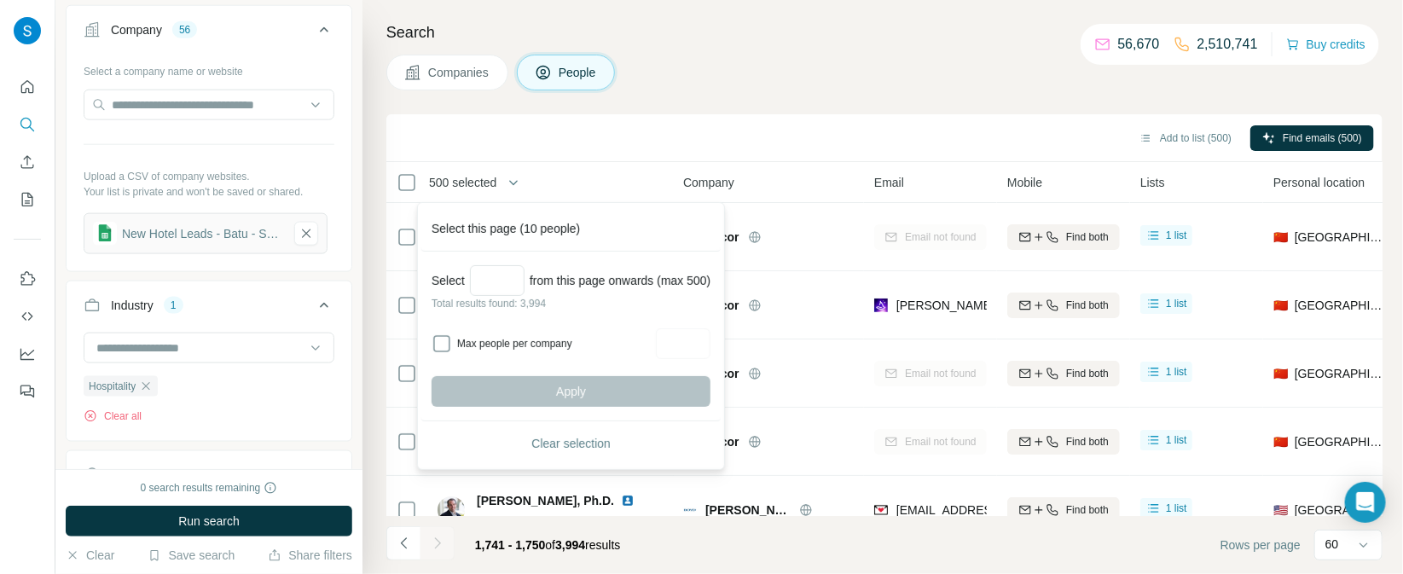
click at [655, 123] on div "Add to list (500) Find emails (500)" at bounding box center [884, 138] width 979 height 30
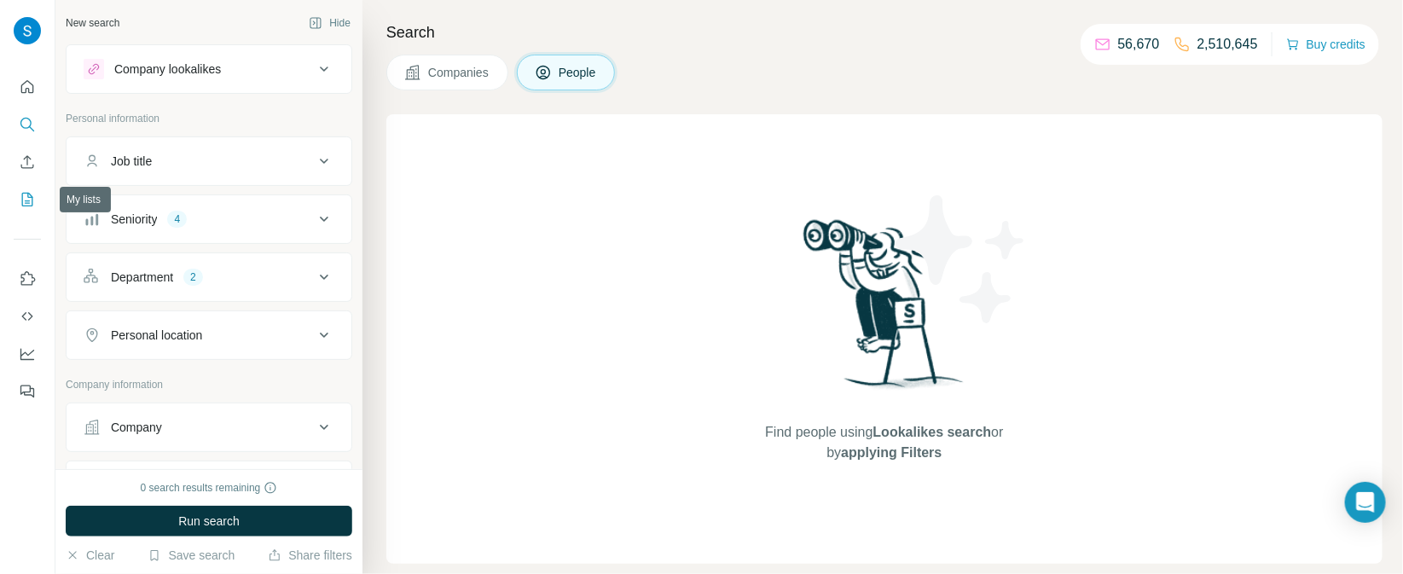
click at [21, 206] on icon "My lists" at bounding box center [27, 199] width 17 height 17
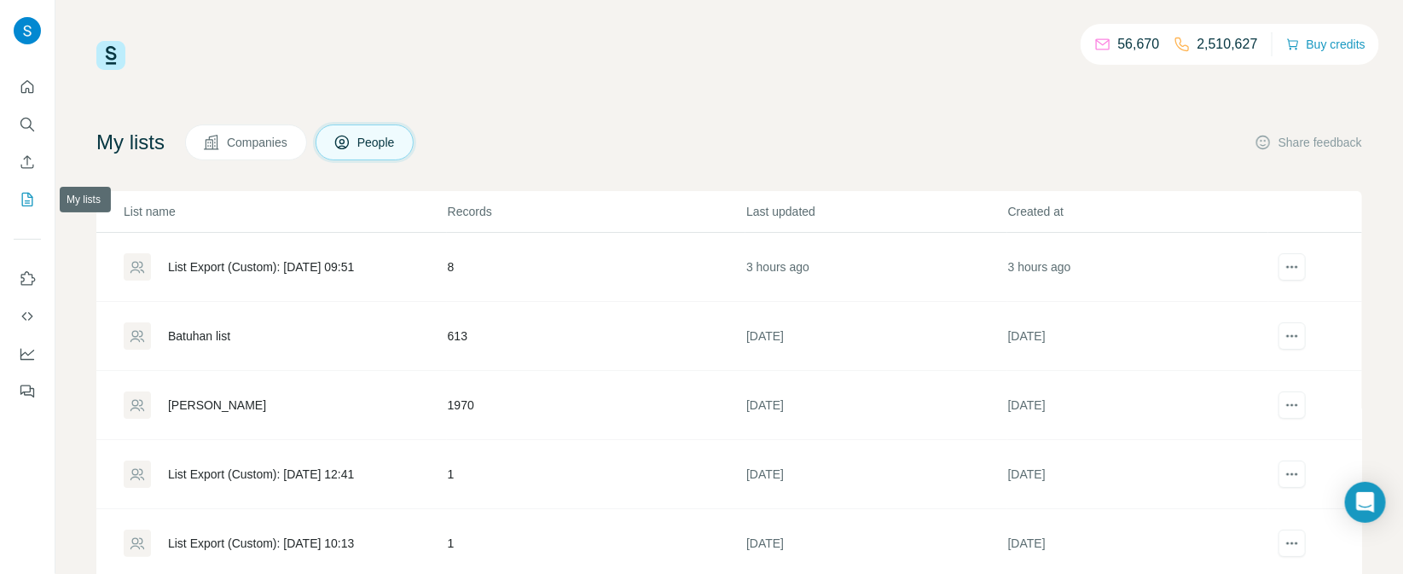
click at [21, 206] on icon "My lists" at bounding box center [27, 199] width 17 height 17
click at [28, 168] on icon "Enrich CSV" at bounding box center [27, 162] width 17 height 17
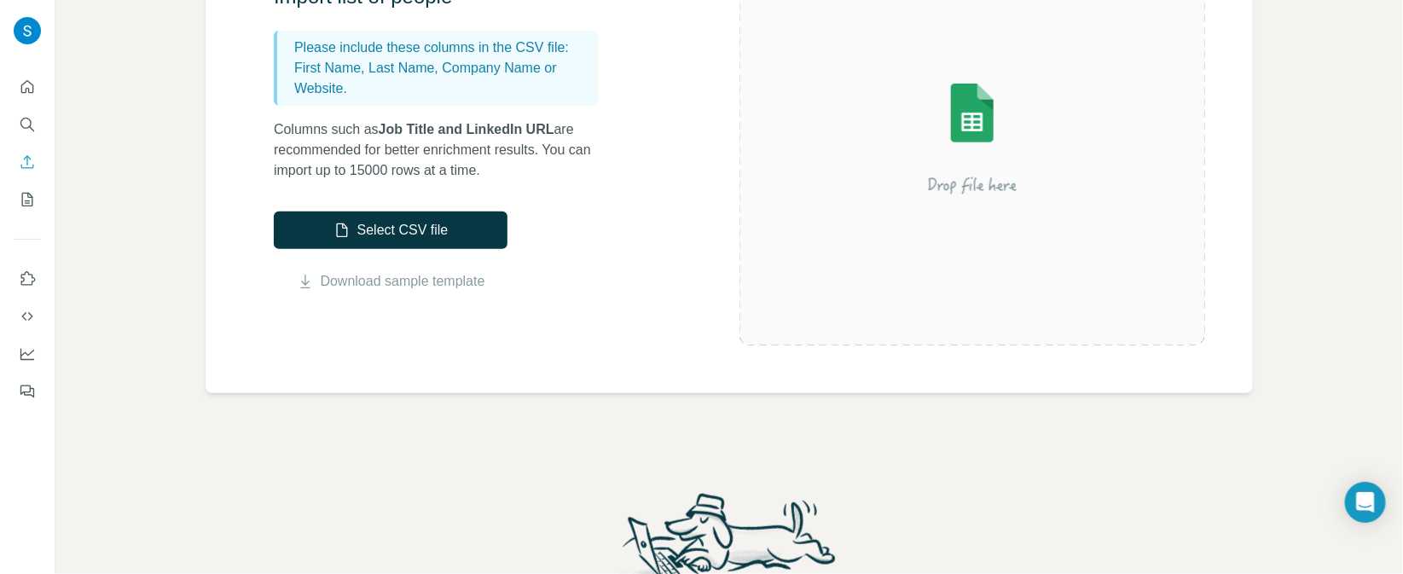
scroll to position [158, 0]
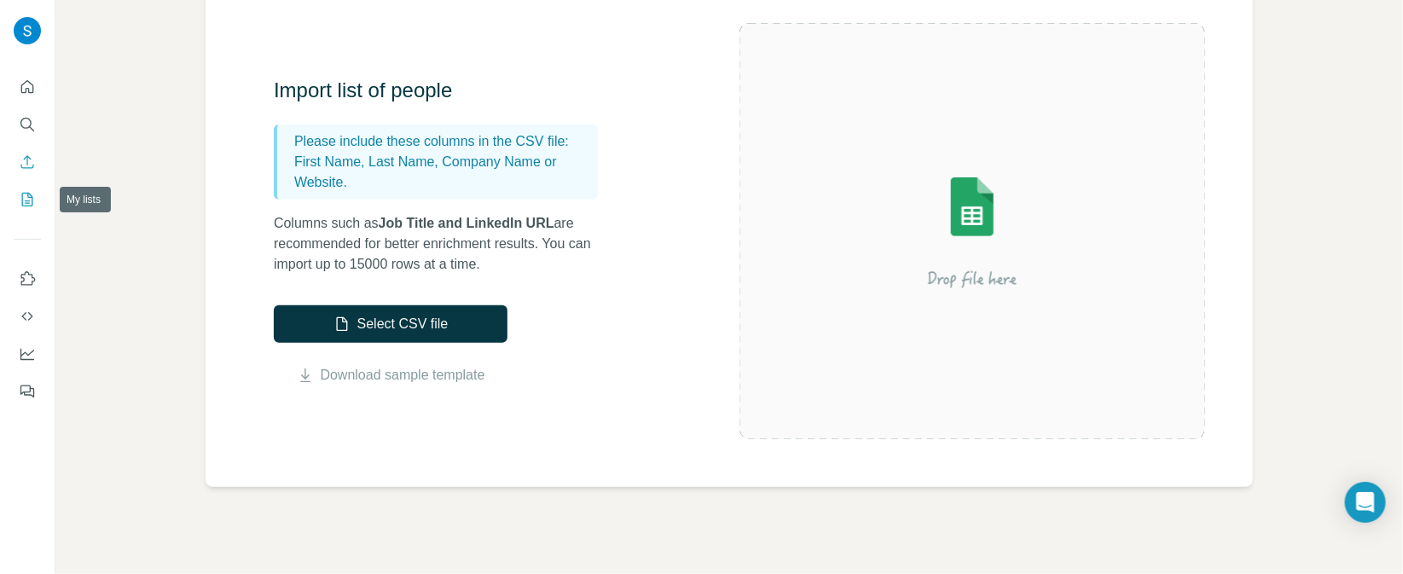
click at [19, 196] on icon "My lists" at bounding box center [27, 199] width 17 height 17
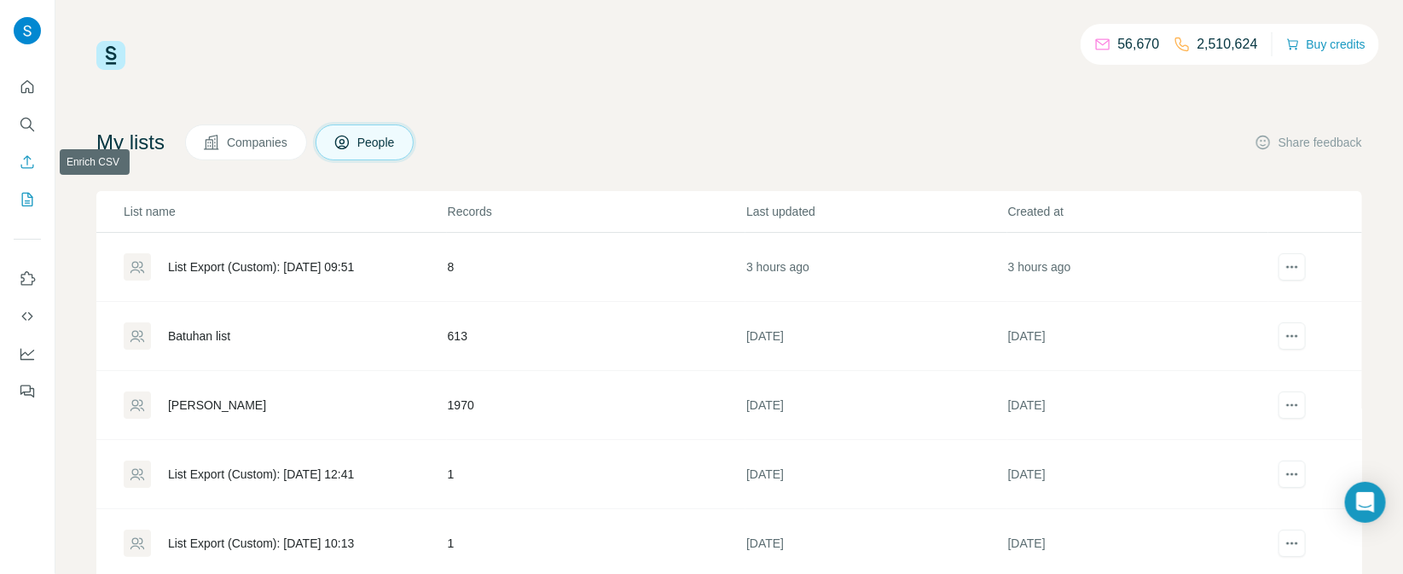
click at [28, 176] on button "Enrich CSV" at bounding box center [27, 162] width 27 height 31
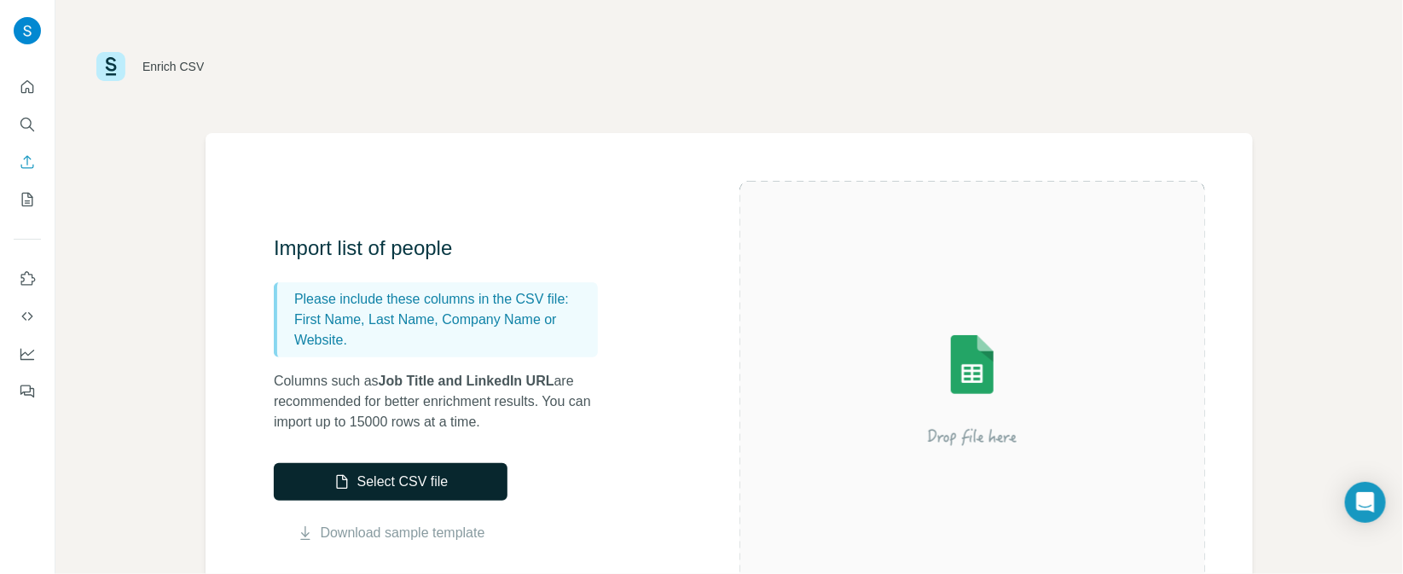
click at [419, 495] on button "Select CSV file" at bounding box center [391, 482] width 234 height 38
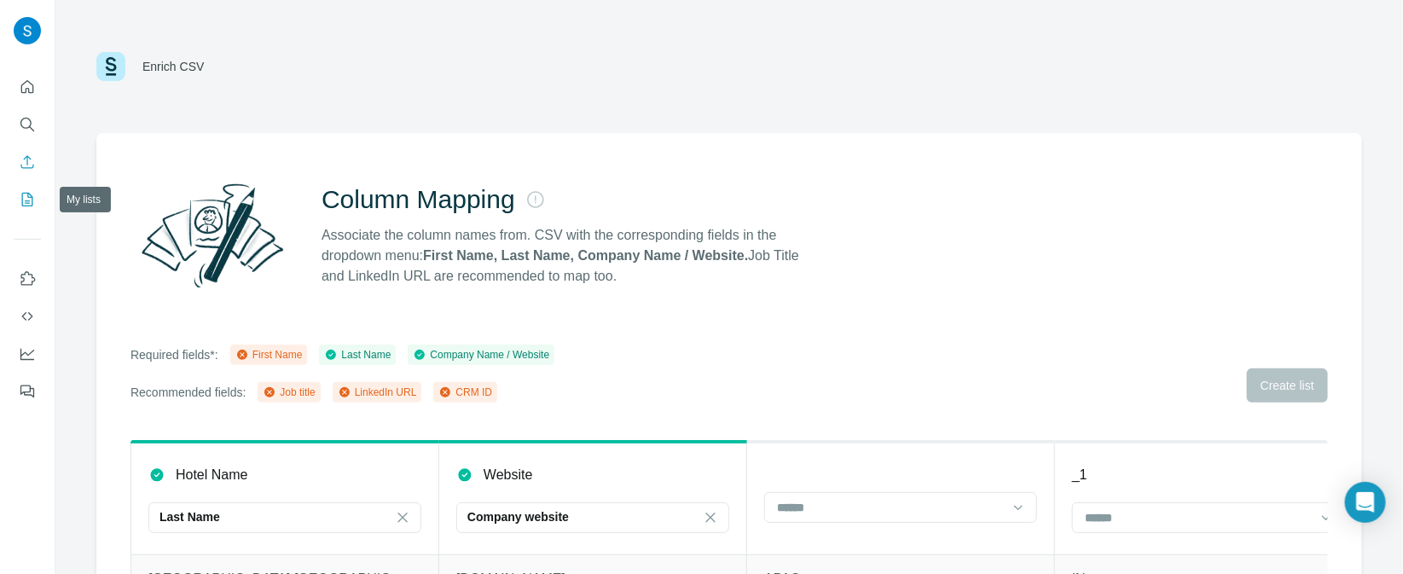
click at [19, 201] on icon "My lists" at bounding box center [27, 199] width 17 height 17
click at [19, 122] on icon "Search" at bounding box center [27, 124] width 17 height 17
click at [26, 125] on icon "Search" at bounding box center [27, 124] width 17 height 17
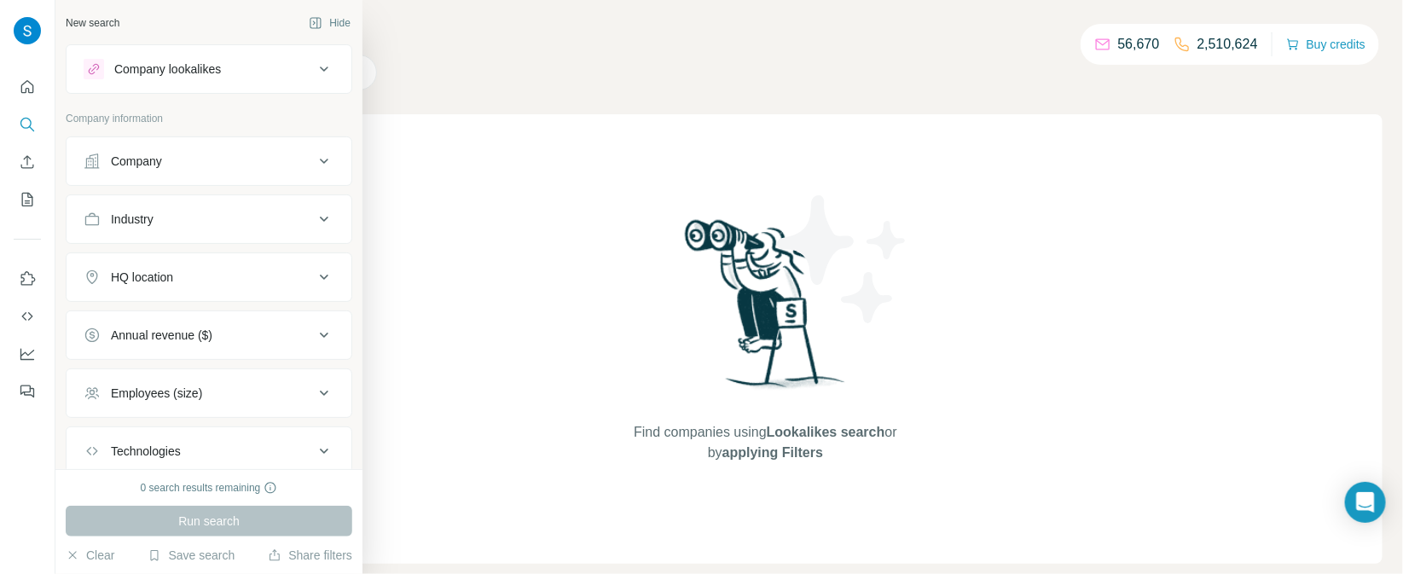
click at [248, 160] on div "Company" at bounding box center [199, 161] width 230 height 17
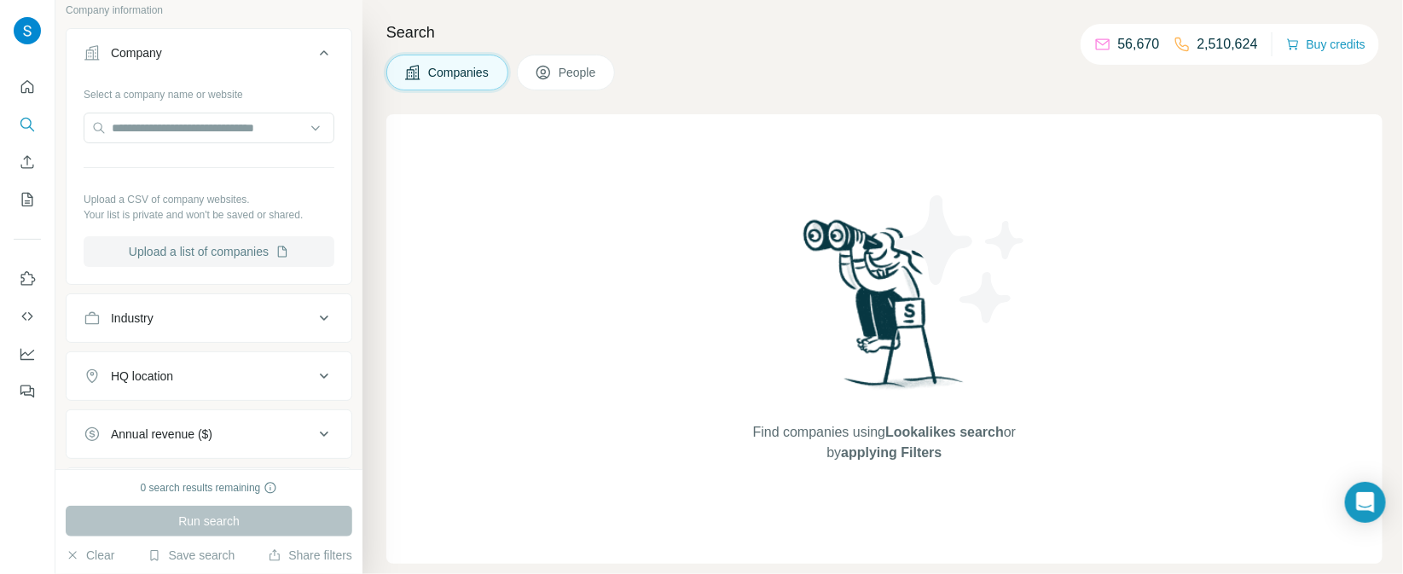
scroll to position [142, 0]
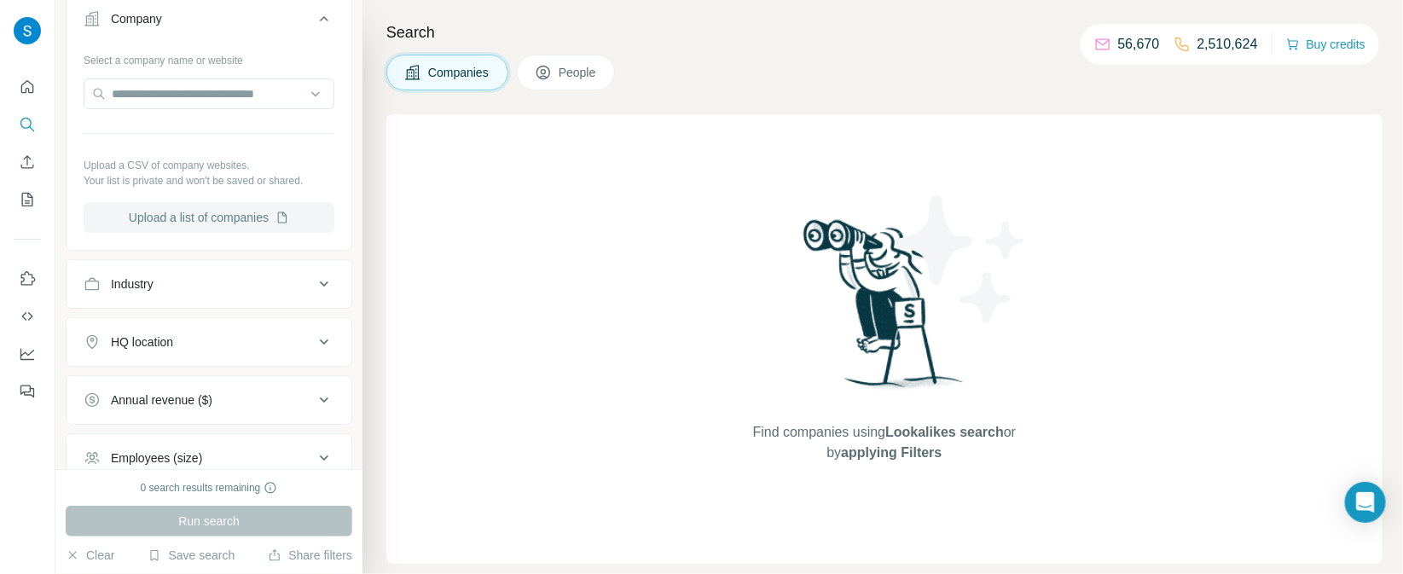
click at [213, 217] on button "Upload a list of companies" at bounding box center [209, 217] width 251 height 31
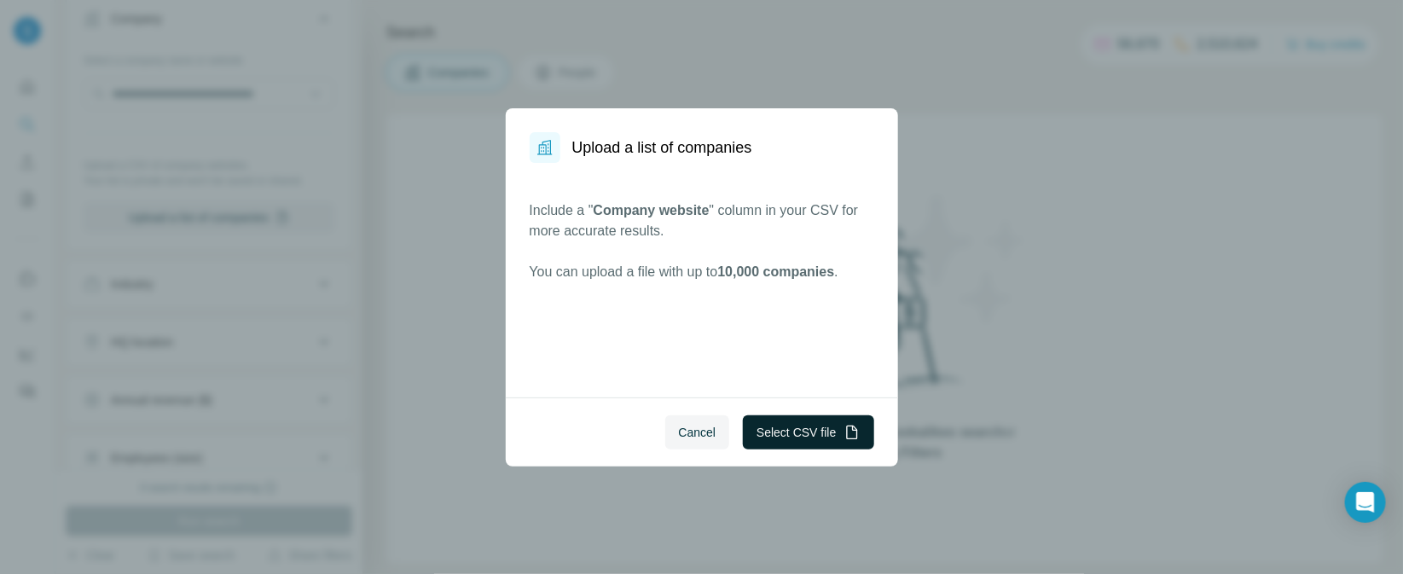
click at [796, 435] on button "Select CSV file" at bounding box center [808, 432] width 131 height 34
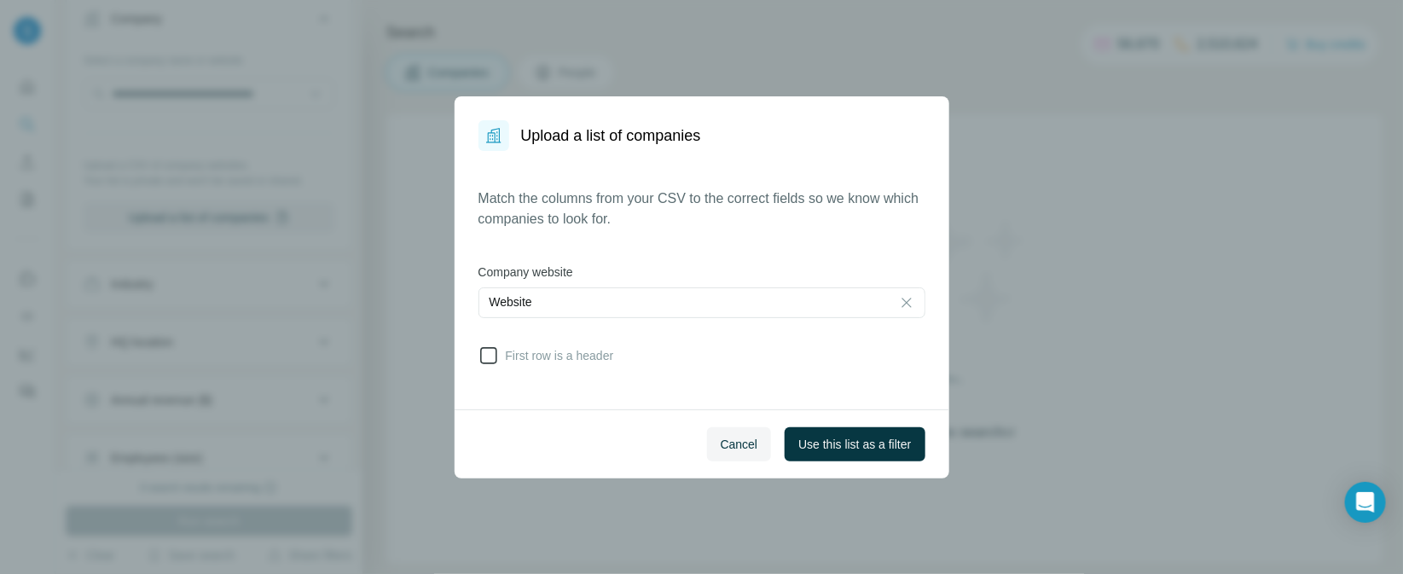
click at [493, 351] on icon at bounding box center [489, 355] width 20 height 20
click at [840, 451] on span "Use this list as a filter" at bounding box center [854, 444] width 113 height 17
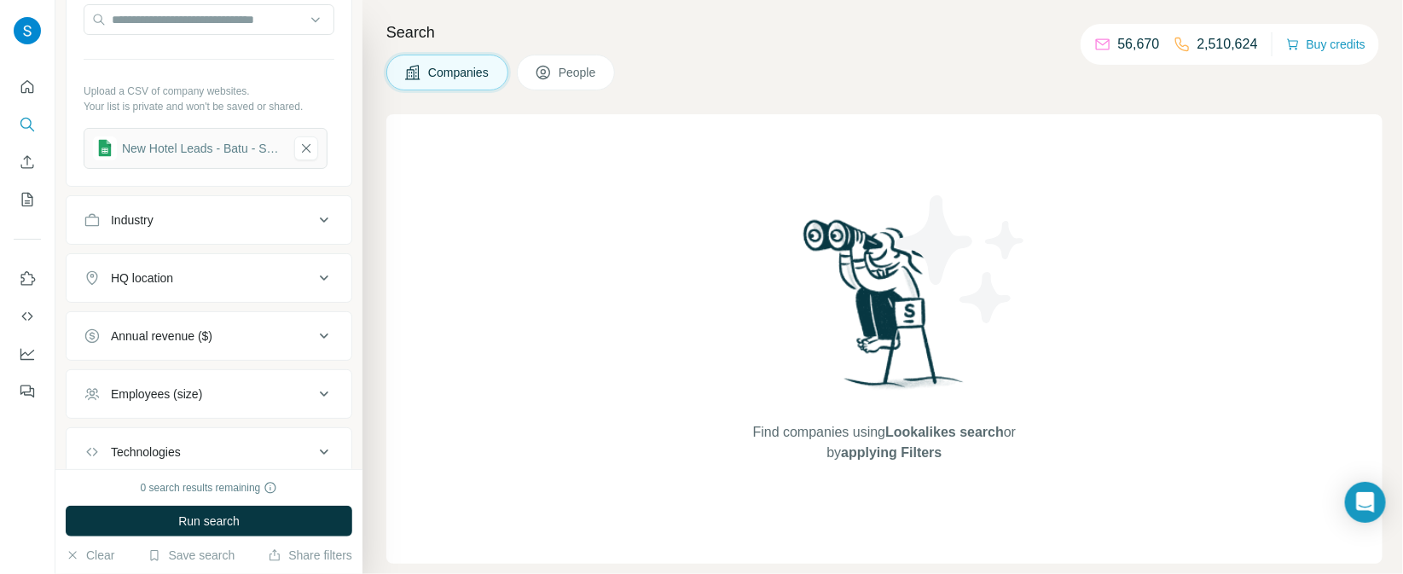
scroll to position [183, 0]
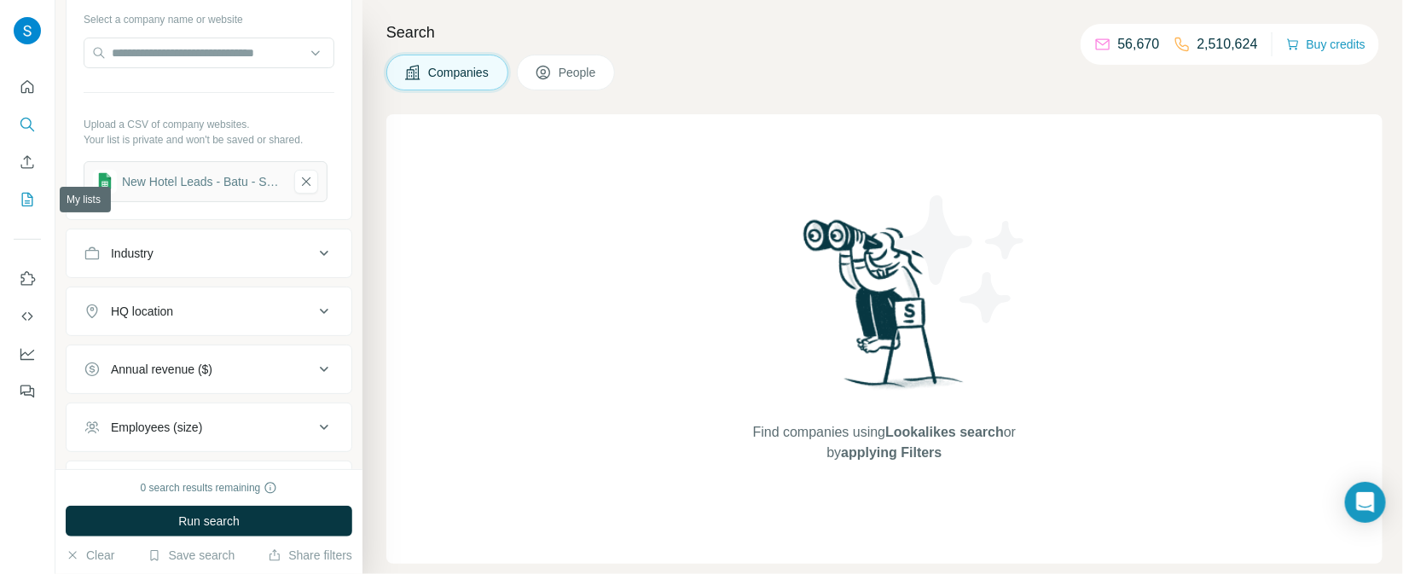
click at [22, 206] on icon "My lists" at bounding box center [27, 200] width 11 height 14
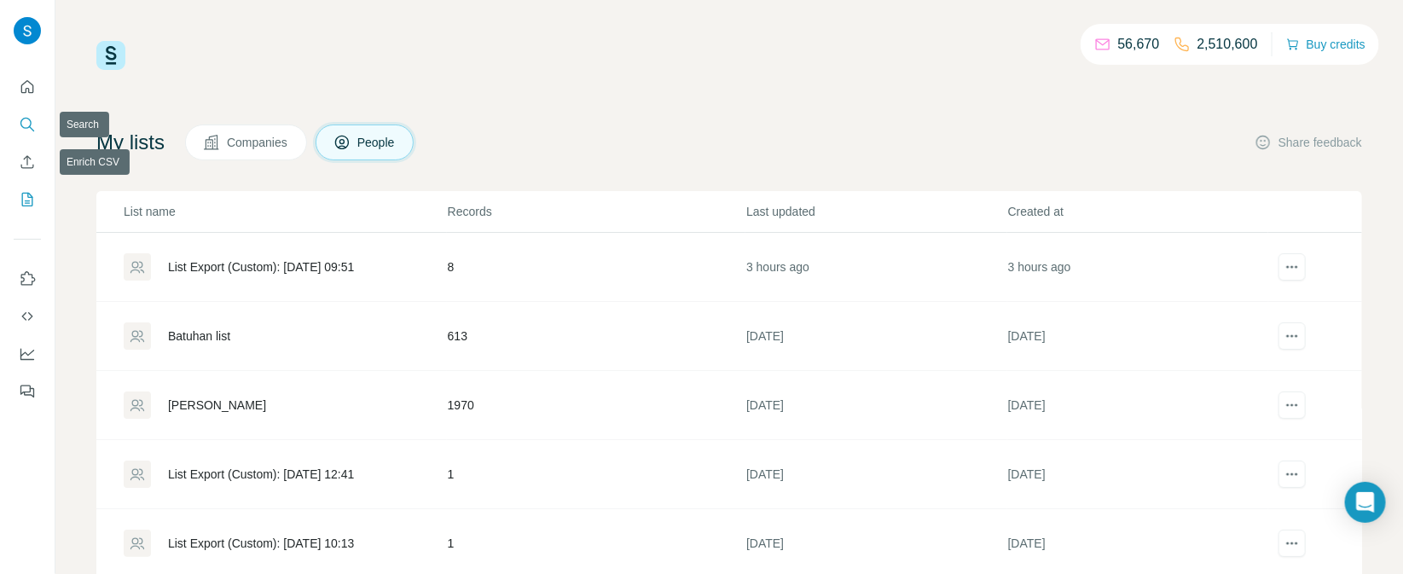
click at [29, 125] on icon "Search" at bounding box center [27, 124] width 17 height 17
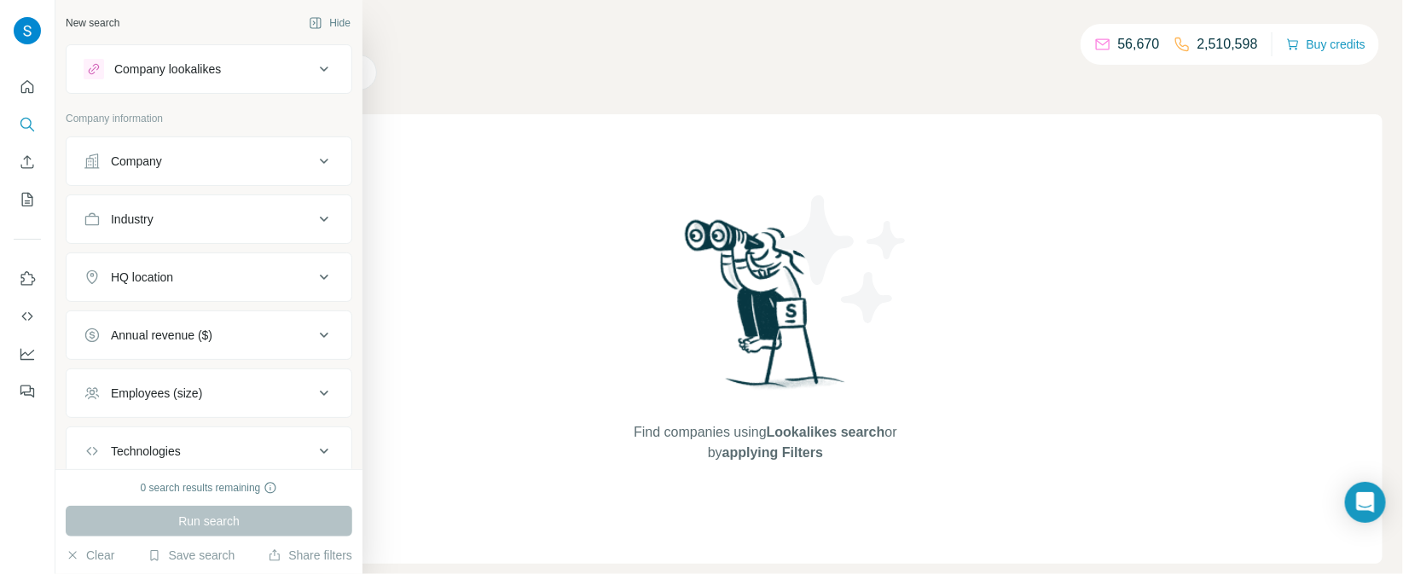
click at [235, 141] on button "Company" at bounding box center [209, 161] width 285 height 41
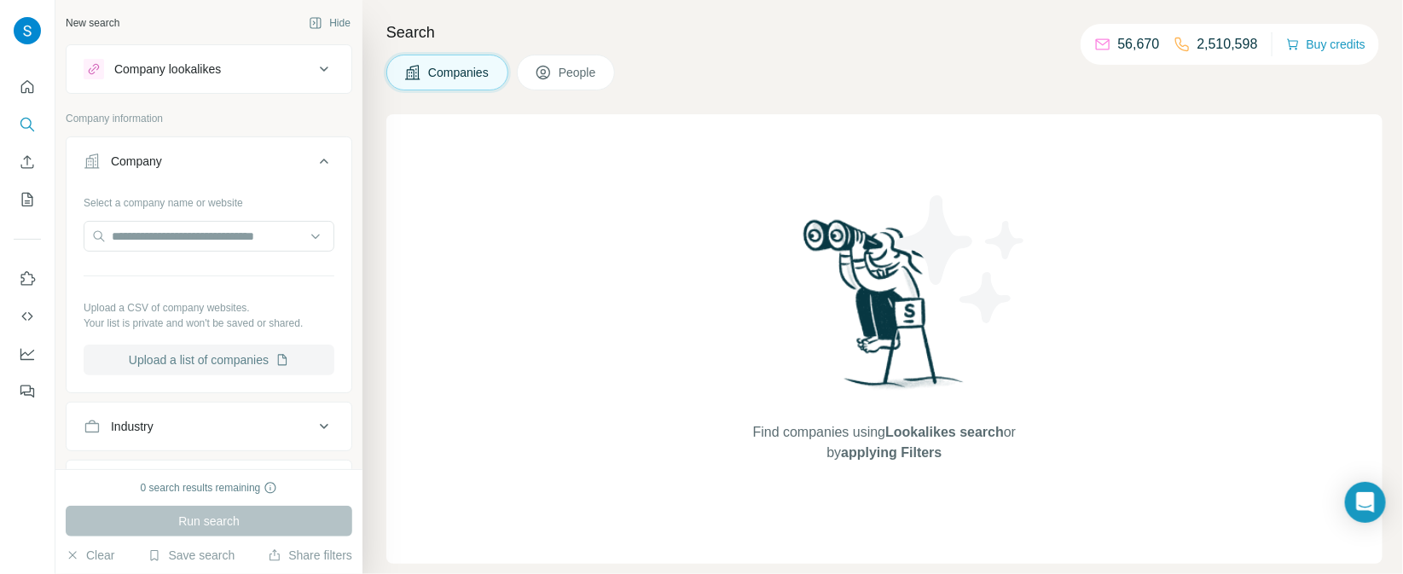
click at [193, 353] on button "Upload a list of companies" at bounding box center [209, 360] width 251 height 31
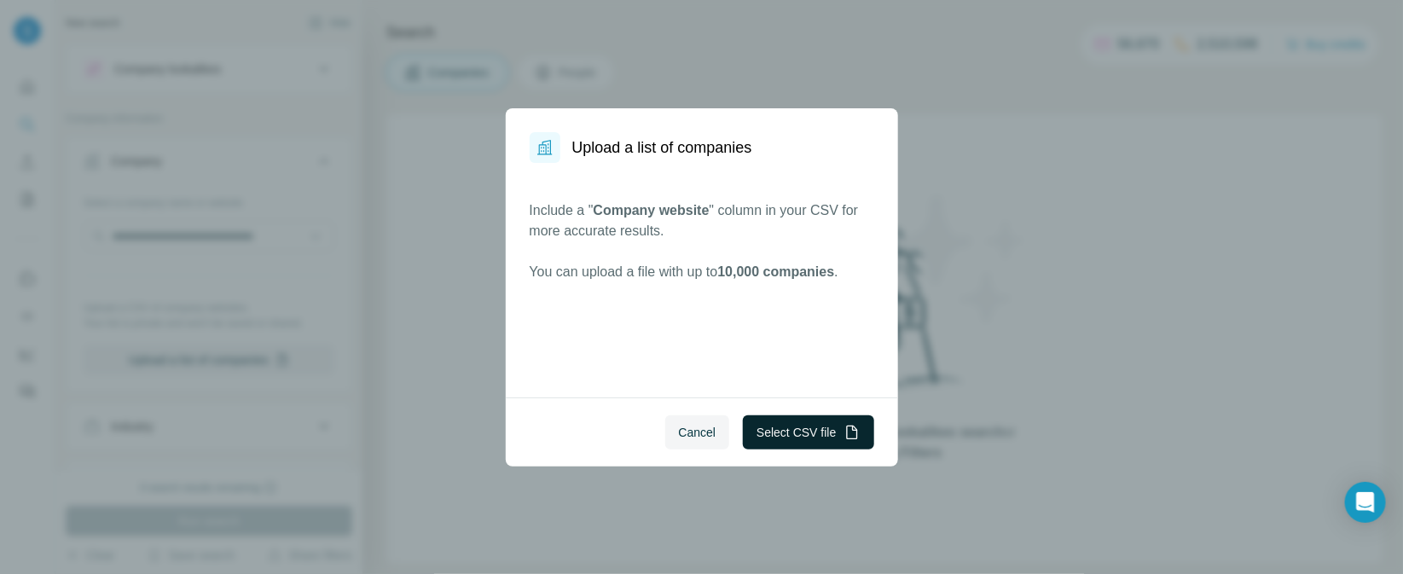
click at [811, 438] on button "Select CSV file" at bounding box center [808, 432] width 131 height 34
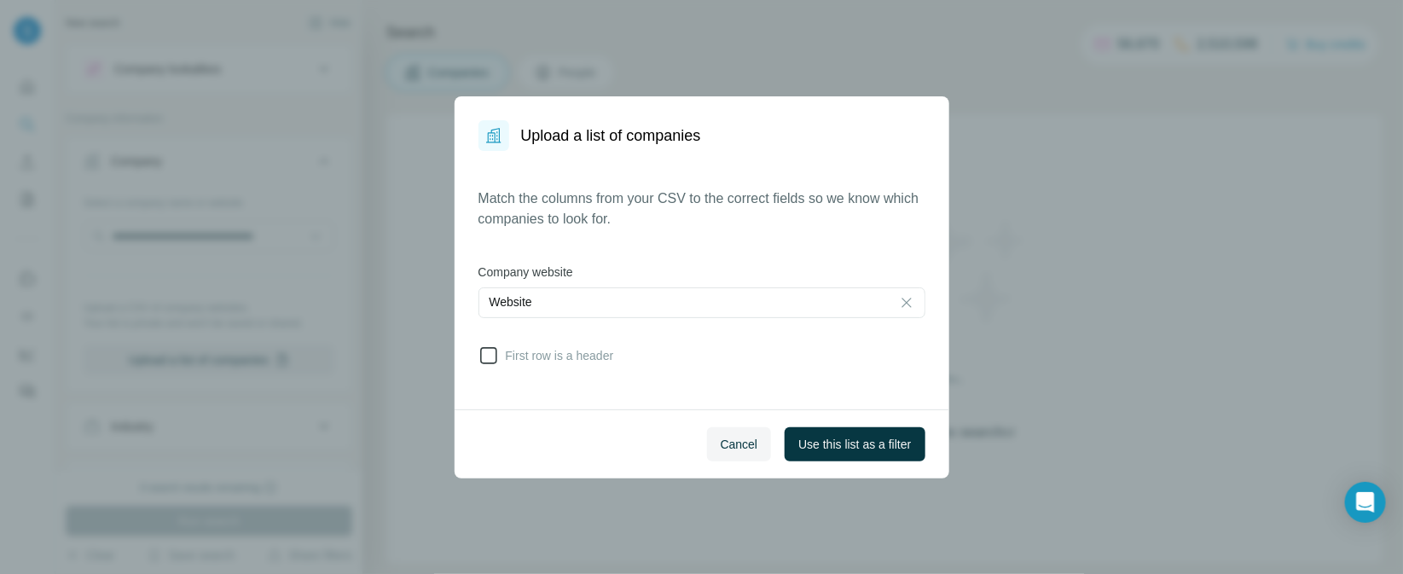
click at [506, 365] on label "First row is a header" at bounding box center [547, 355] width 136 height 20
click at [1130, 174] on div "Upload a list of companies Match the columns from your CSV to the correct field…" at bounding box center [701, 287] width 1403 height 574
click at [726, 459] on button "Cancel" at bounding box center [739, 444] width 65 height 34
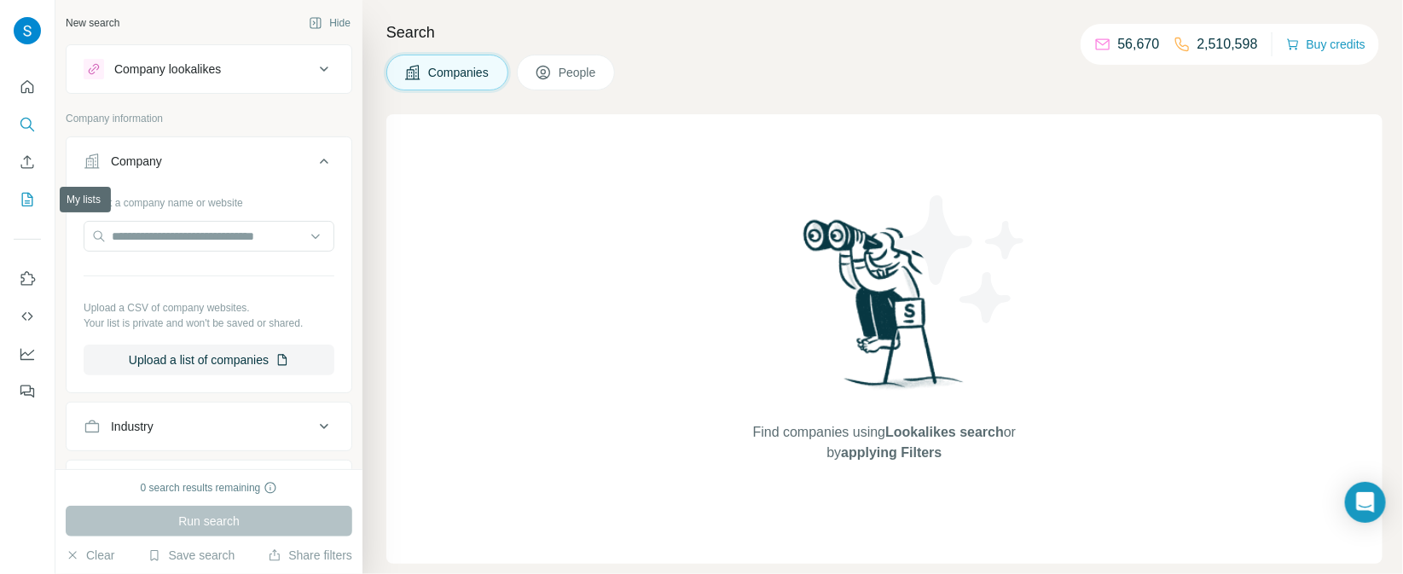
click at [23, 202] on icon "My lists" at bounding box center [27, 199] width 17 height 17
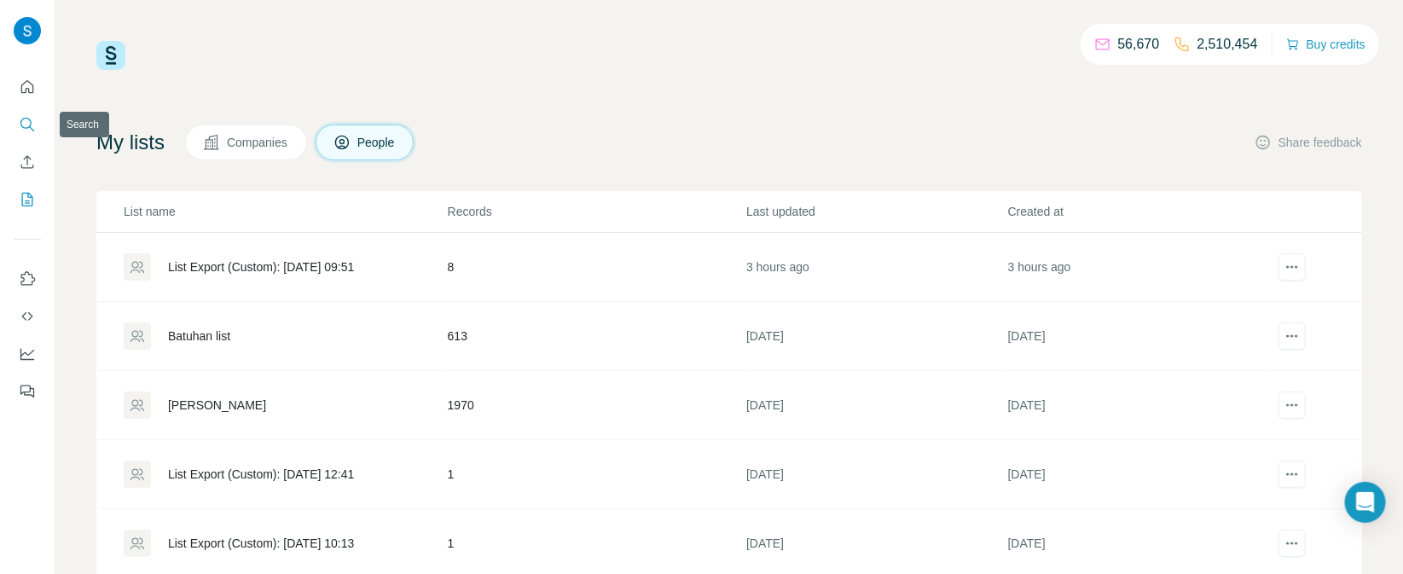
click at [16, 116] on button "Search" at bounding box center [27, 124] width 27 height 31
click at [34, 130] on icon "Search" at bounding box center [27, 124] width 17 height 17
click at [25, 129] on icon "Search" at bounding box center [27, 124] width 17 height 17
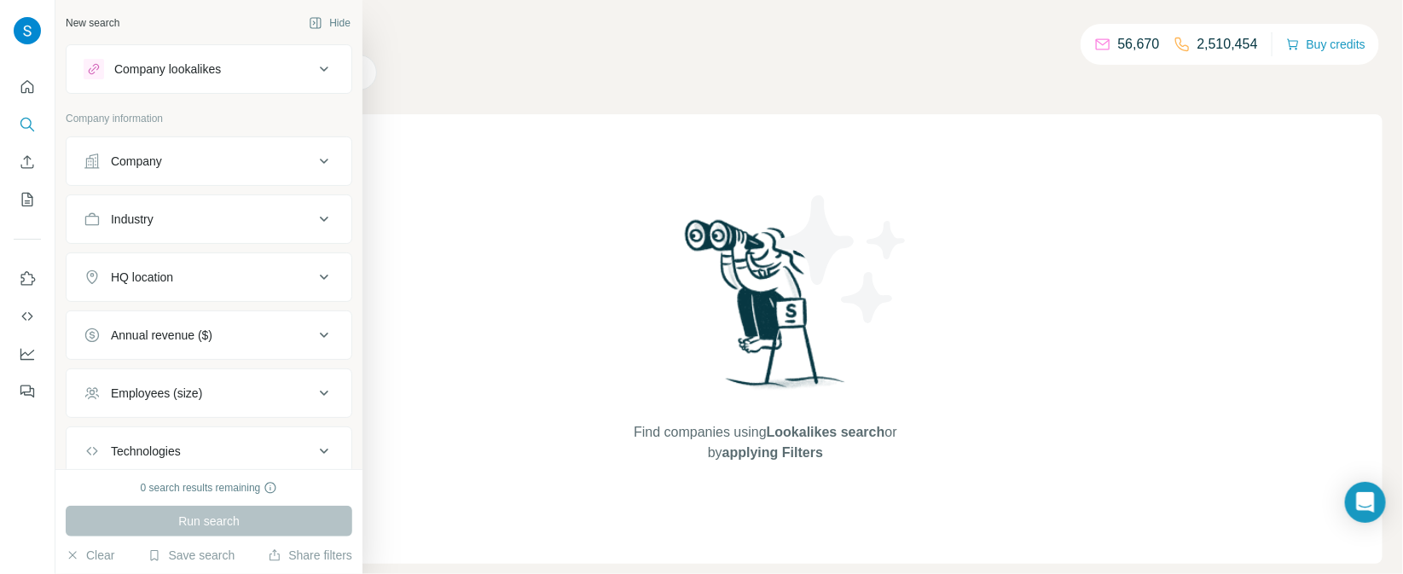
click at [227, 166] on div "Company" at bounding box center [199, 161] width 230 height 17
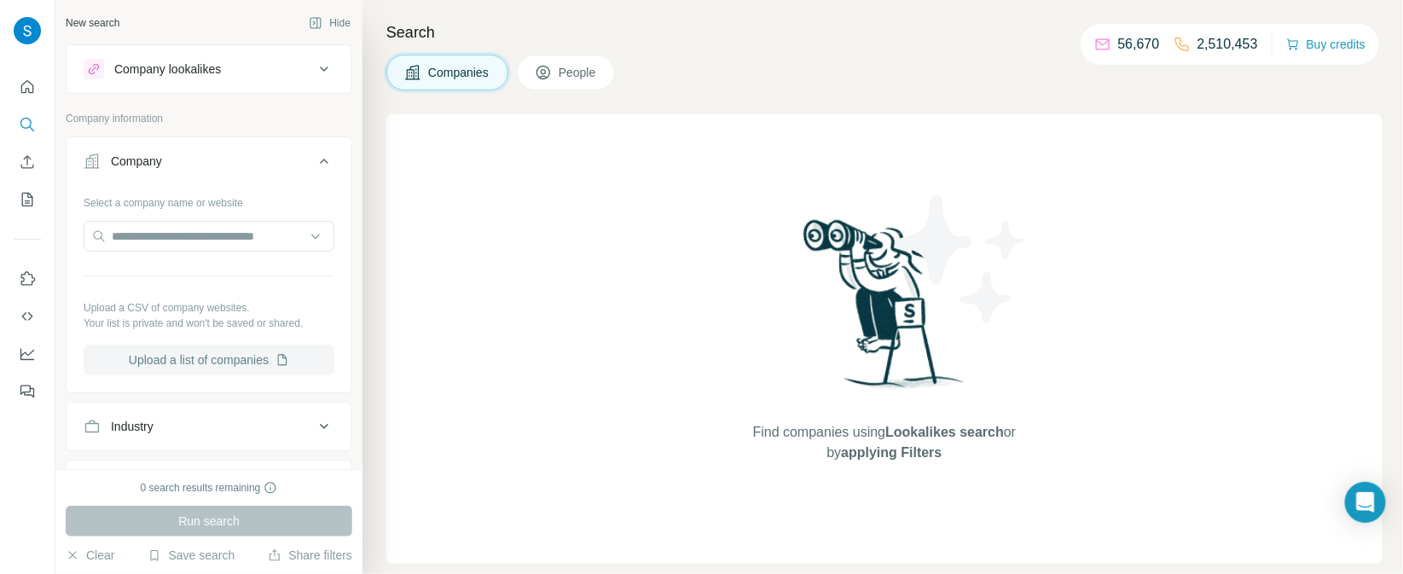
click at [222, 361] on button "Upload a list of companies" at bounding box center [209, 360] width 251 height 31
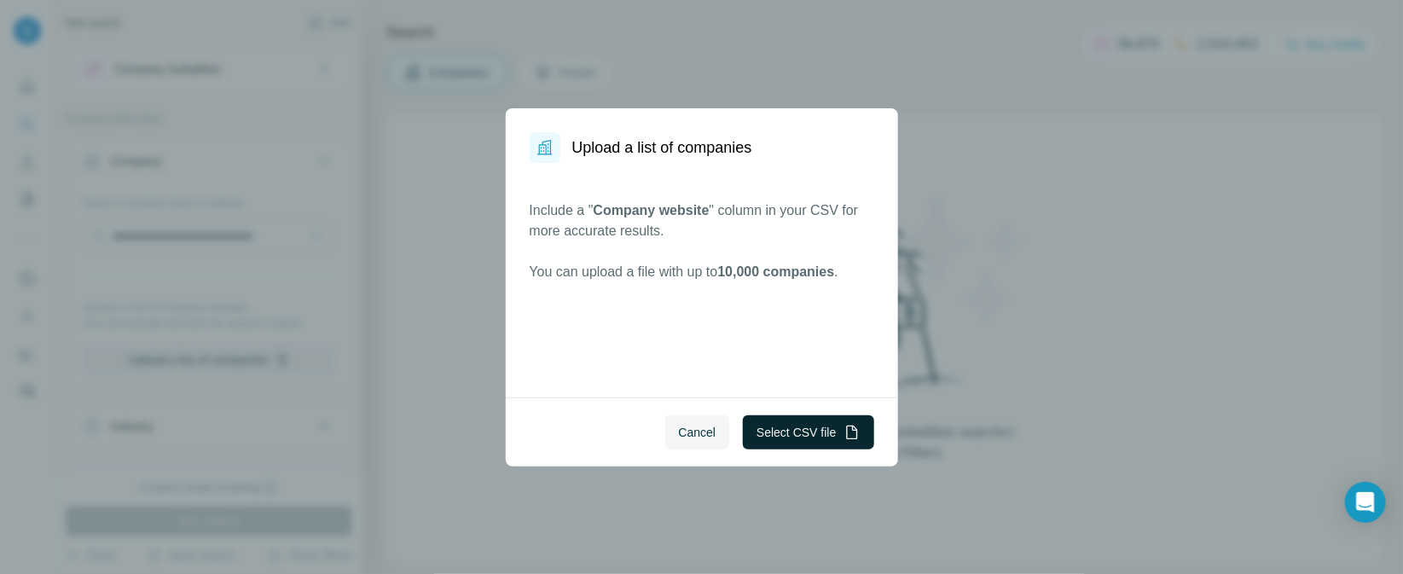
click at [827, 441] on button "Select CSV file" at bounding box center [808, 432] width 131 height 34
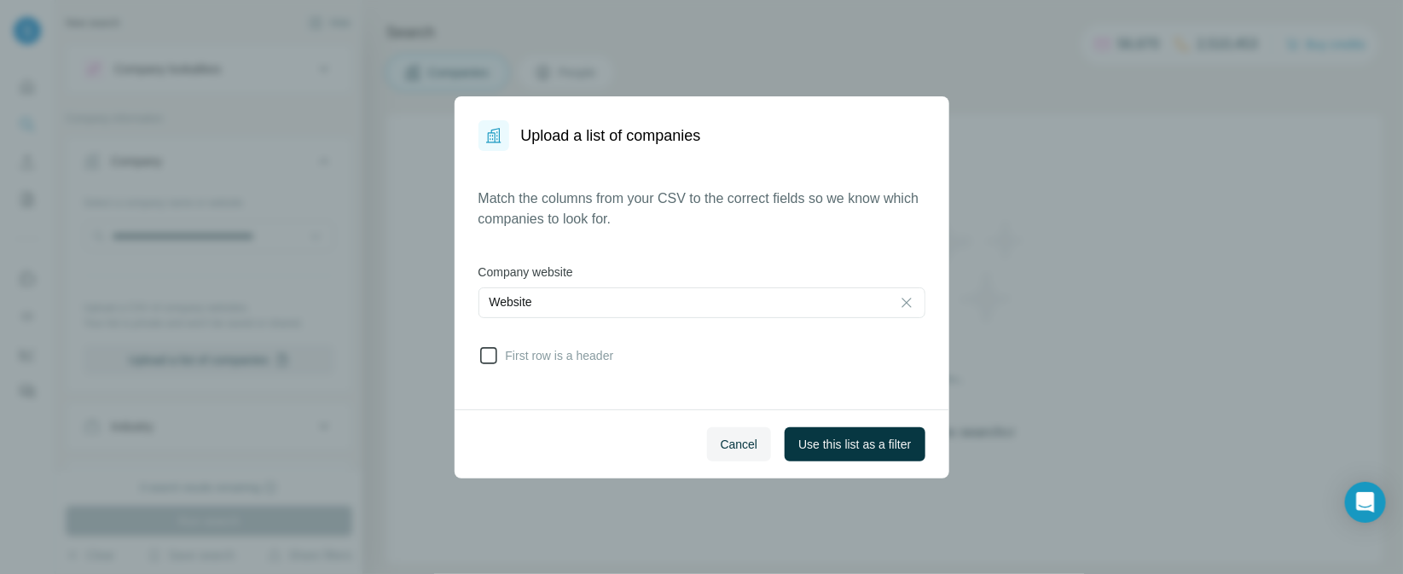
click at [485, 354] on icon at bounding box center [489, 355] width 20 height 20
click at [860, 454] on button "Use this list as a filter" at bounding box center [855, 444] width 140 height 34
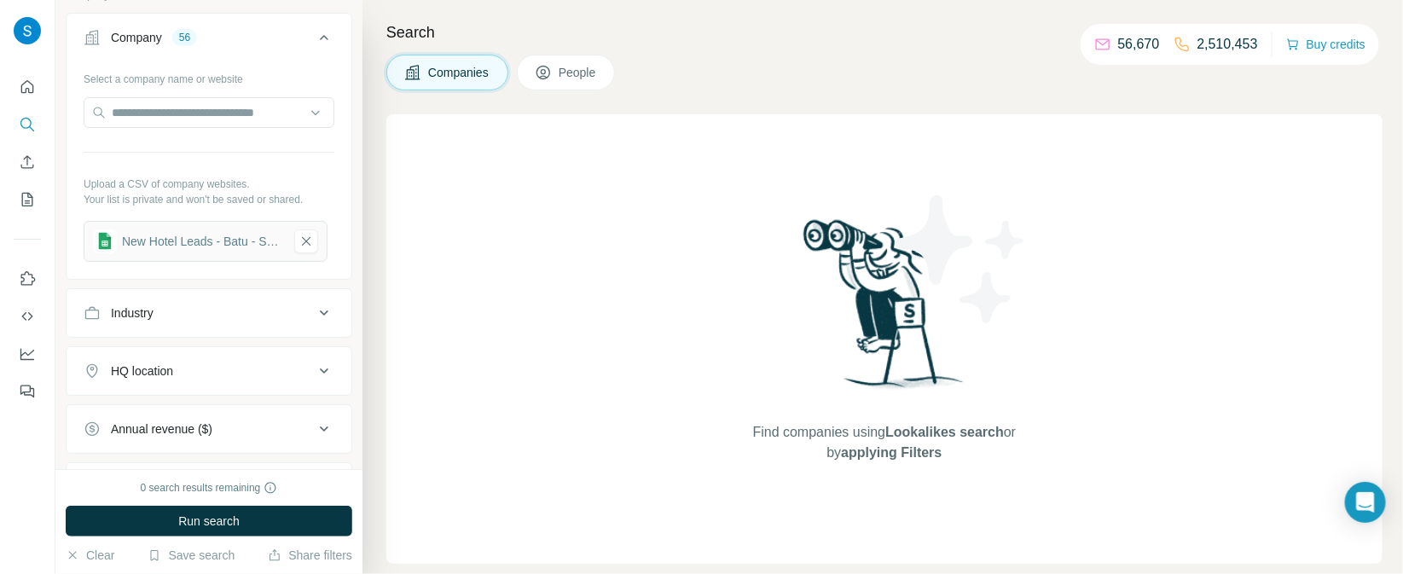
scroll to position [286, 0]
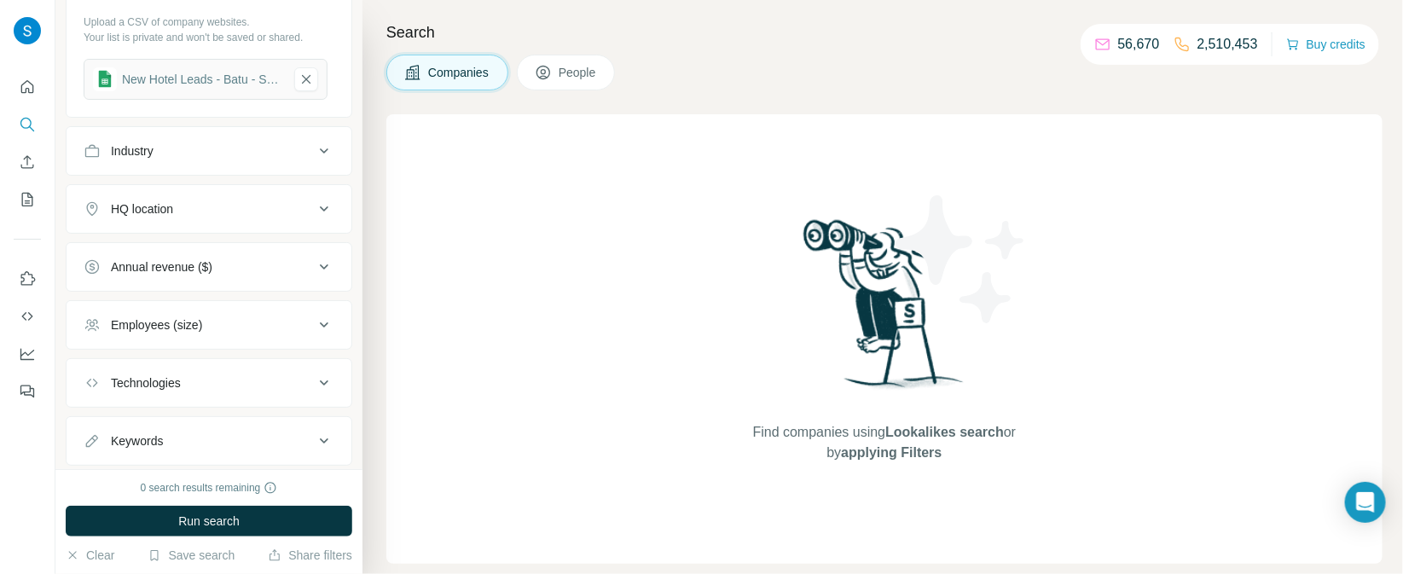
click at [208, 156] on div "Industry" at bounding box center [199, 150] width 230 height 17
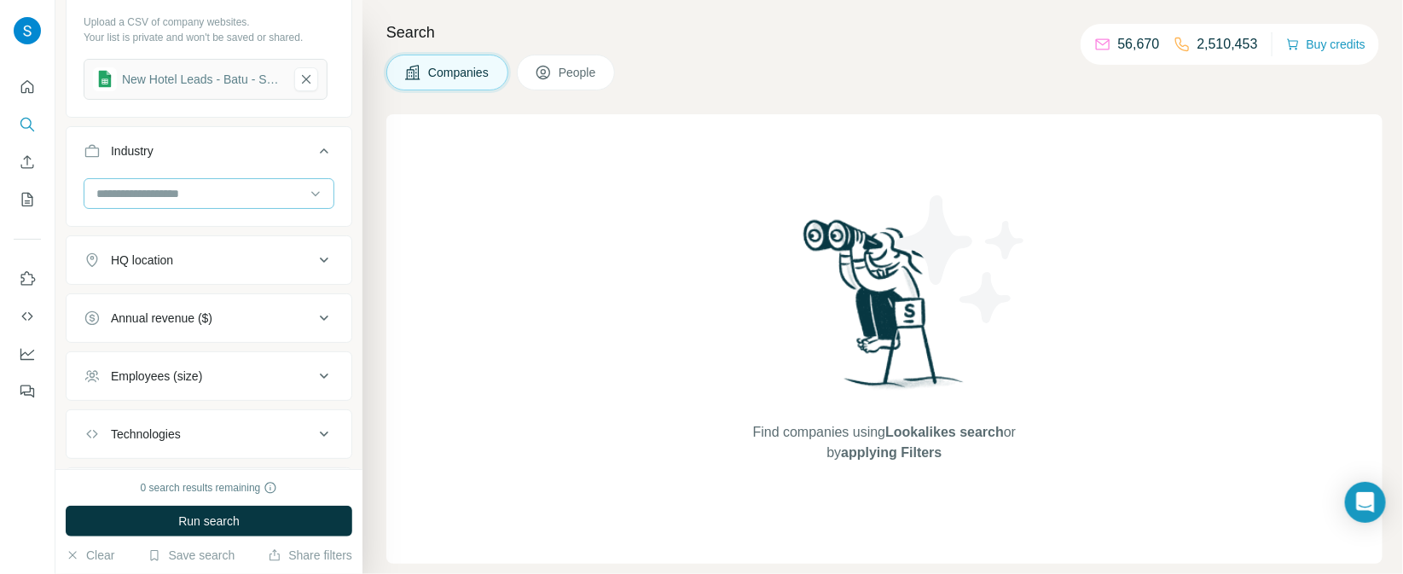
click at [228, 185] on input at bounding box center [200, 193] width 211 height 19
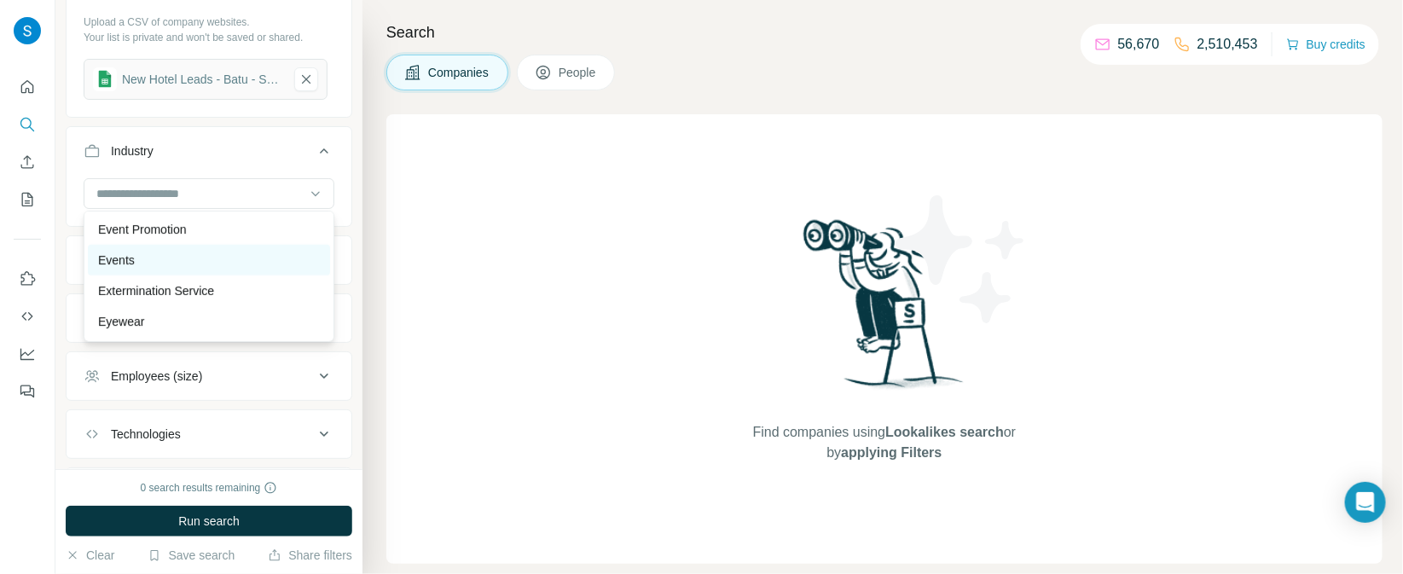
scroll to position [6448, 0]
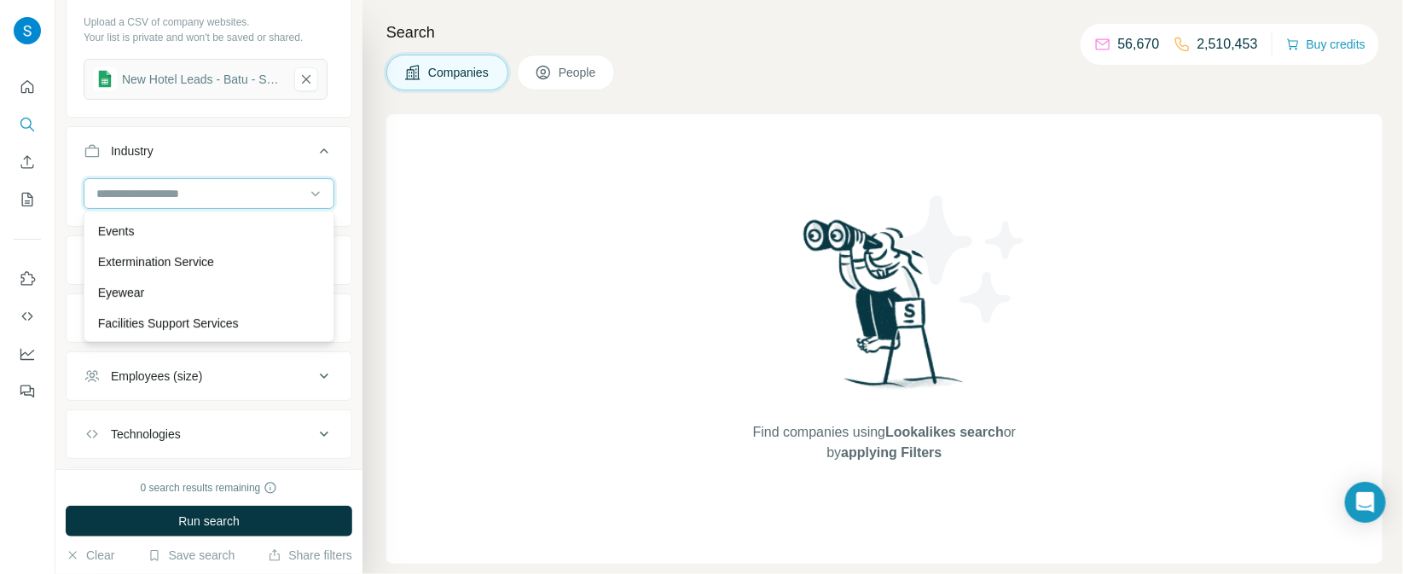
click at [135, 193] on input at bounding box center [200, 193] width 211 height 19
click at [113, 191] on input at bounding box center [200, 193] width 211 height 19
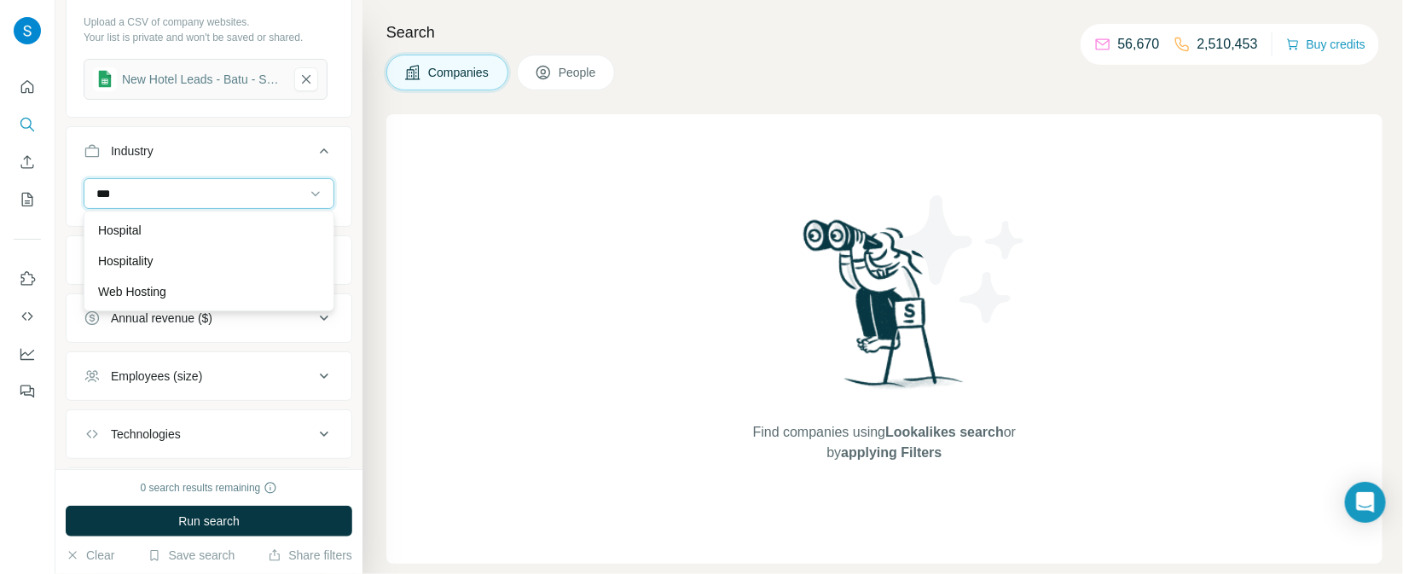
scroll to position [0, 0]
type input "***"
click at [149, 263] on p "Hospitality" at bounding box center [125, 260] width 55 height 17
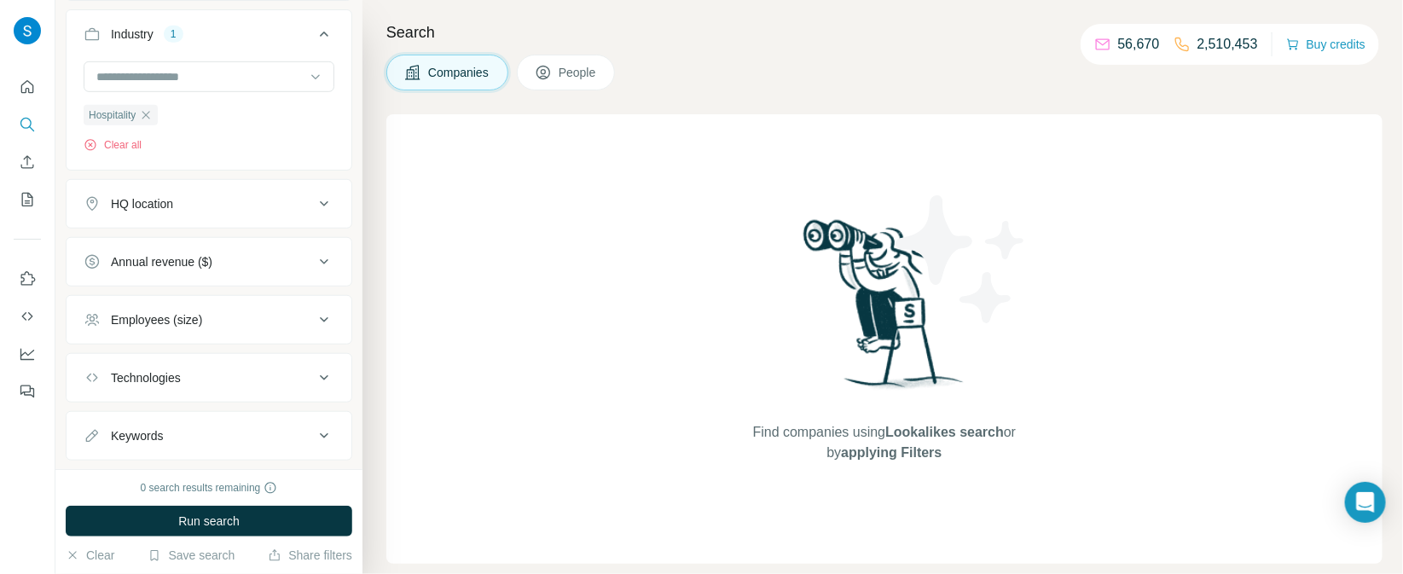
scroll to position [429, 0]
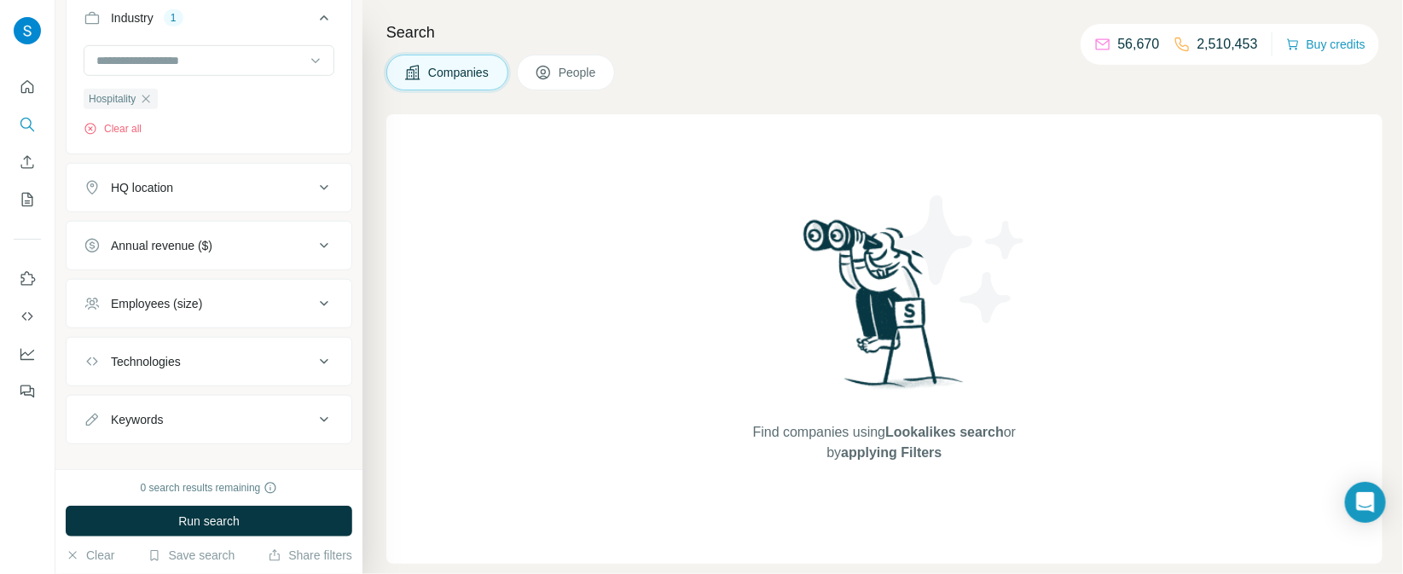
scroll to position [429, 0]
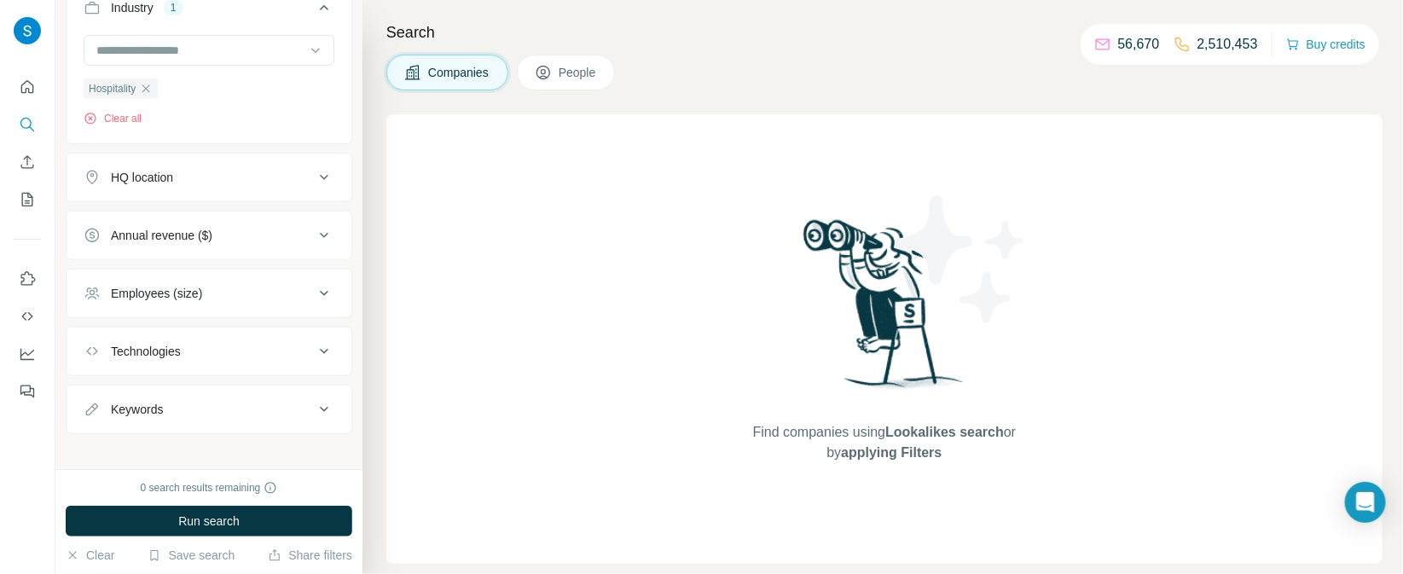
click at [565, 80] on span "People" at bounding box center [578, 72] width 39 height 17
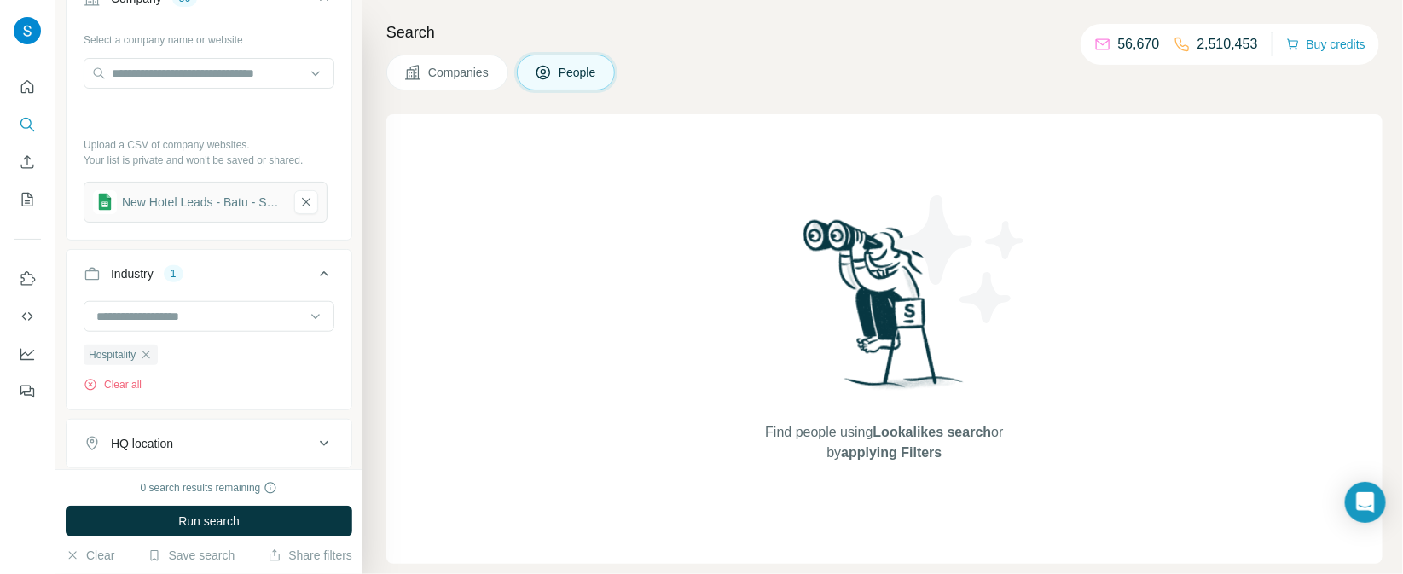
scroll to position [694, 0]
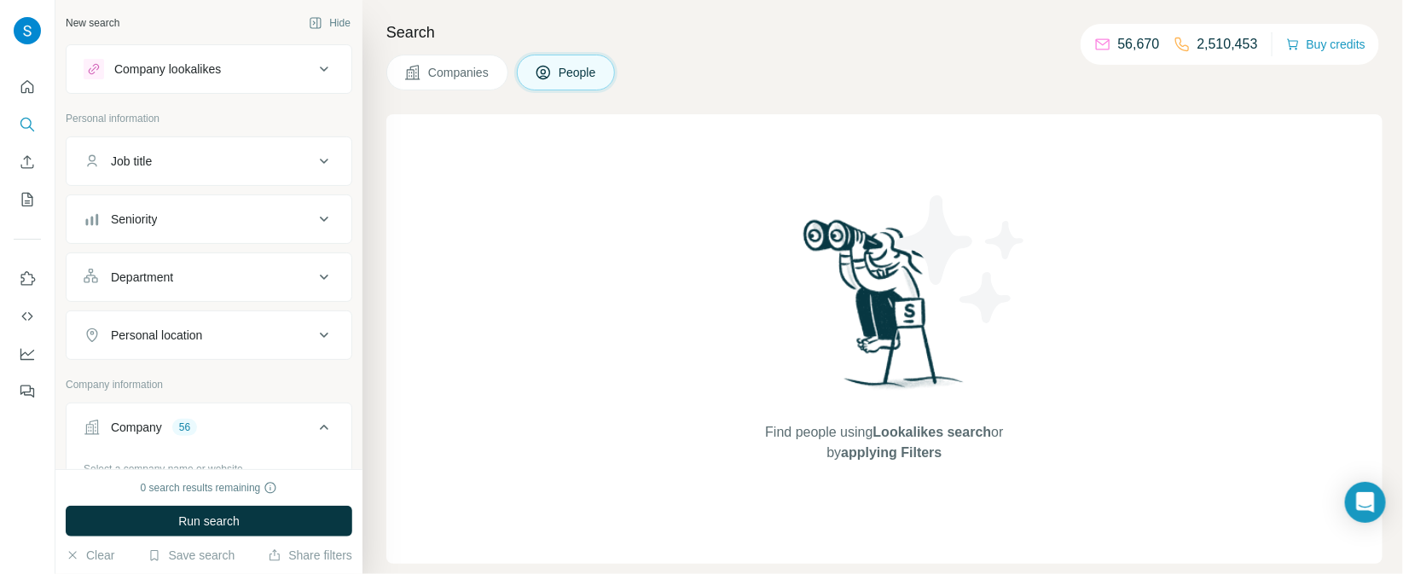
click at [223, 277] on div "Department" at bounding box center [199, 277] width 230 height 17
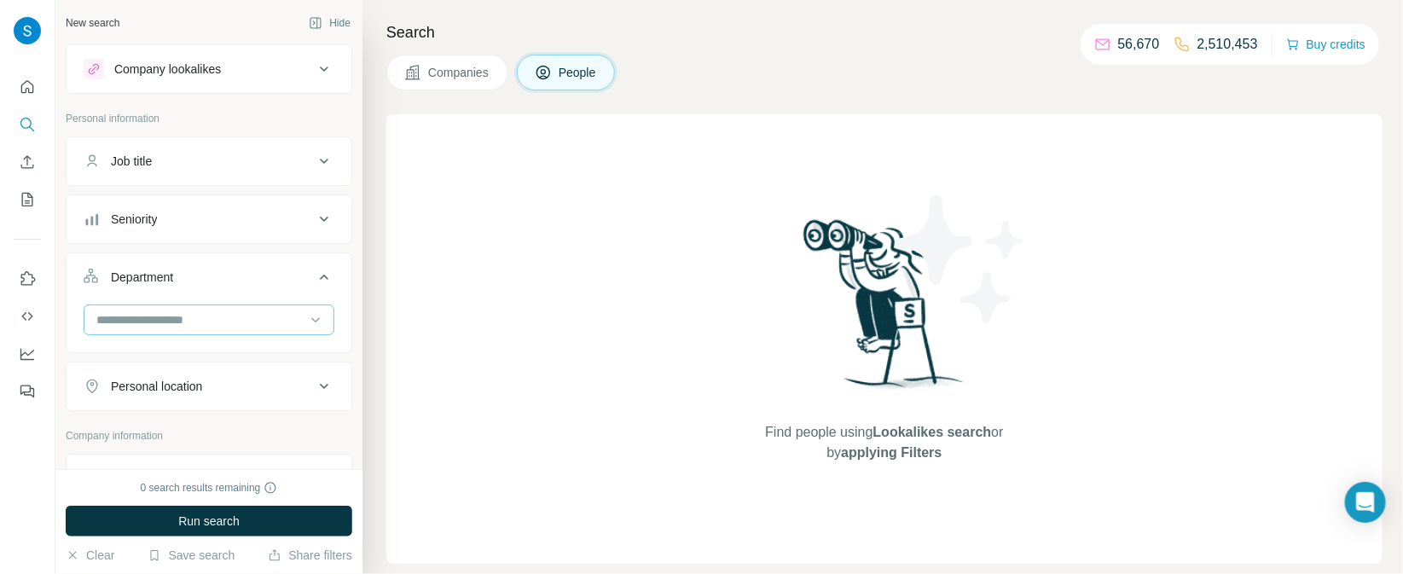
click at [204, 319] on input at bounding box center [200, 319] width 211 height 19
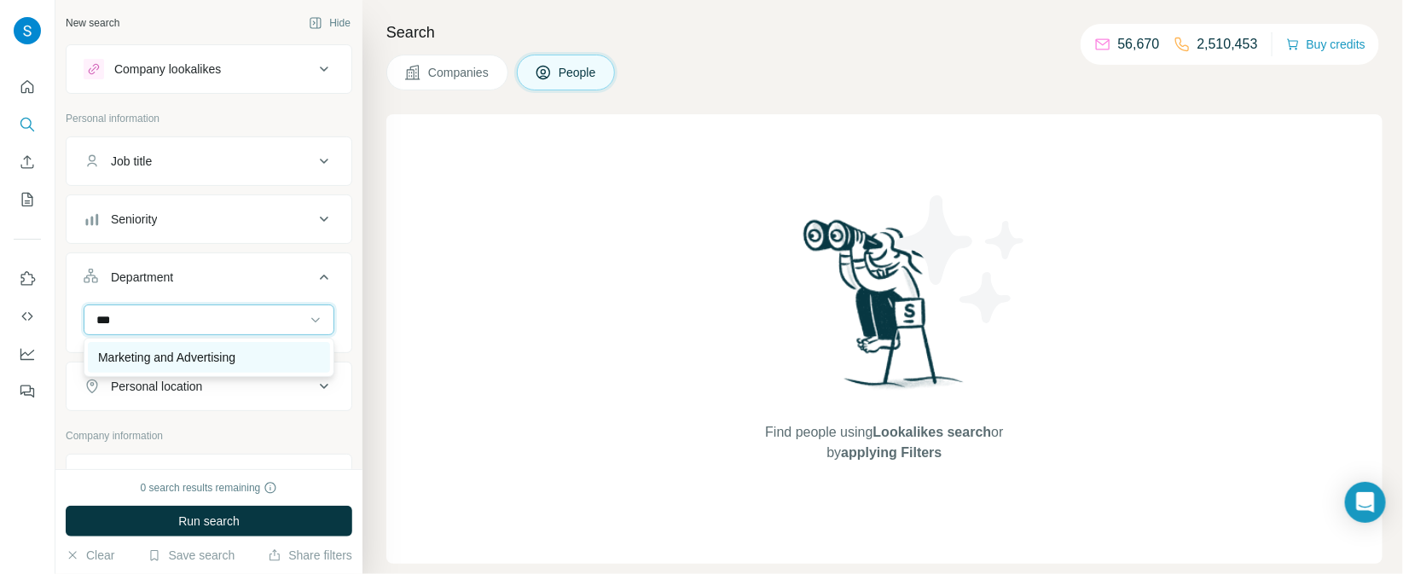
type input "***"
click at [224, 359] on p "Marketing and Advertising" at bounding box center [166, 357] width 137 height 17
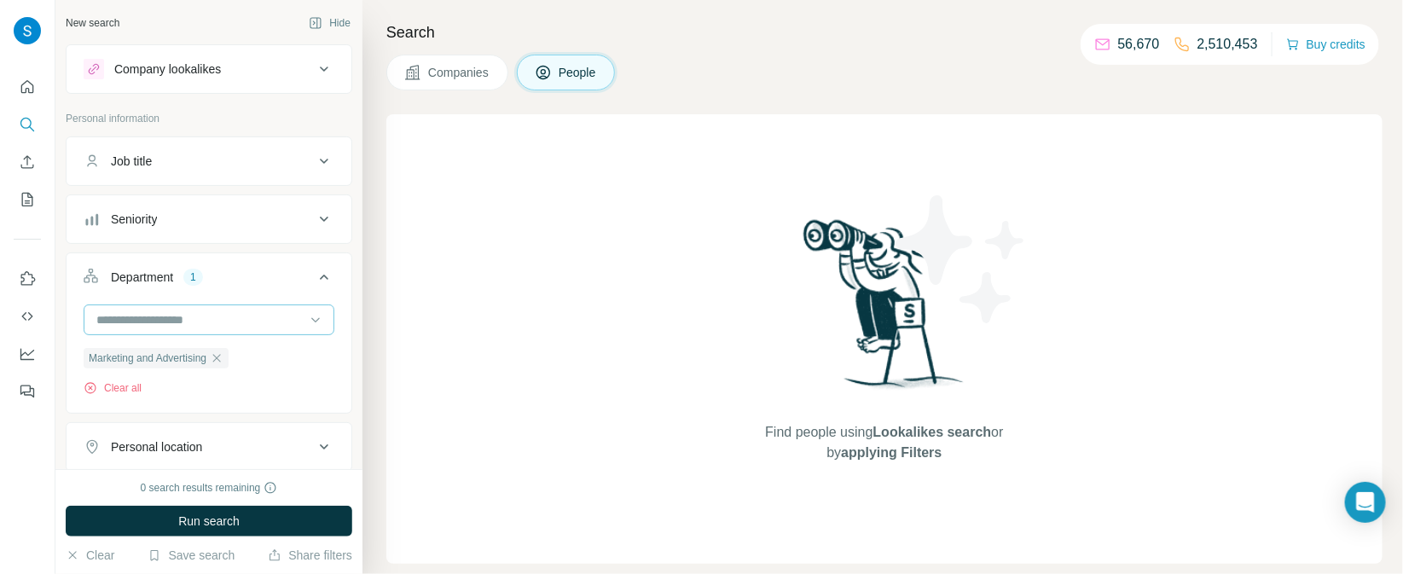
click at [229, 319] on input at bounding box center [200, 319] width 211 height 19
type input "*****"
click at [250, 345] on div "Sales" at bounding box center [209, 357] width 242 height 31
click at [178, 217] on div "Seniority" at bounding box center [199, 219] width 230 height 17
click at [96, 287] on icon at bounding box center [94, 294] width 20 height 20
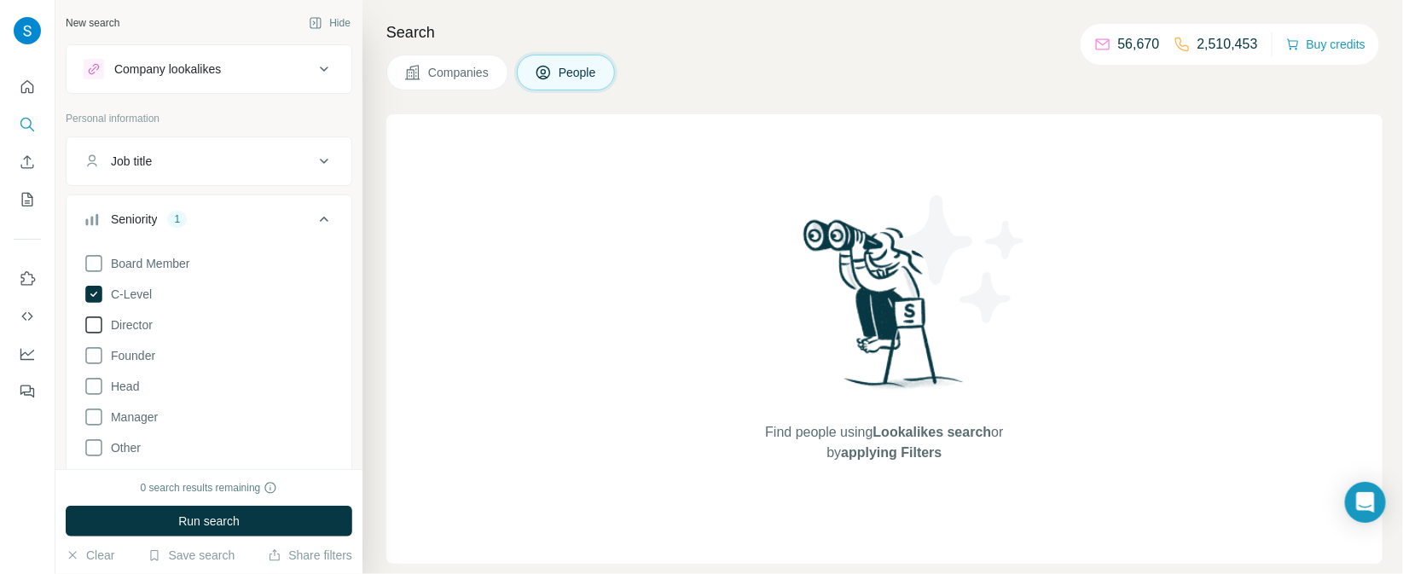
click at [102, 322] on icon at bounding box center [93, 324] width 17 height 17
click at [96, 387] on icon at bounding box center [94, 386] width 20 height 20
click at [92, 420] on icon at bounding box center [94, 417] width 20 height 20
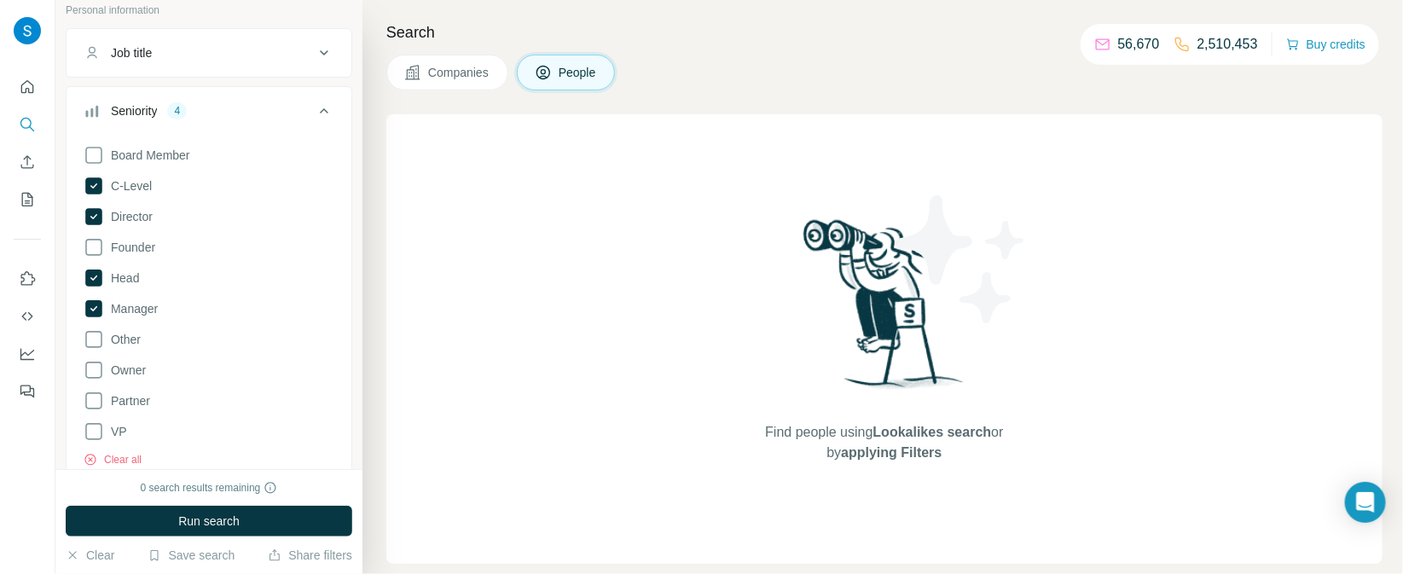
scroll to position [142, 0]
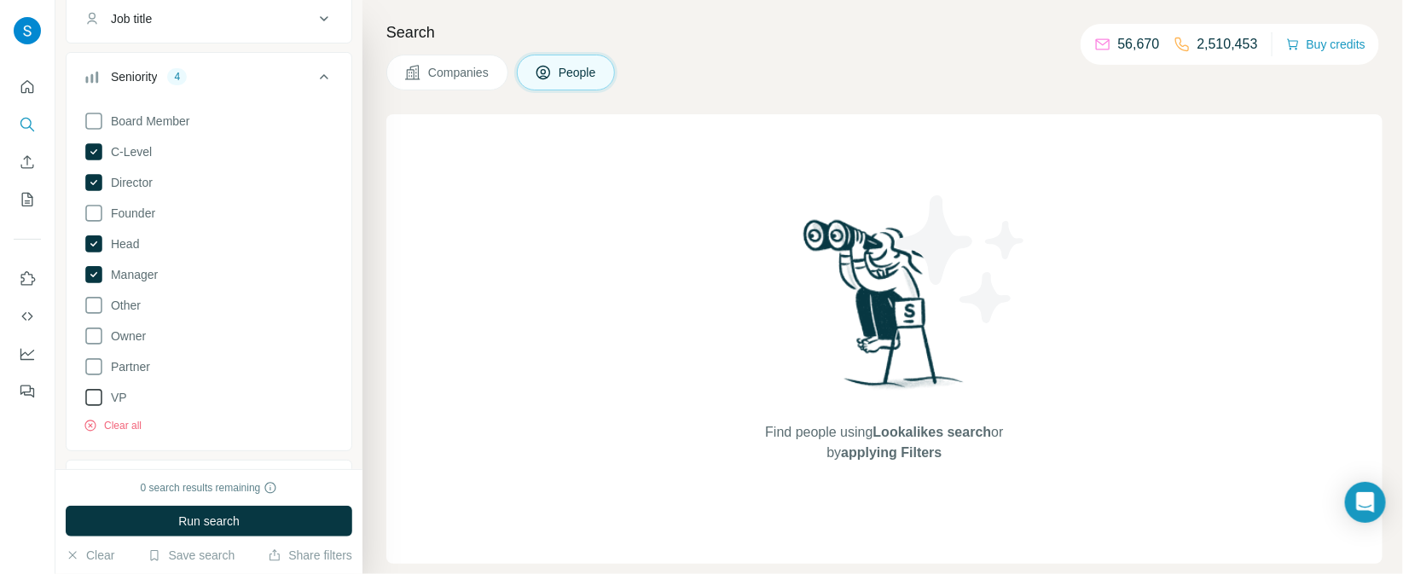
click at [91, 394] on icon at bounding box center [94, 397] width 20 height 20
click at [245, 525] on button "Run search" at bounding box center [209, 521] width 287 height 31
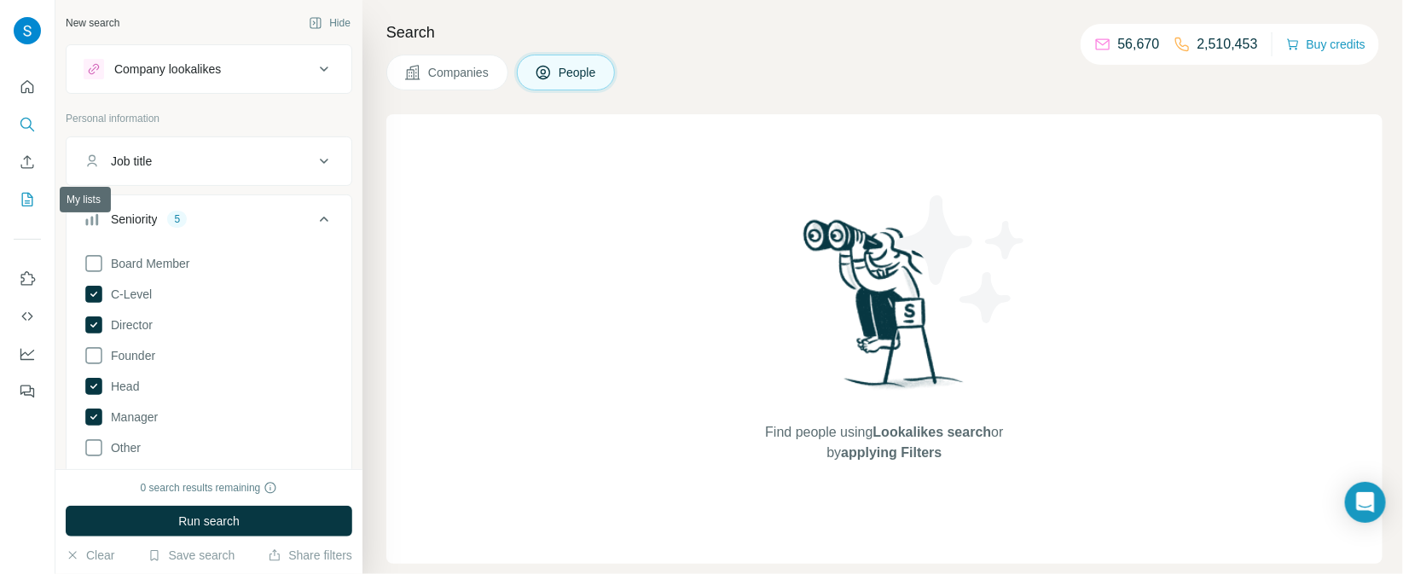
click at [26, 200] on icon "My lists" at bounding box center [29, 198] width 9 height 11
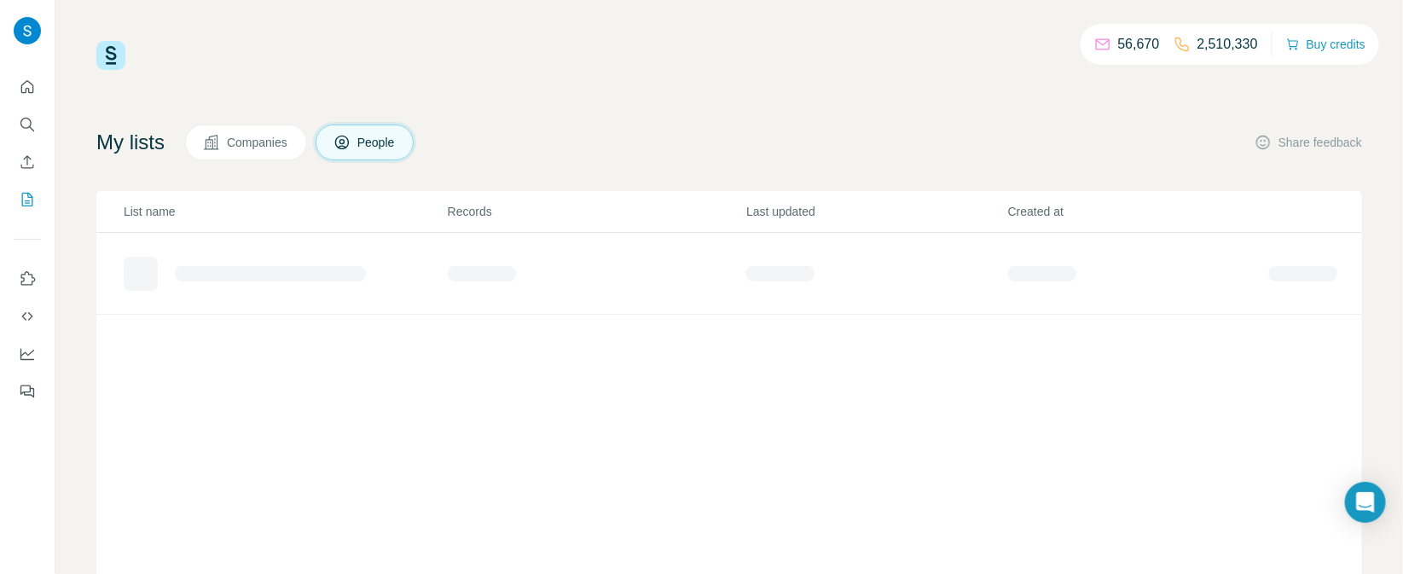
click at [24, 207] on icon "My lists" at bounding box center [27, 199] width 17 height 17
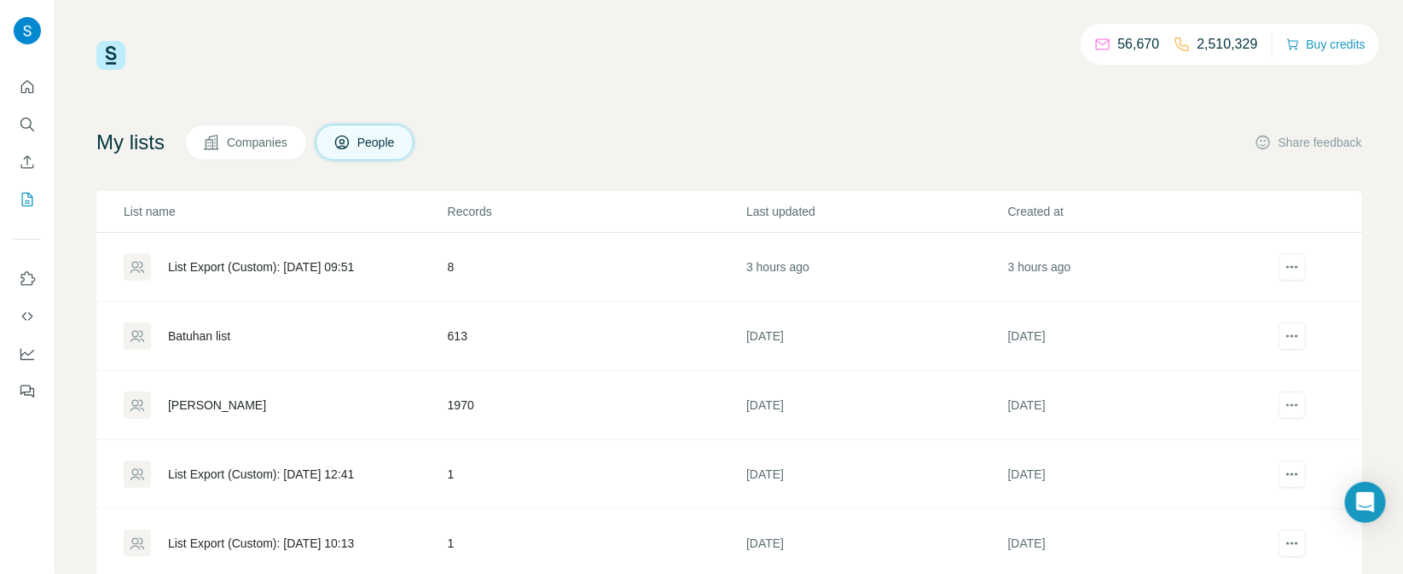
click at [229, 272] on div "List Export (Custom): [DATE] 09:51" at bounding box center [261, 266] width 186 height 17
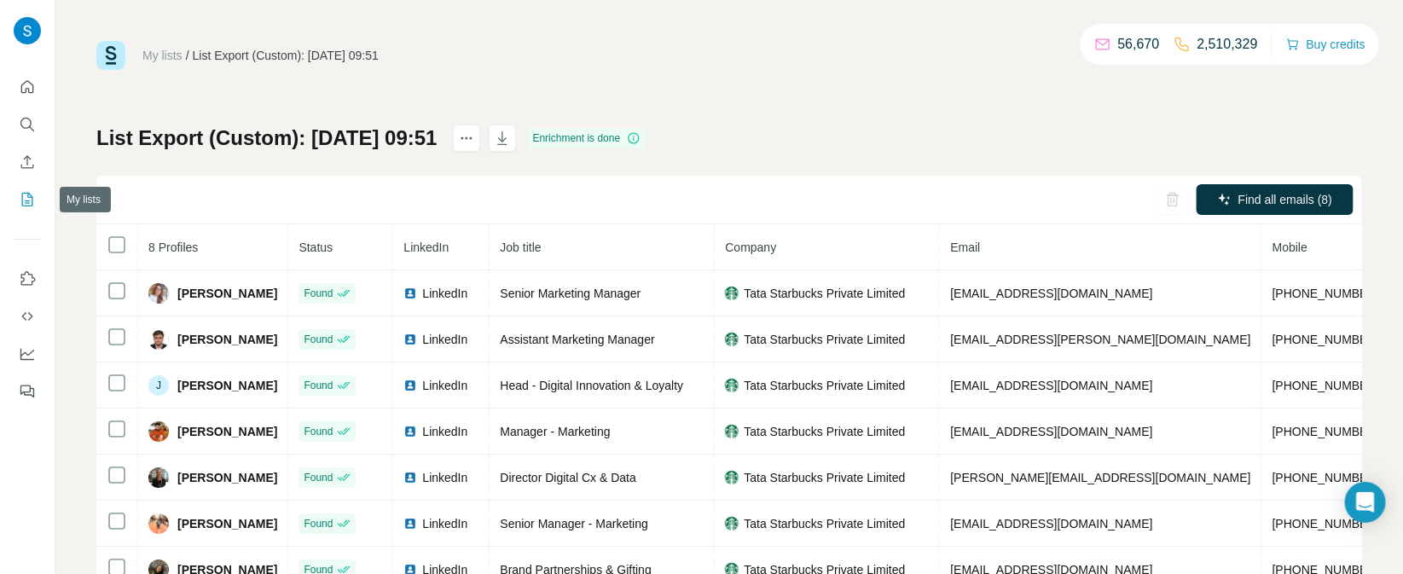
click at [28, 196] on icon "My lists" at bounding box center [29, 198] width 9 height 11
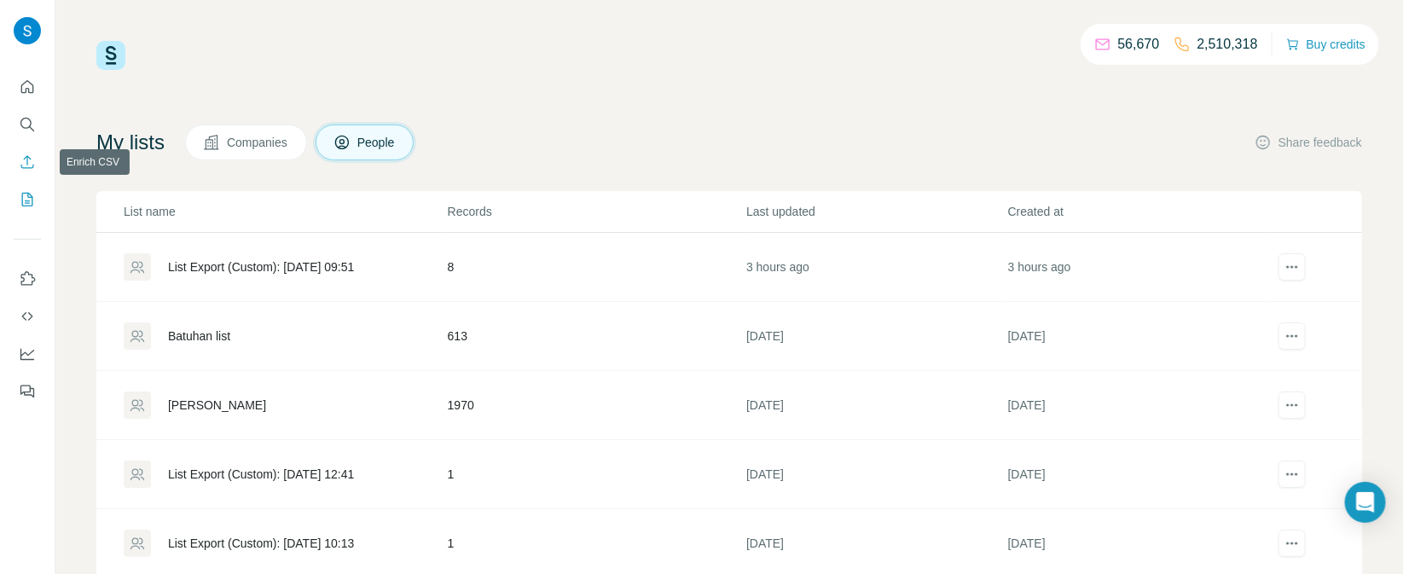
click at [25, 171] on button "Enrich CSV" at bounding box center [27, 162] width 27 height 31
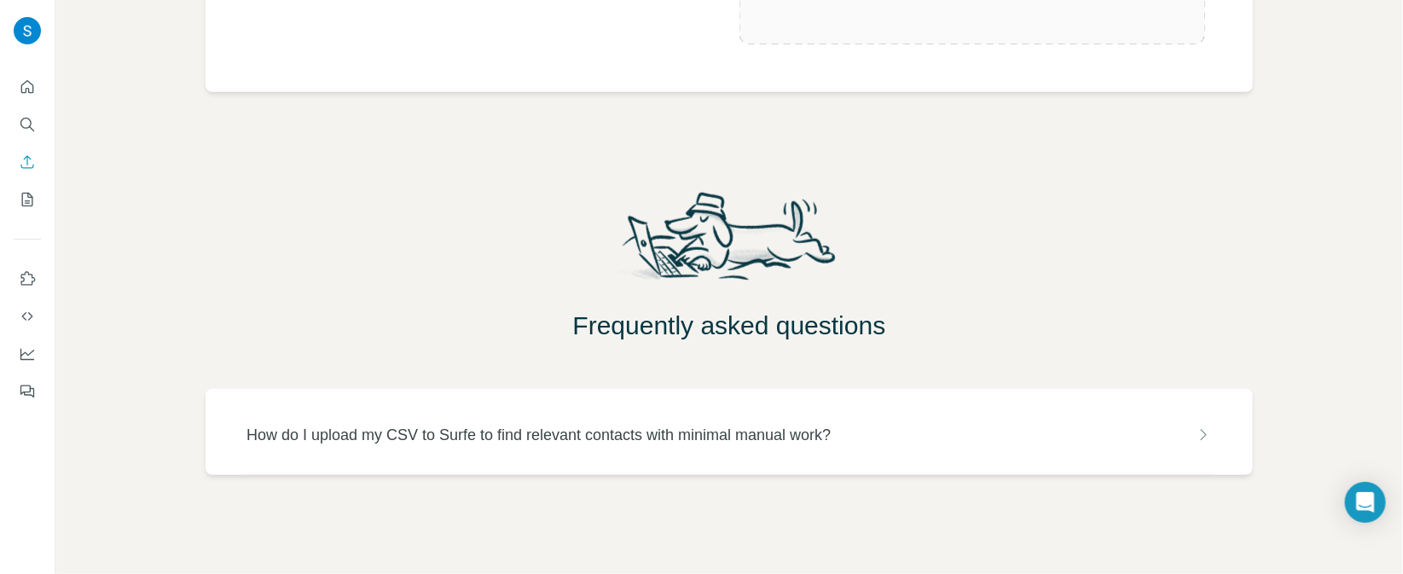
scroll to position [123, 0]
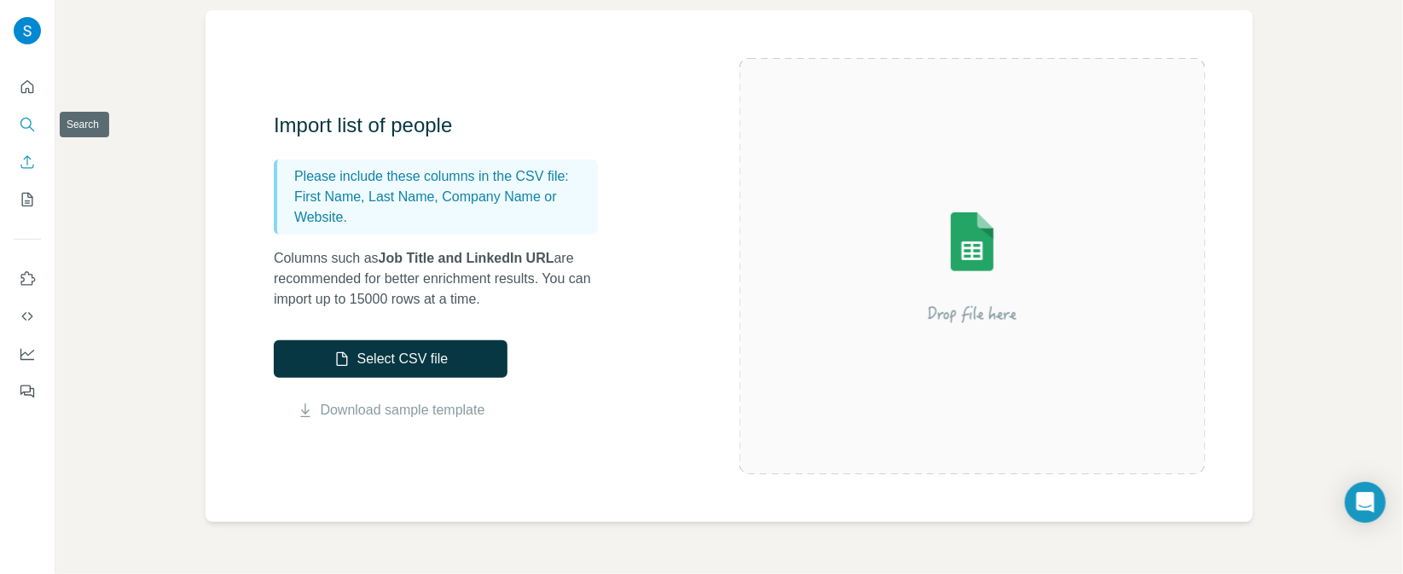
click at [27, 122] on icon "Search" at bounding box center [27, 124] width 17 height 17
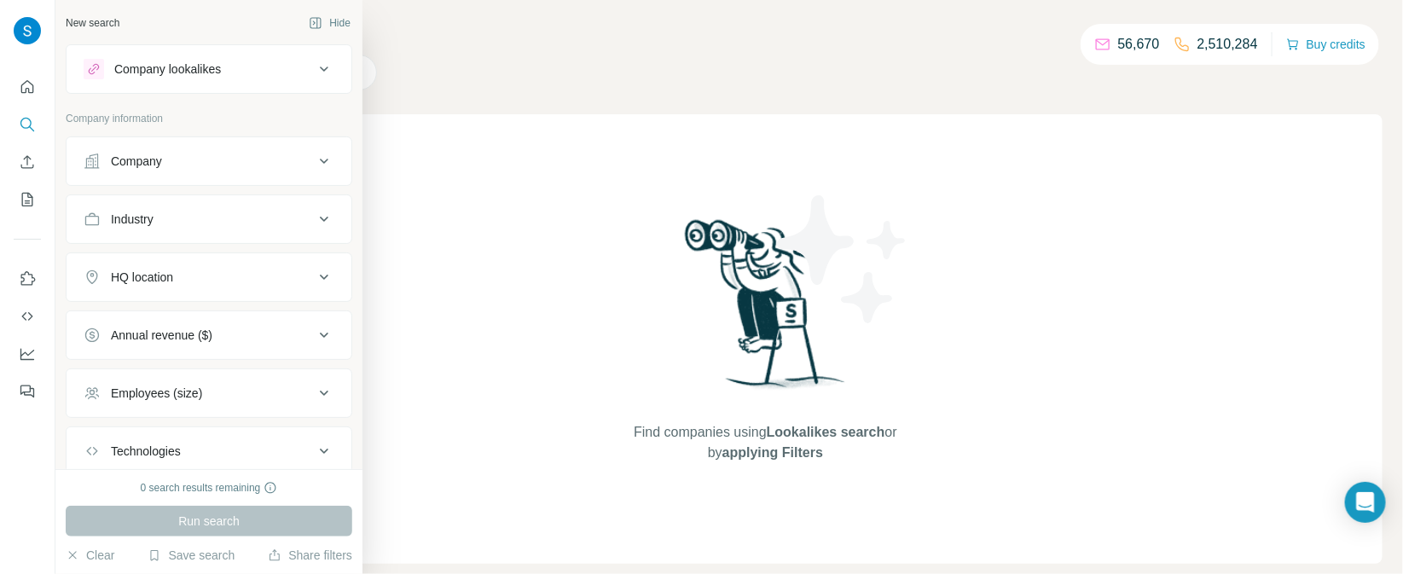
click at [318, 67] on icon at bounding box center [324, 69] width 20 height 20
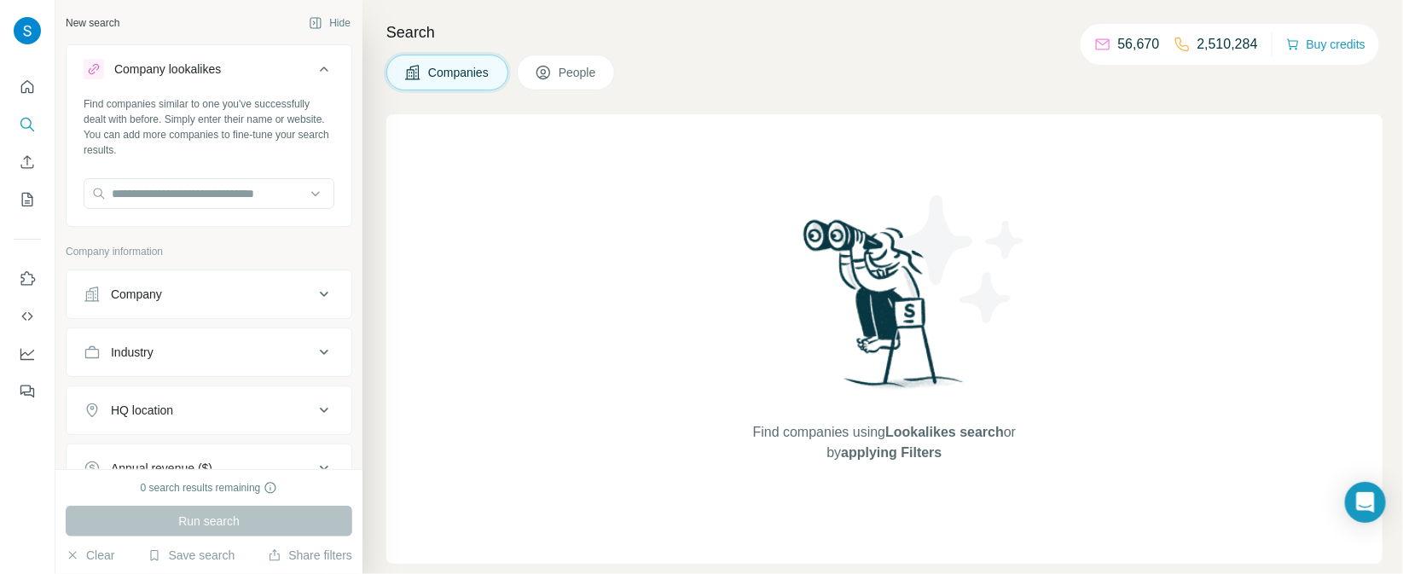
click at [321, 65] on icon at bounding box center [324, 69] width 20 height 20
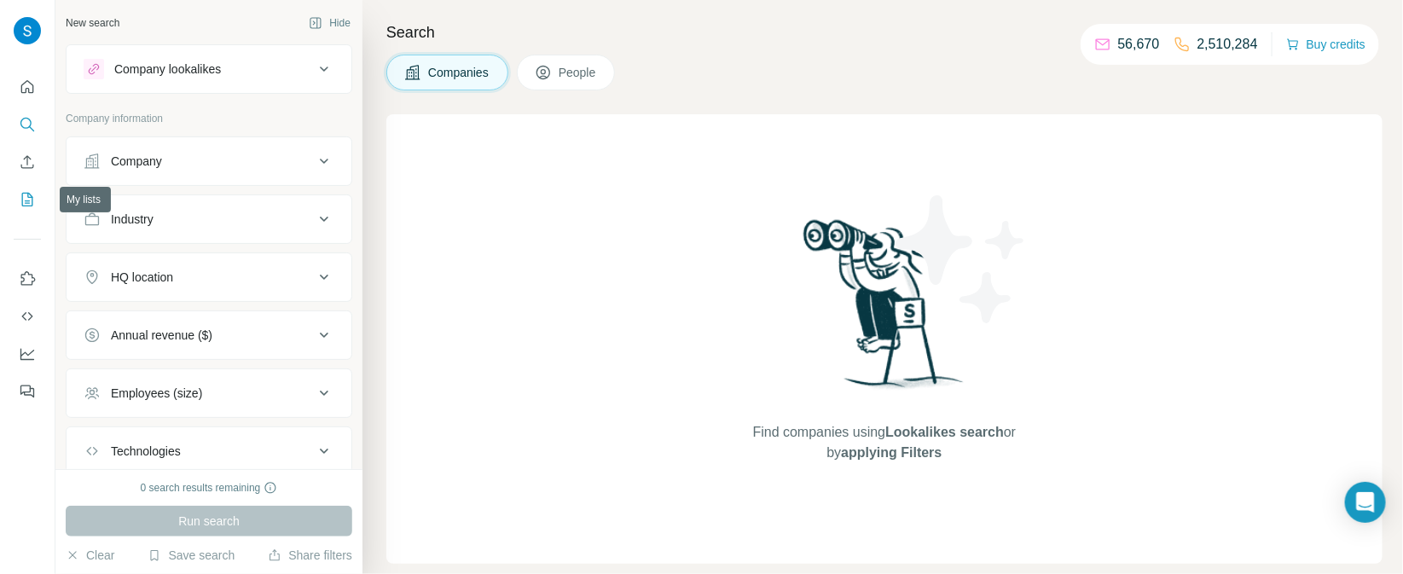
click at [28, 201] on icon "My lists" at bounding box center [27, 199] width 17 height 17
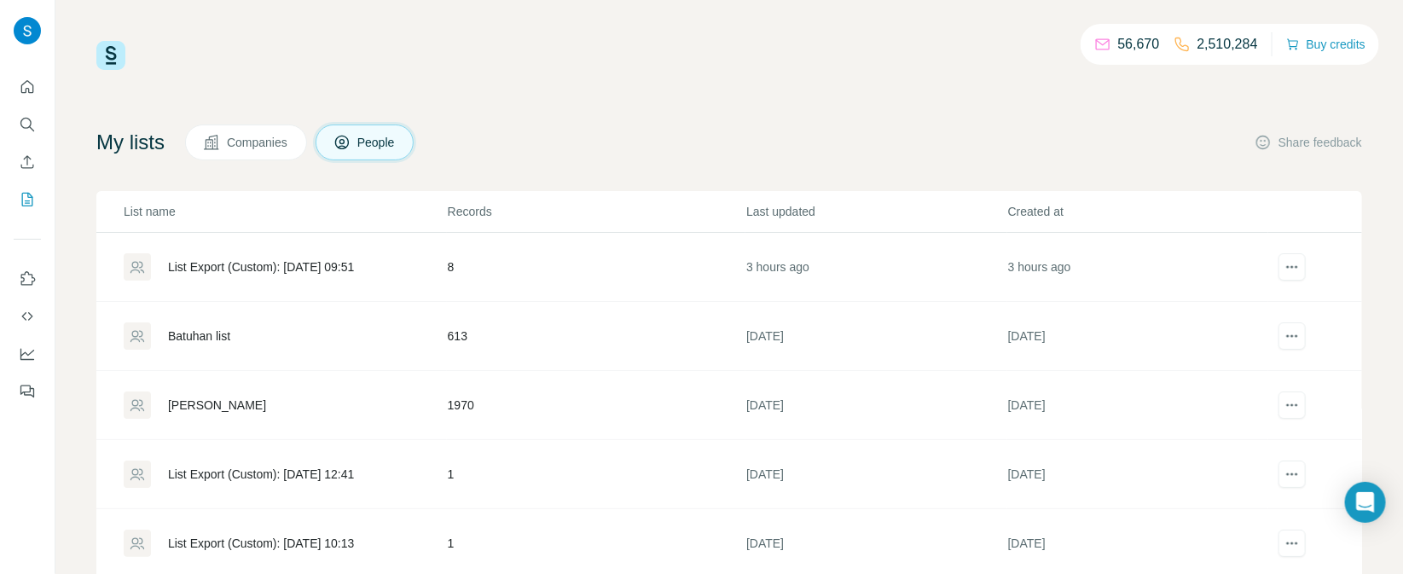
click at [192, 406] on div "[PERSON_NAME]" at bounding box center [217, 405] width 98 height 17
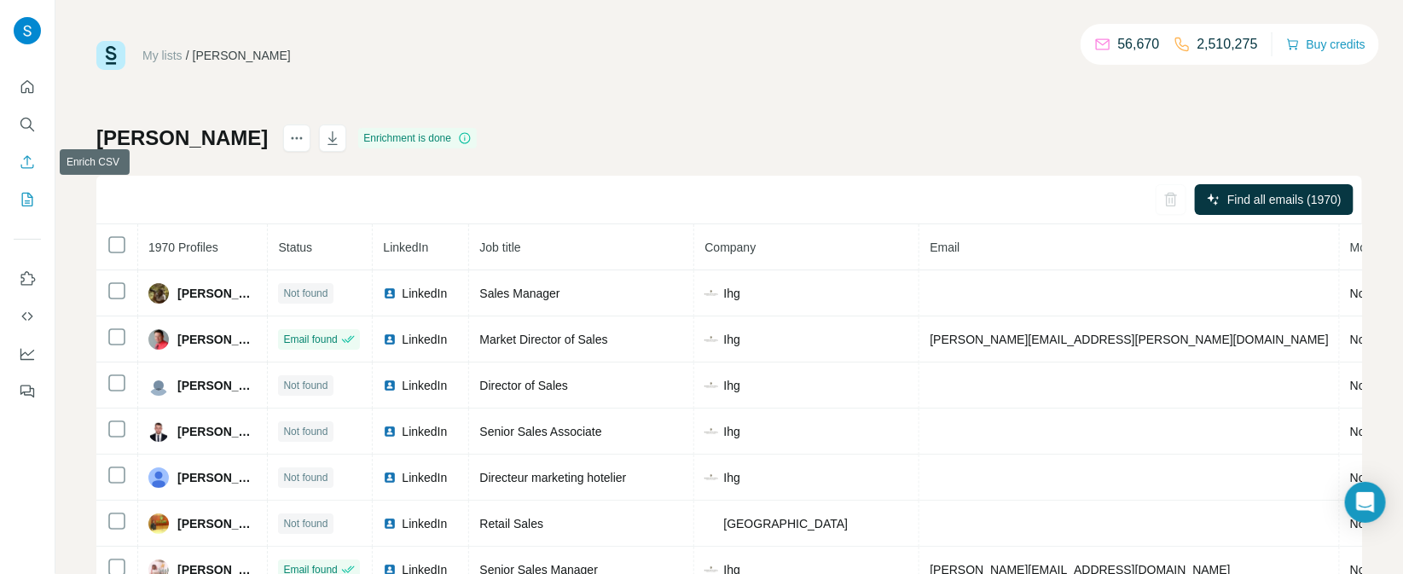
click at [26, 162] on icon "Enrich CSV" at bounding box center [27, 162] width 17 height 17
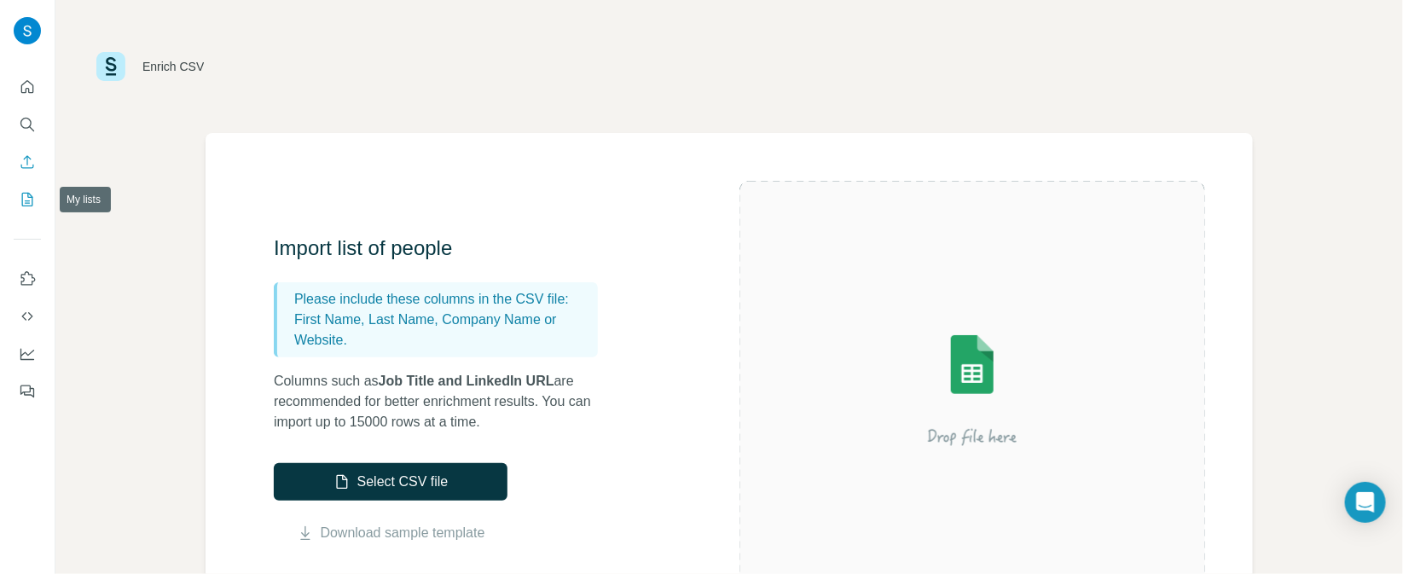
click at [30, 198] on icon "My lists" at bounding box center [27, 199] width 17 height 17
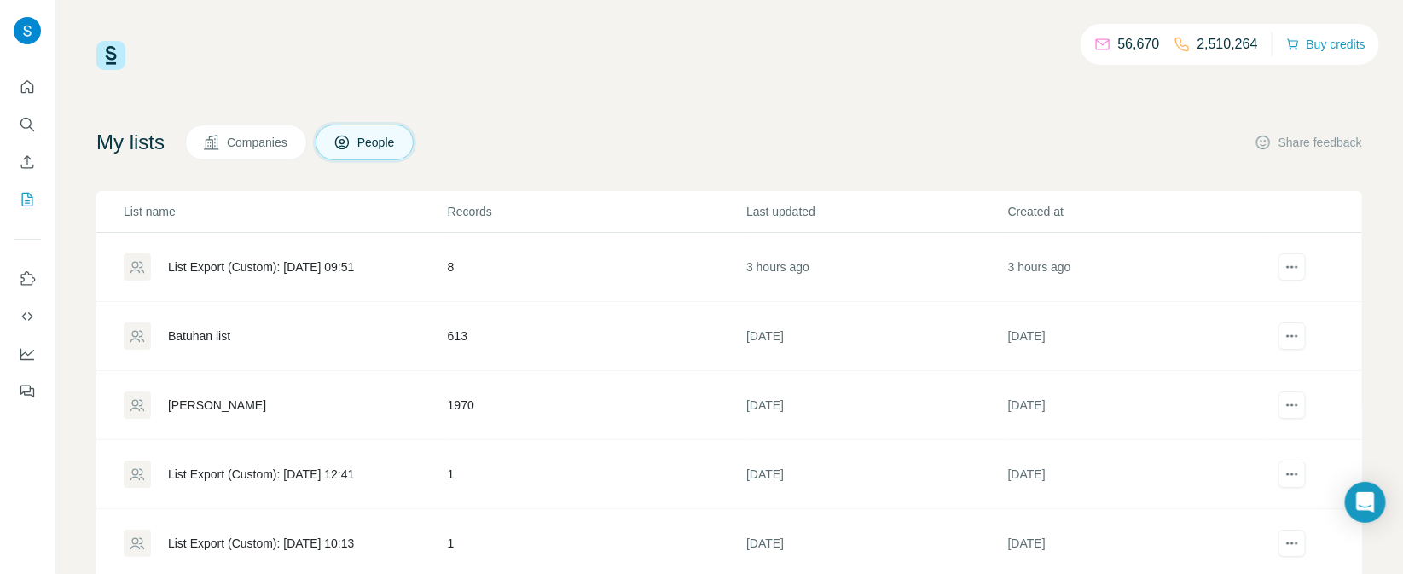
click at [131, 148] on h4 "My lists" at bounding box center [130, 142] width 68 height 27
click at [262, 141] on span "Companies" at bounding box center [258, 142] width 62 height 17
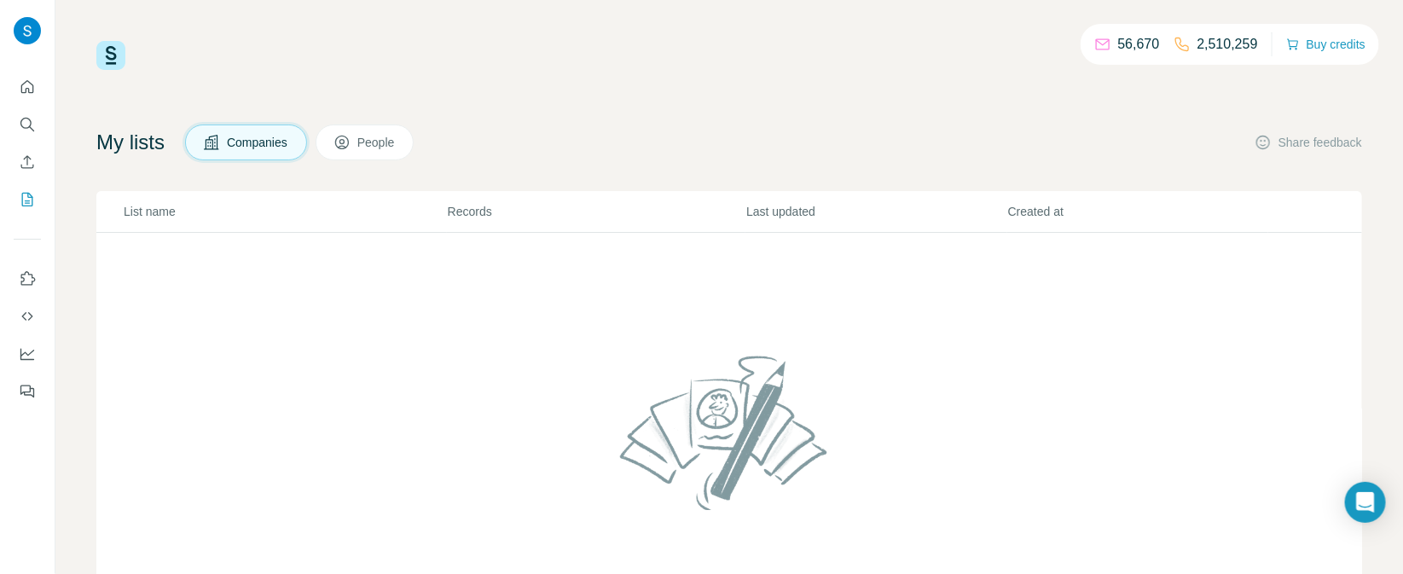
click at [393, 155] on button "People" at bounding box center [365, 143] width 99 height 36
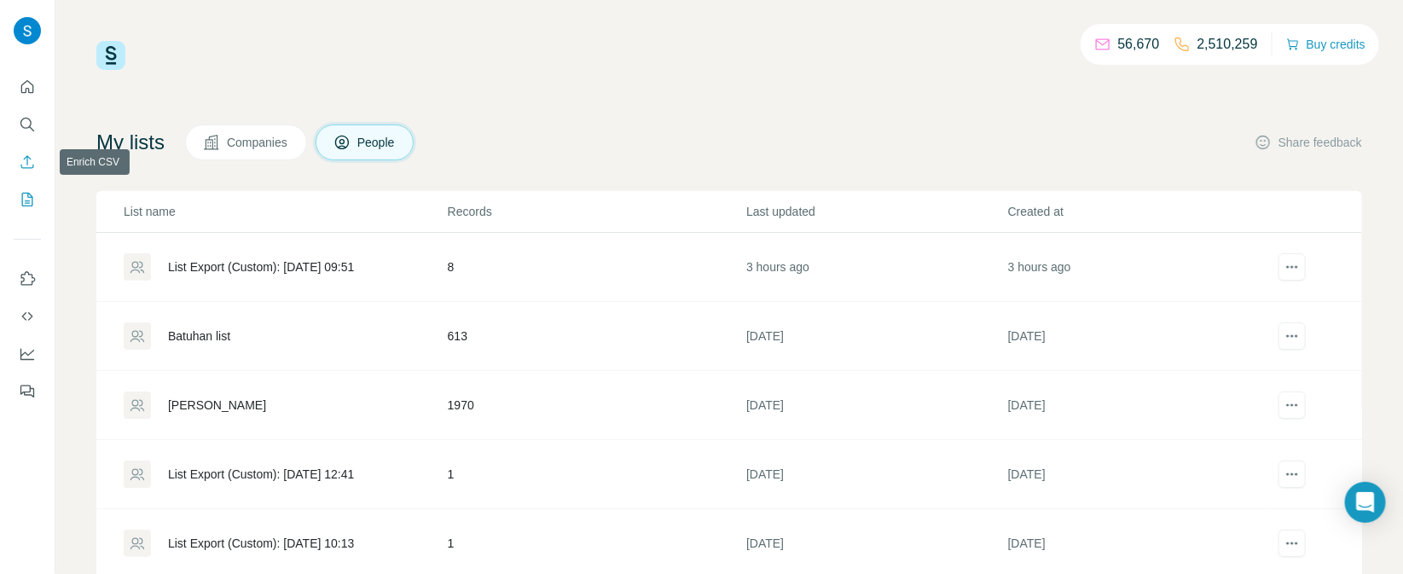
click at [27, 165] on icon "Enrich CSV" at bounding box center [27, 162] width 17 height 17
click at [26, 200] on icon "My lists" at bounding box center [27, 199] width 17 height 17
click at [24, 118] on icon "Search" at bounding box center [25, 123] width 11 height 11
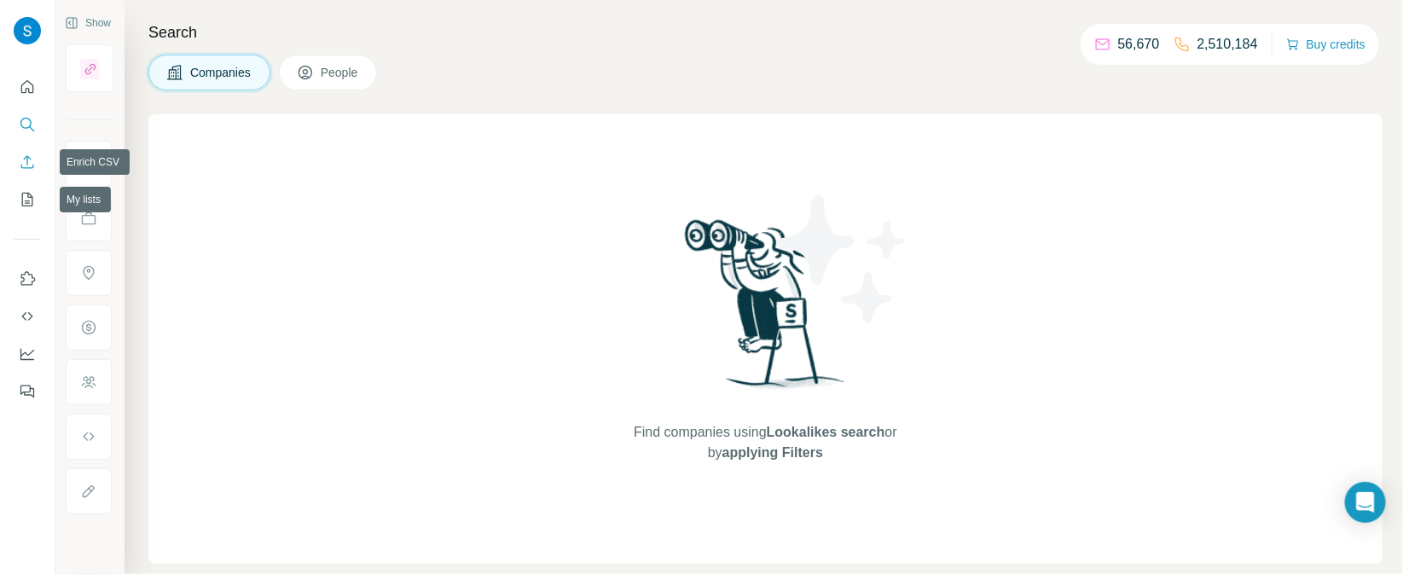
click at [33, 161] on icon "Enrich CSV" at bounding box center [27, 162] width 17 height 17
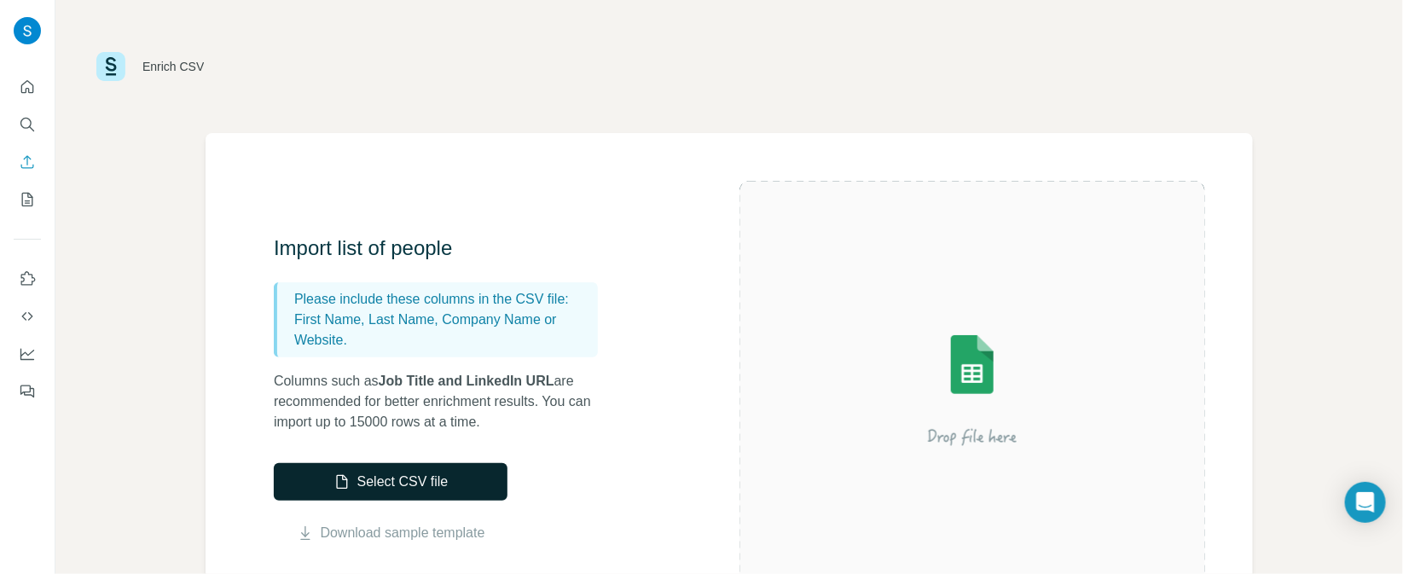
click at [416, 484] on button "Select CSV file" at bounding box center [391, 482] width 234 height 38
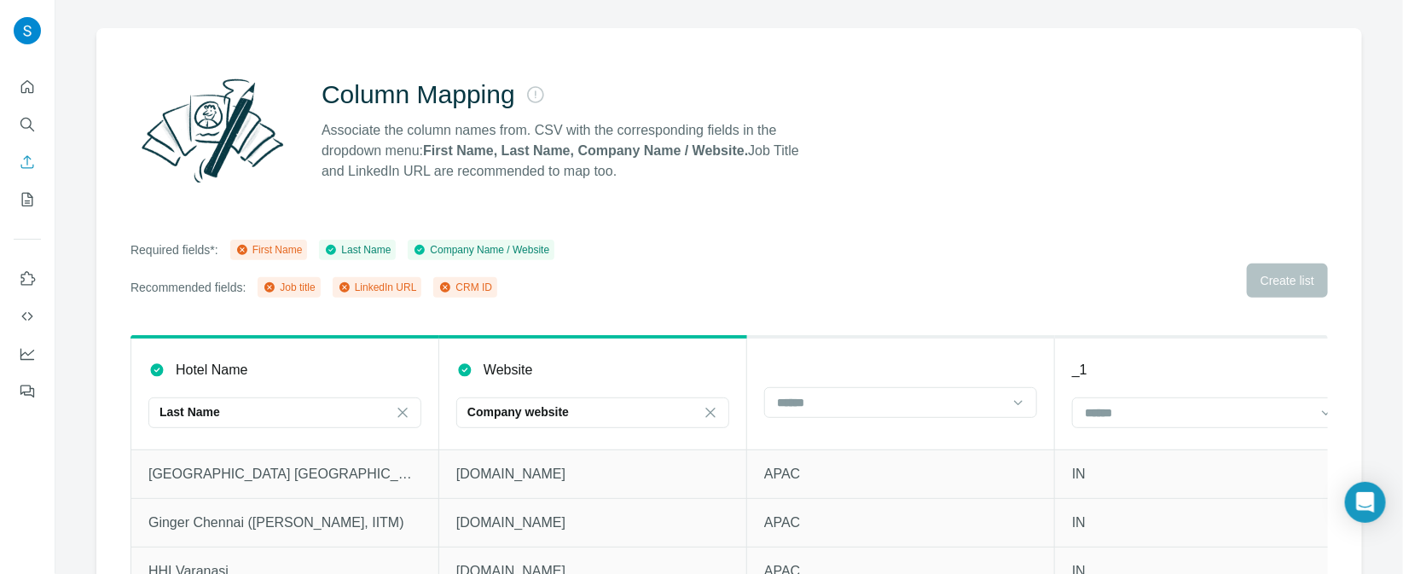
scroll to position [156, 0]
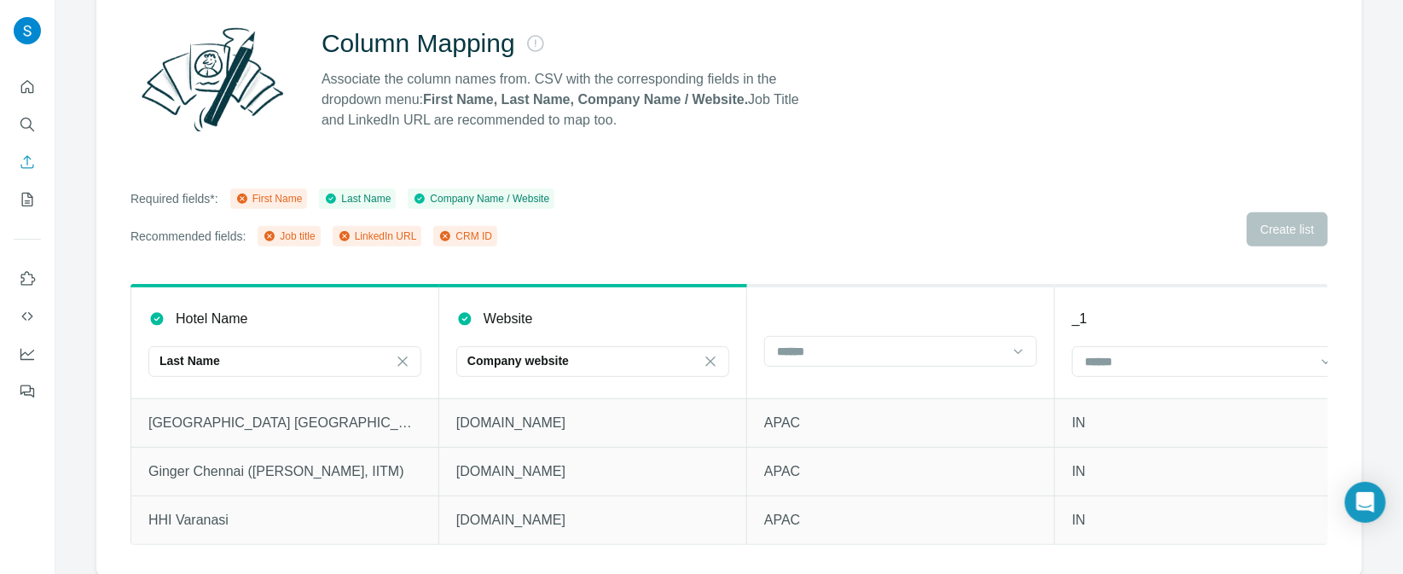
click at [262, 200] on div "First Name" at bounding box center [268, 198] width 67 height 15
click at [367, 202] on div "Last Name" at bounding box center [357, 198] width 67 height 15
click at [450, 204] on div "Company Name / Website" at bounding box center [481, 198] width 136 height 15
click at [293, 240] on div "Job title" at bounding box center [289, 236] width 52 height 15
click at [351, 229] on icon at bounding box center [345, 236] width 14 height 14
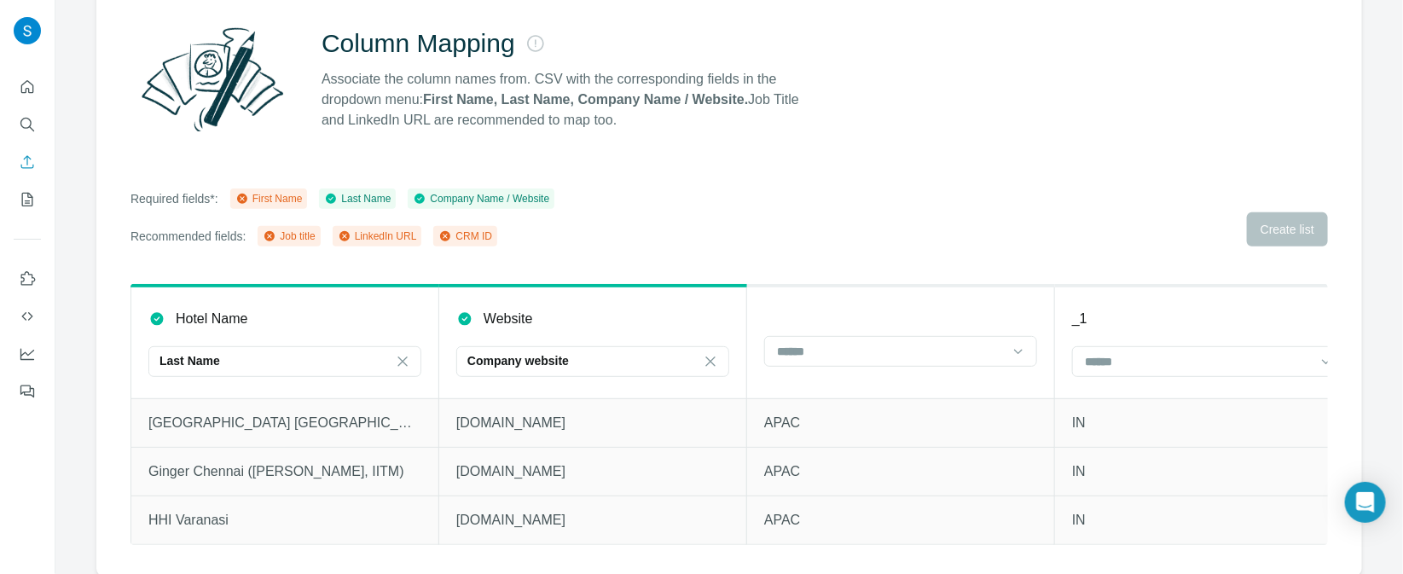
click at [476, 229] on div "CRM ID" at bounding box center [465, 236] width 54 height 15
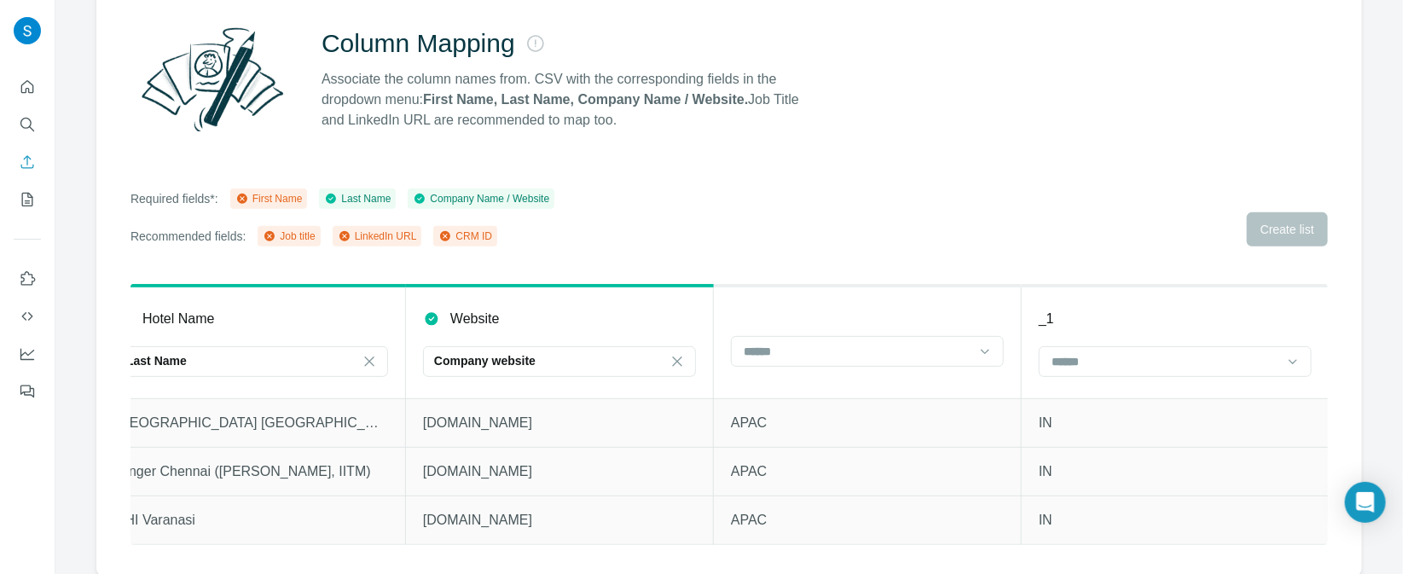
scroll to position [0, 0]
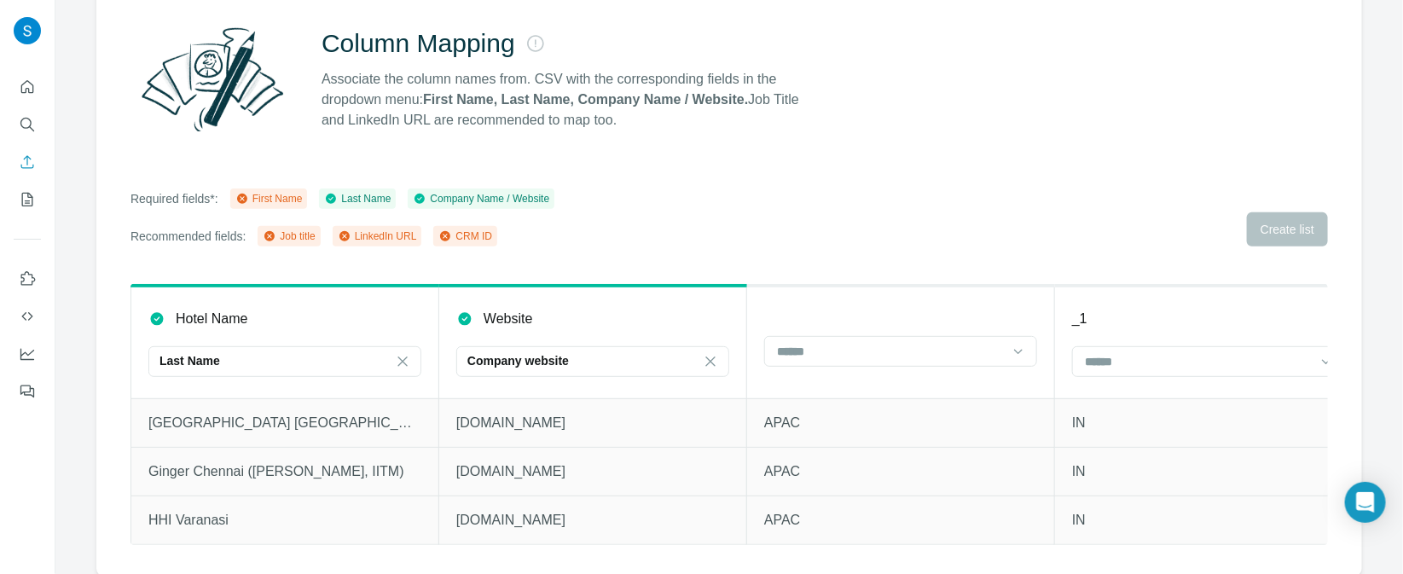
click at [891, 320] on th at bounding box center [901, 342] width 308 height 113
click at [1142, 305] on th "_1" at bounding box center [1209, 342] width 308 height 113
click at [35, 165] on icon "Enrich CSV" at bounding box center [27, 162] width 17 height 17
click at [27, 163] on icon "Enrich CSV" at bounding box center [27, 161] width 13 height 13
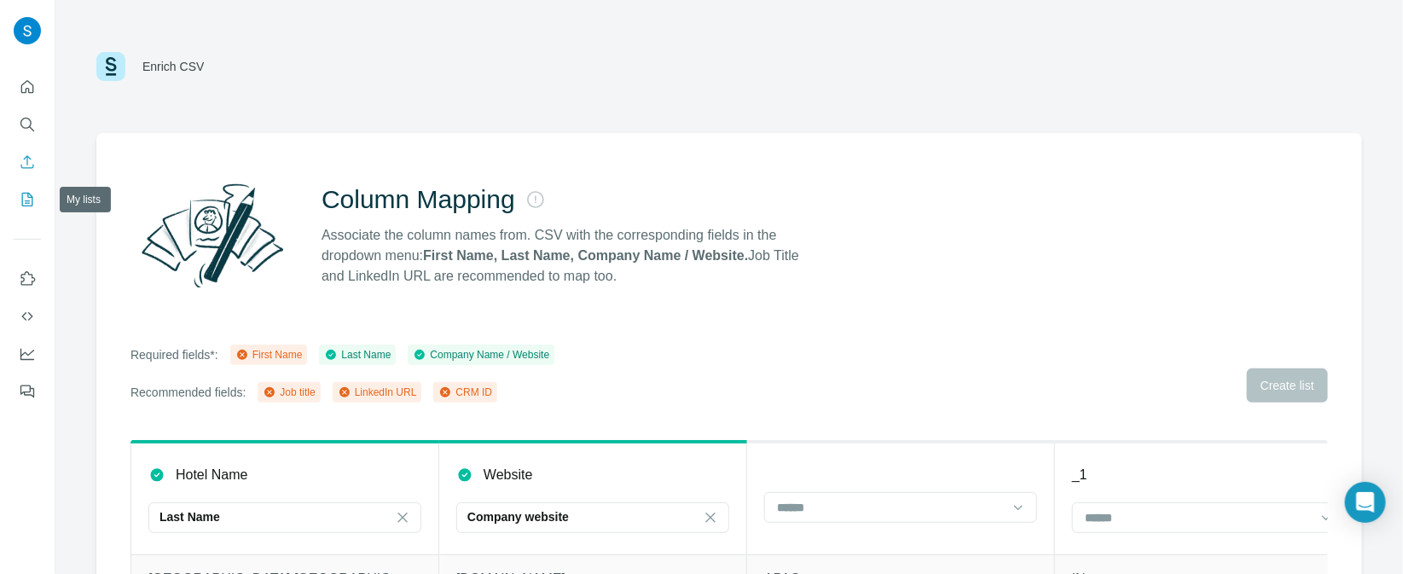
click at [26, 188] on button "My lists" at bounding box center [27, 199] width 27 height 31
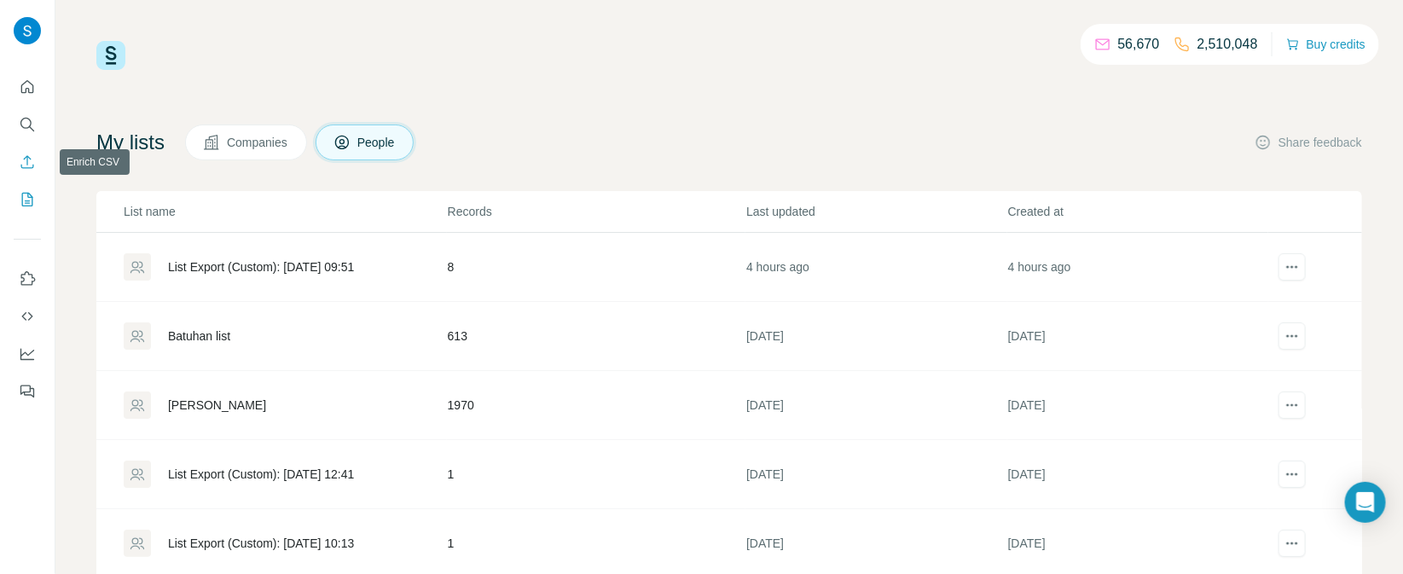
click at [26, 163] on icon "Enrich CSV" at bounding box center [27, 161] width 13 height 13
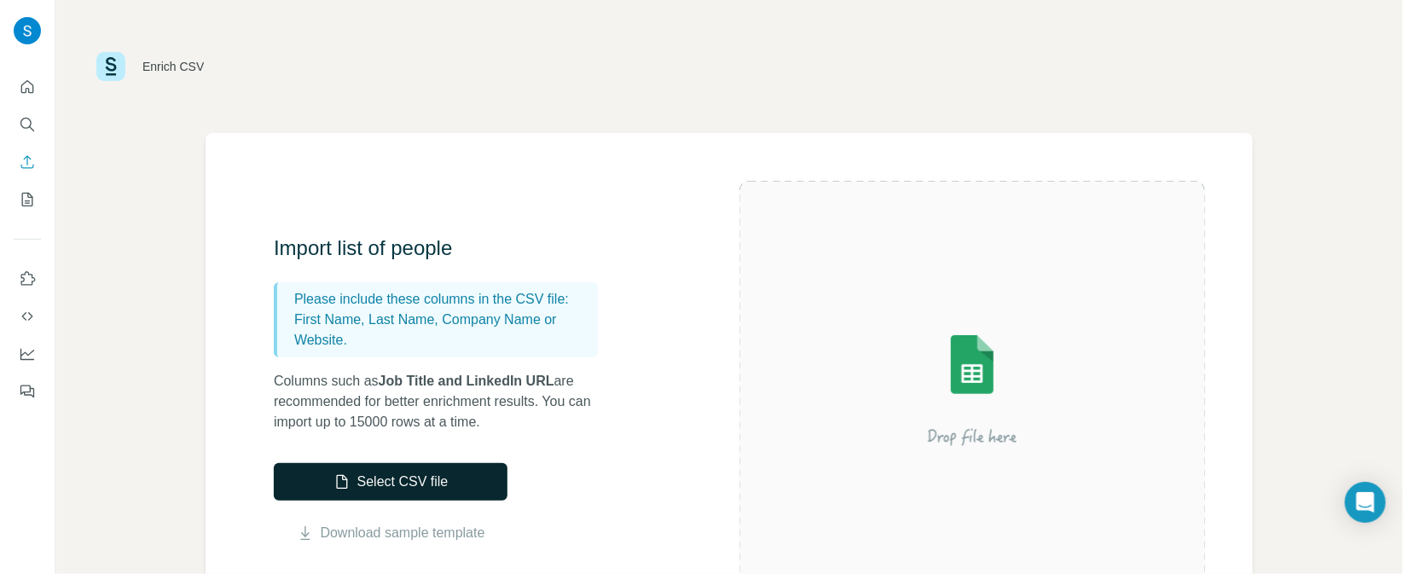
click at [425, 490] on button "Select CSV file" at bounding box center [391, 482] width 234 height 38
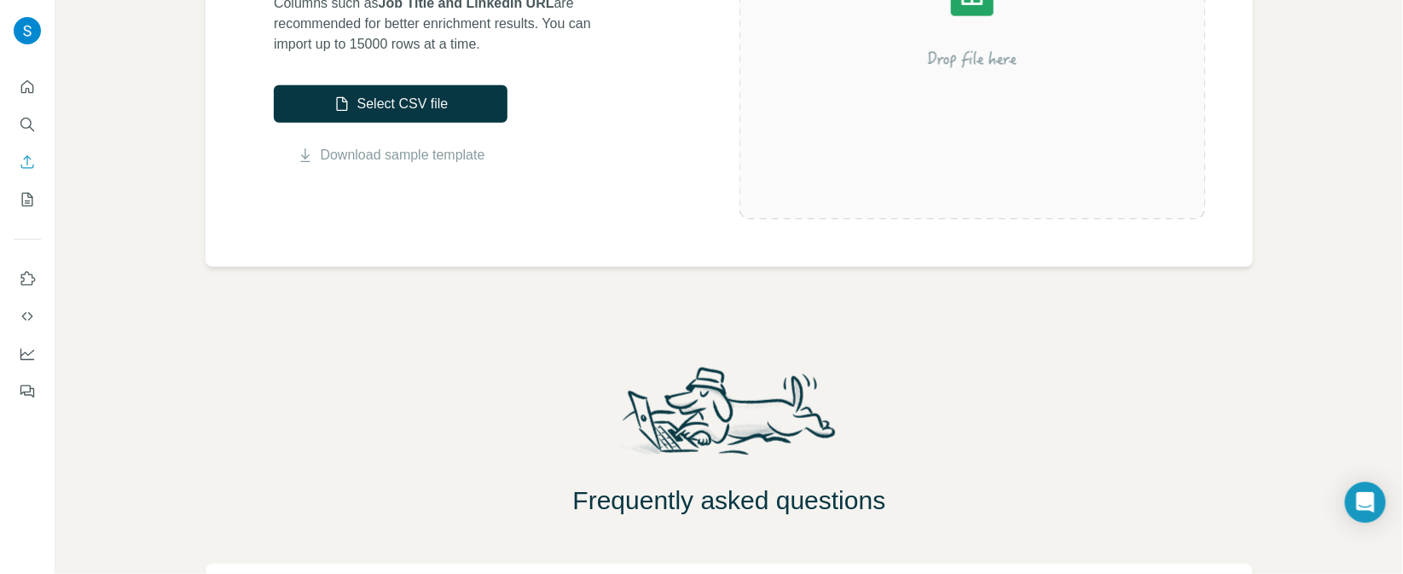
scroll to position [142, 0]
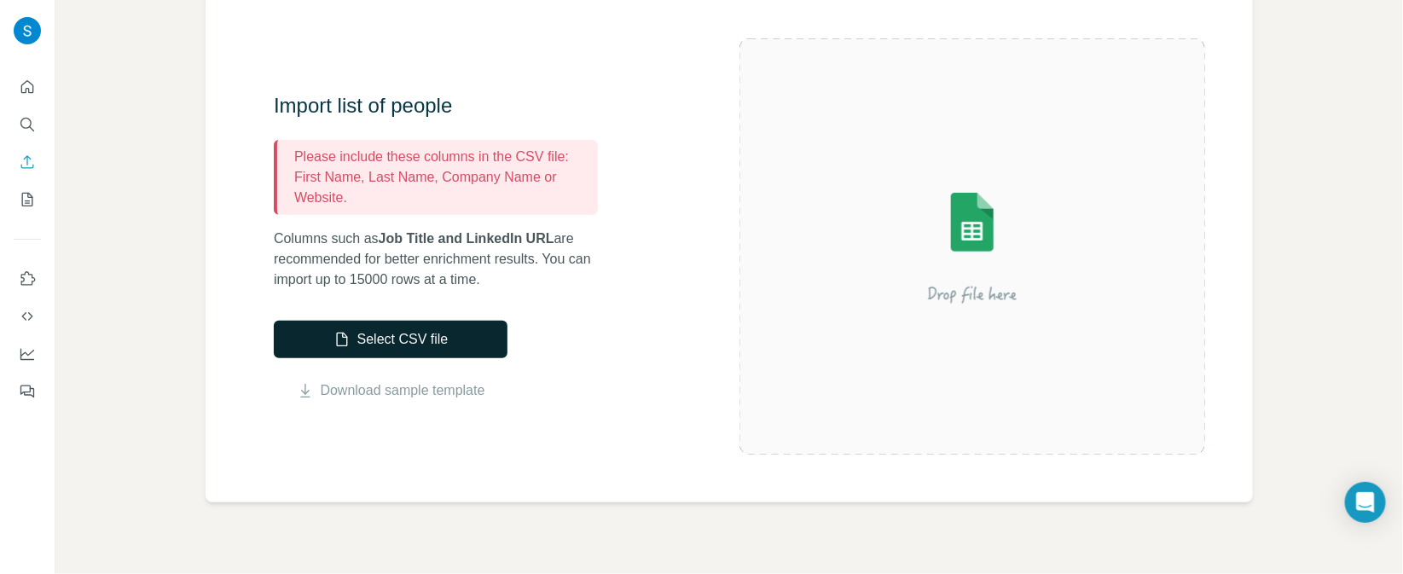
click at [405, 348] on button "Select CSV file" at bounding box center [391, 340] width 234 height 38
click at [378, 336] on button "Select CSV file" at bounding box center [391, 340] width 234 height 38
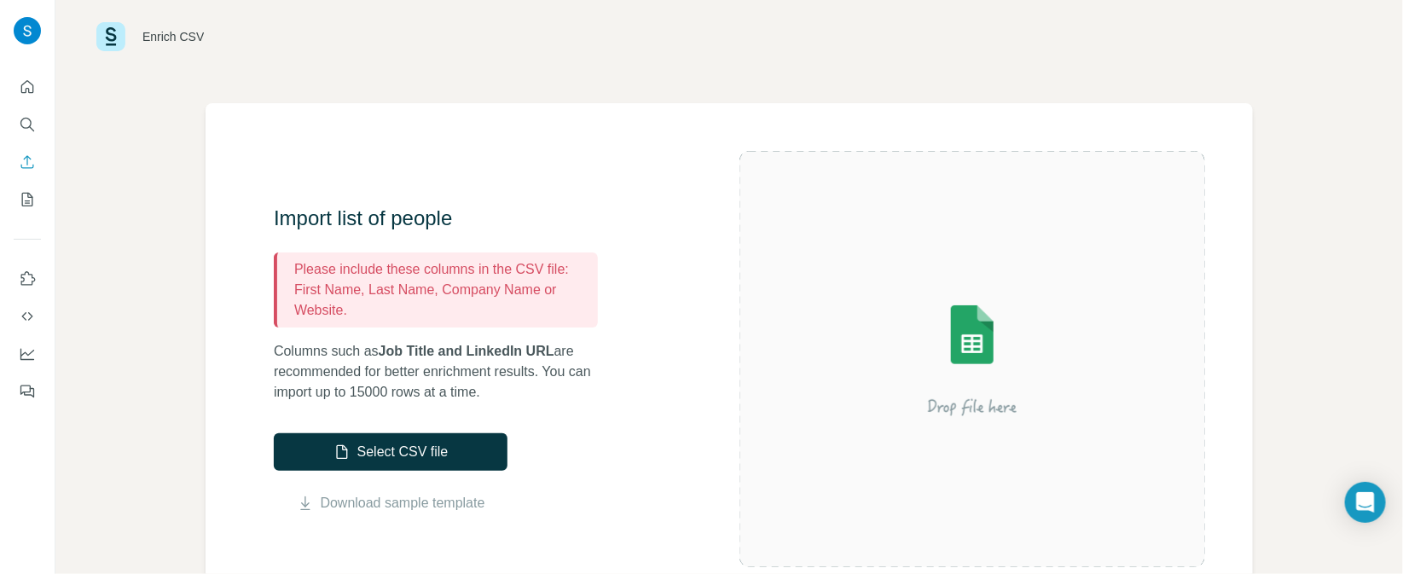
scroll to position [0, 0]
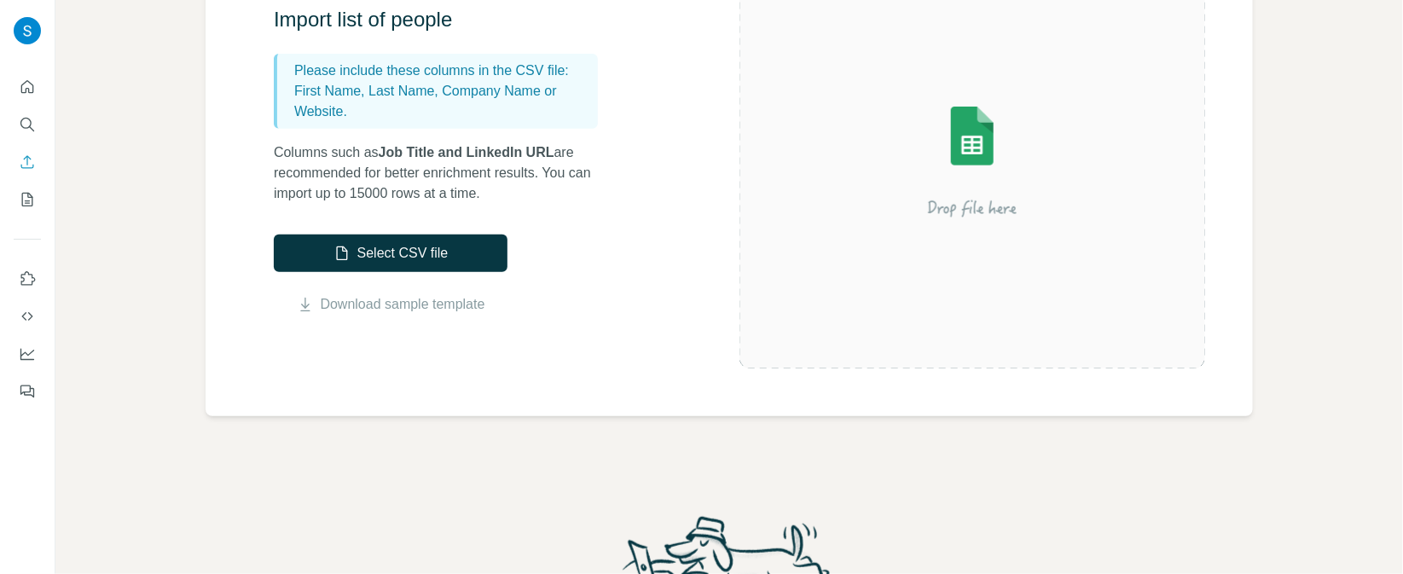
scroll to position [286, 0]
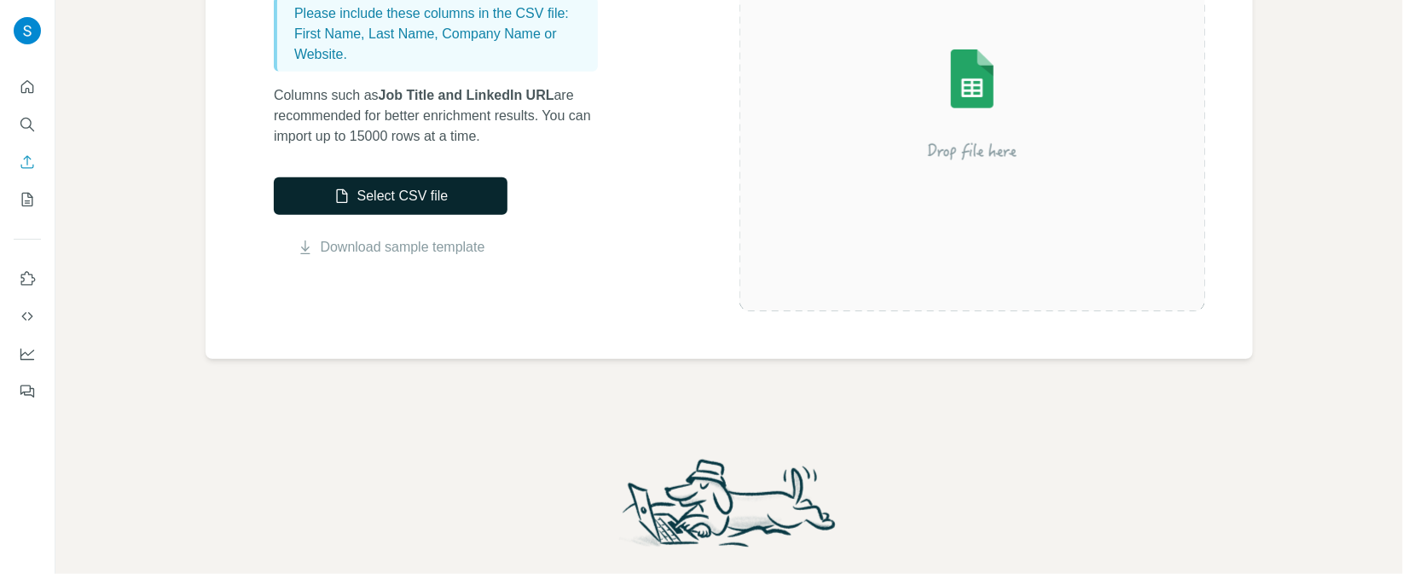
click at [415, 206] on button "Select CSV file" at bounding box center [391, 196] width 234 height 38
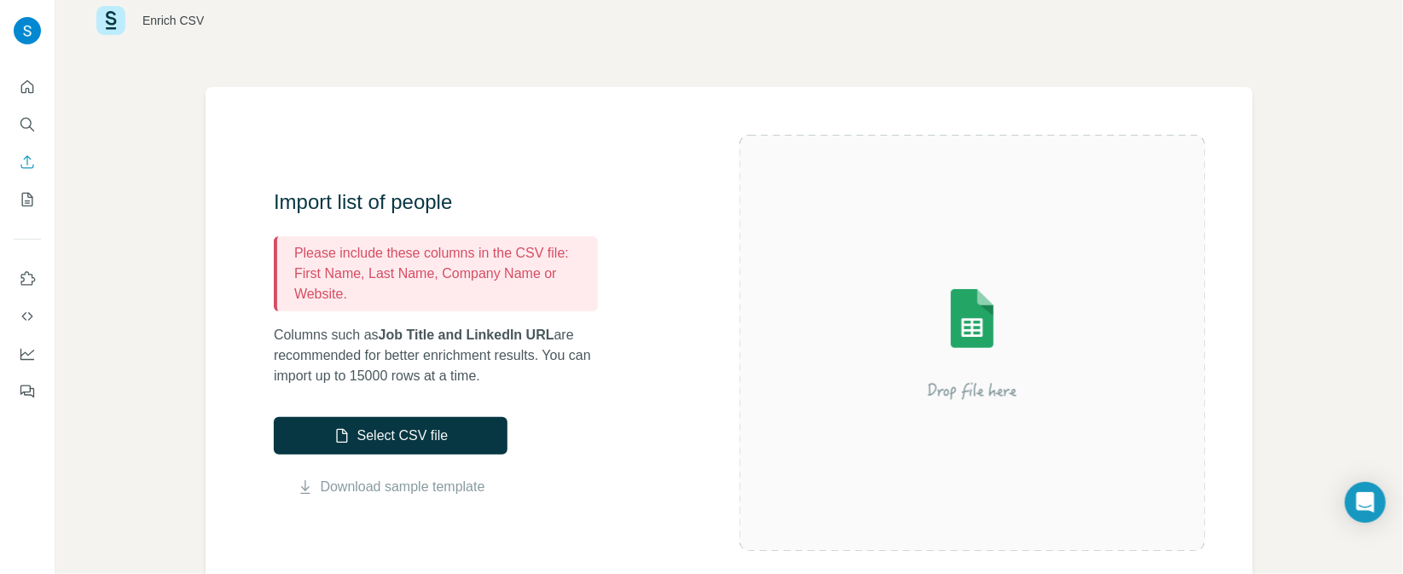
scroll to position [0, 0]
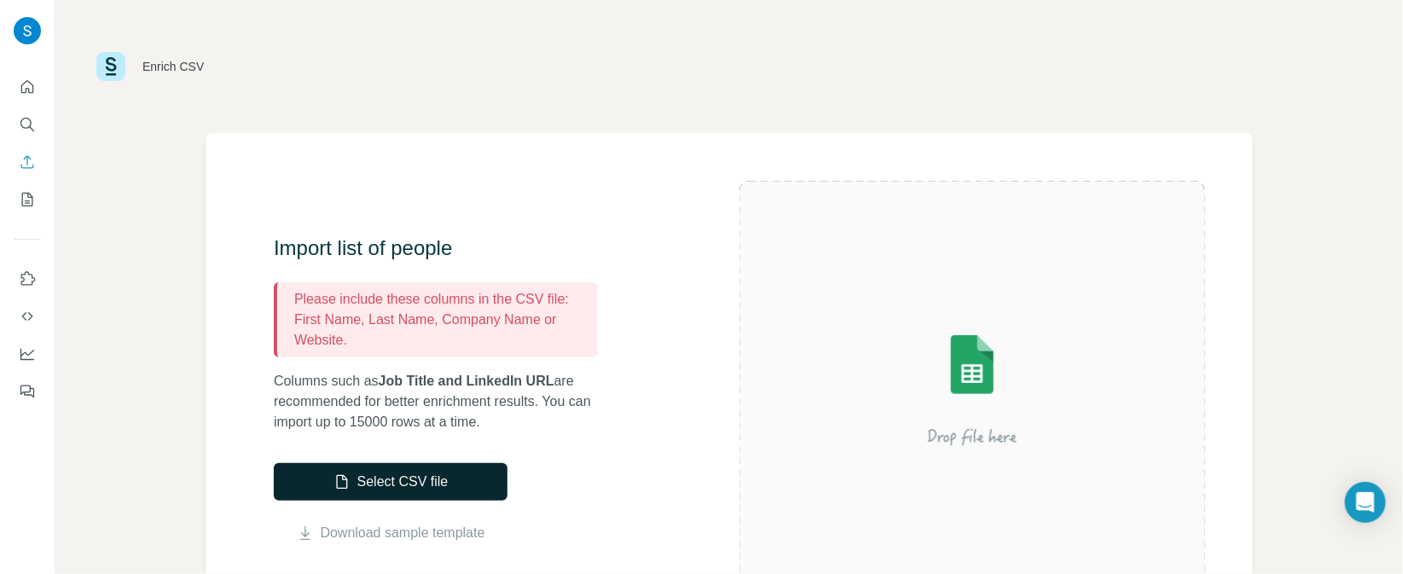
click at [410, 490] on button "Select CSV file" at bounding box center [391, 482] width 234 height 38
click at [365, 536] on link "Download sample template" at bounding box center [403, 533] width 165 height 20
click at [368, 485] on button "Select CSV file" at bounding box center [391, 482] width 234 height 38
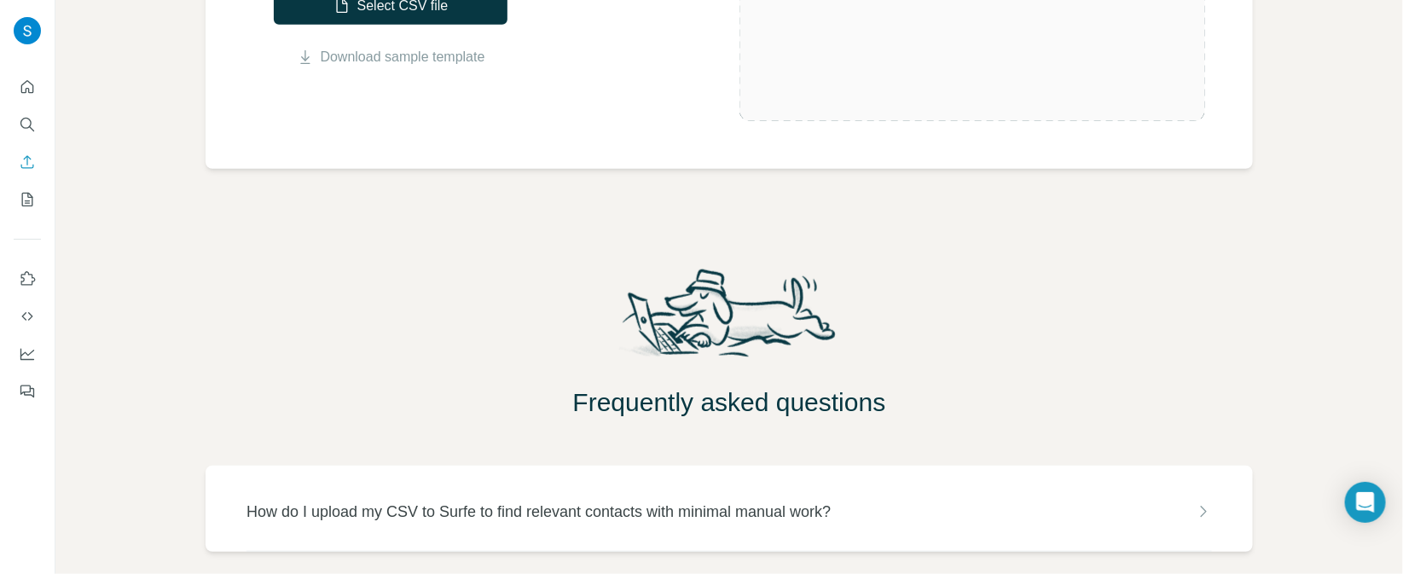
scroll to position [553, 0]
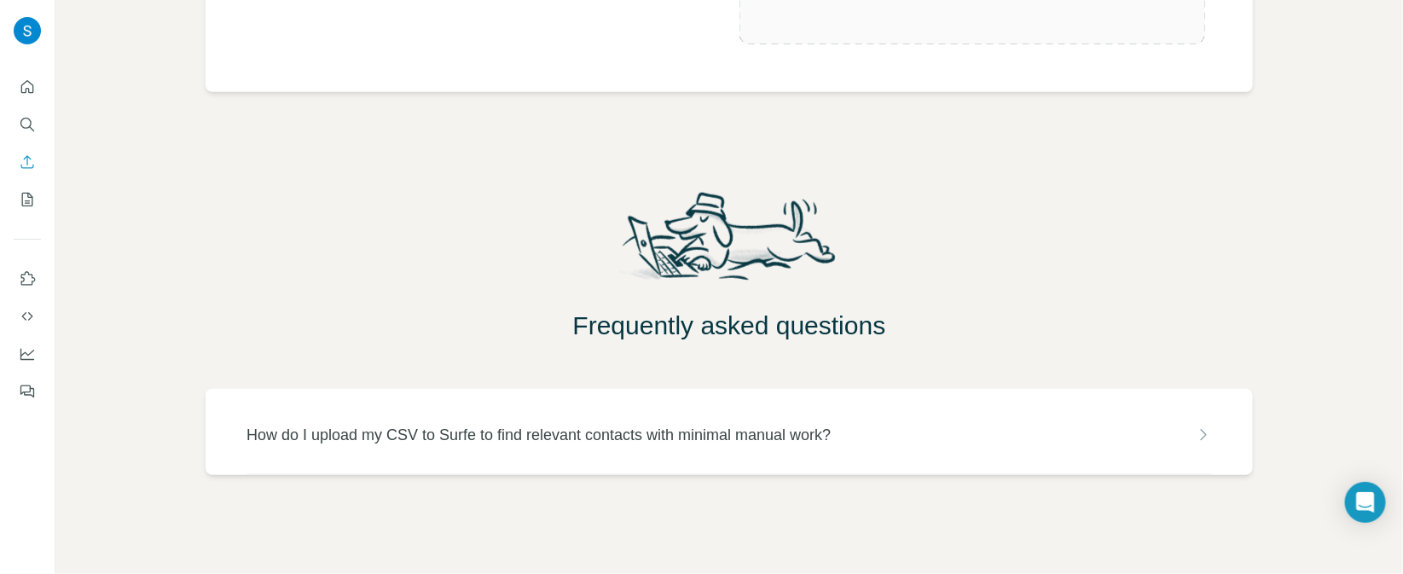
click at [1205, 436] on icon at bounding box center [1204, 434] width 6 height 11
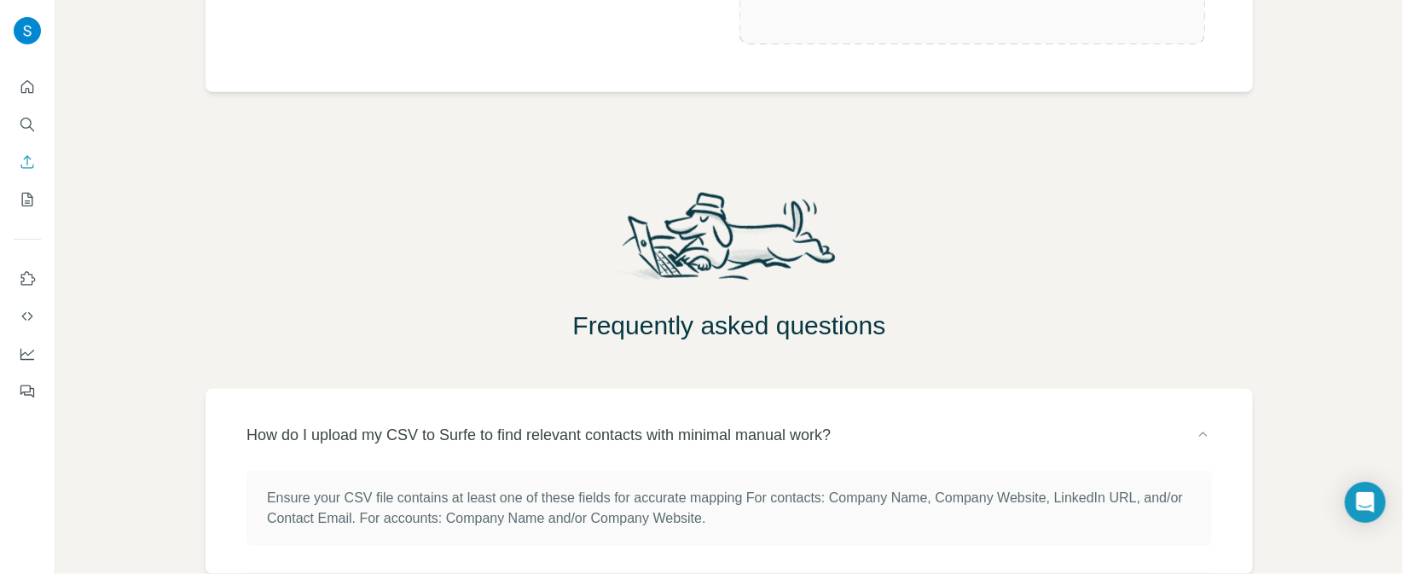
scroll to position [653, 0]
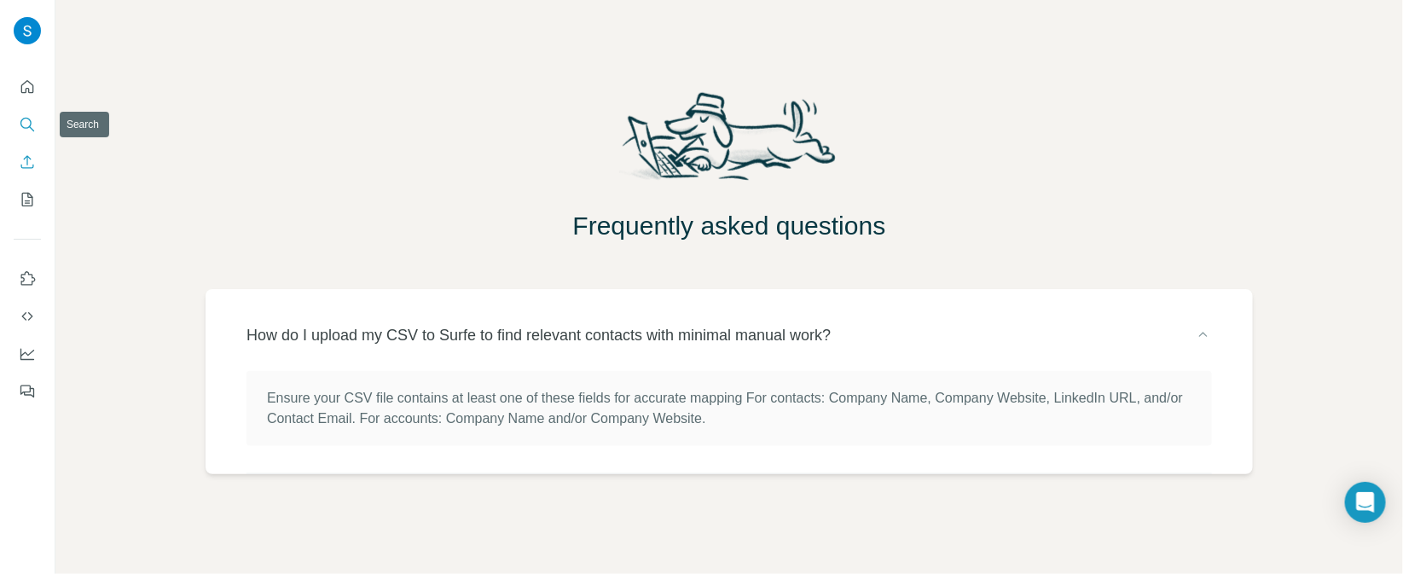
click at [23, 125] on icon "Search" at bounding box center [27, 124] width 17 height 17
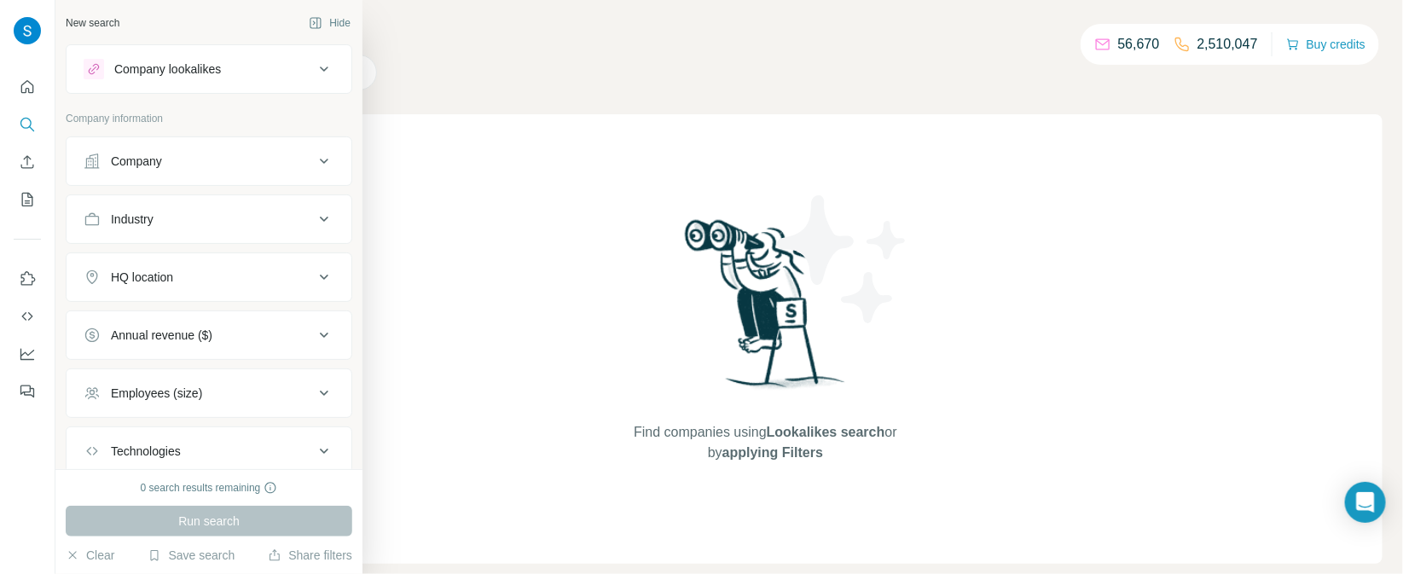
click at [296, 169] on button "Company" at bounding box center [209, 161] width 285 height 41
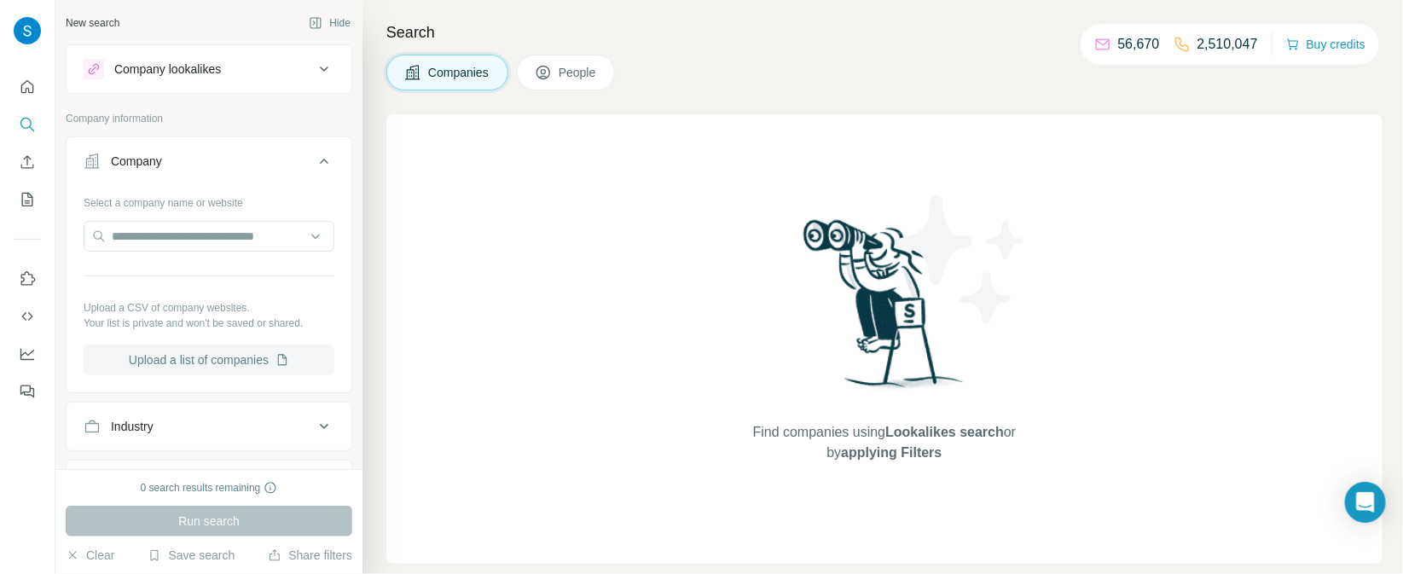
click at [231, 365] on button "Upload a list of companies" at bounding box center [209, 360] width 251 height 31
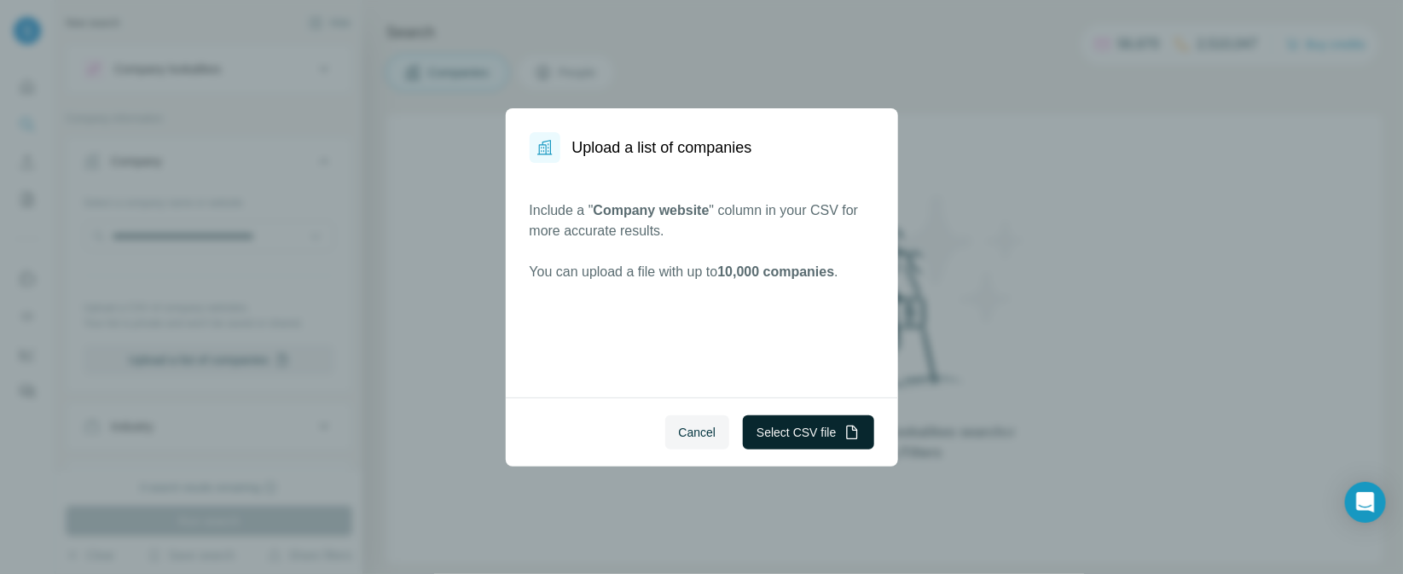
click at [835, 423] on button "Select CSV file" at bounding box center [808, 432] width 131 height 34
click at [701, 425] on span "Cancel" at bounding box center [698, 432] width 38 height 17
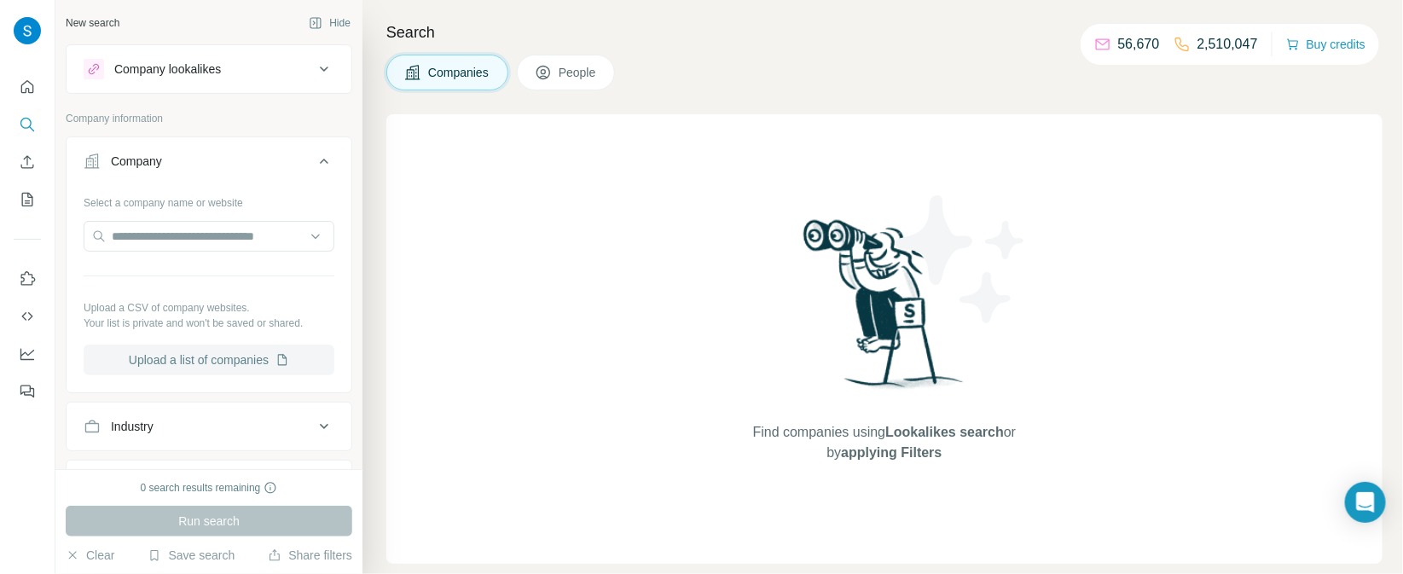
click at [189, 366] on button "Upload a list of companies" at bounding box center [209, 360] width 251 height 31
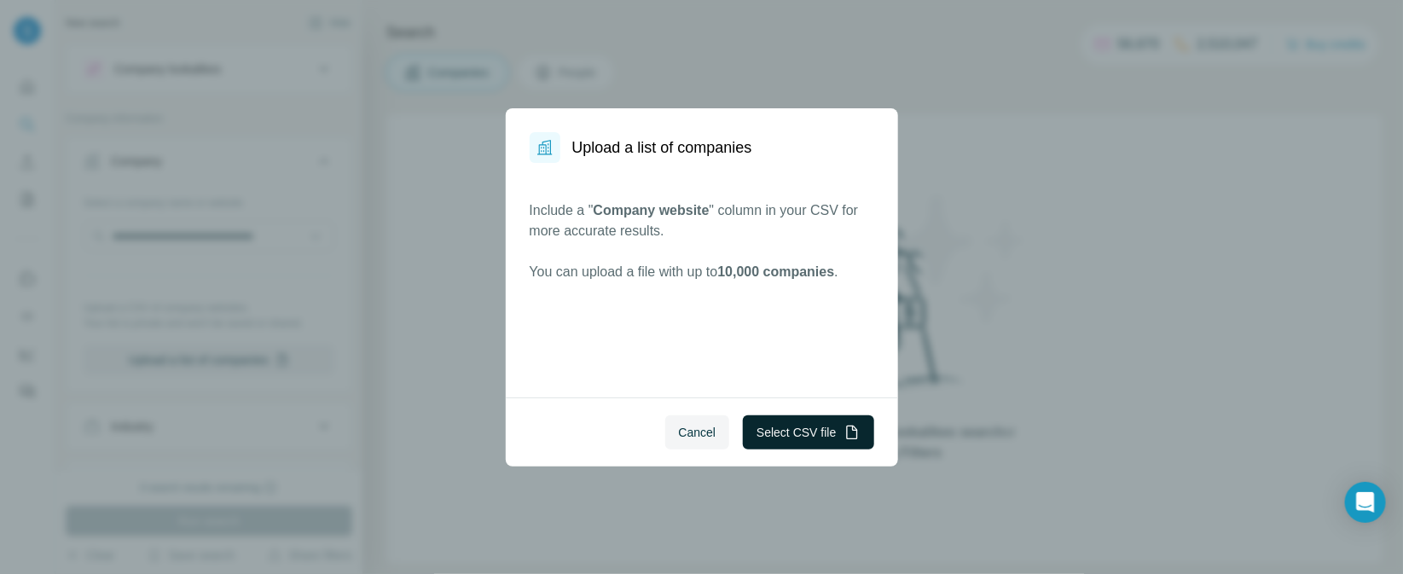
click at [838, 444] on button "Select CSV file" at bounding box center [808, 432] width 131 height 34
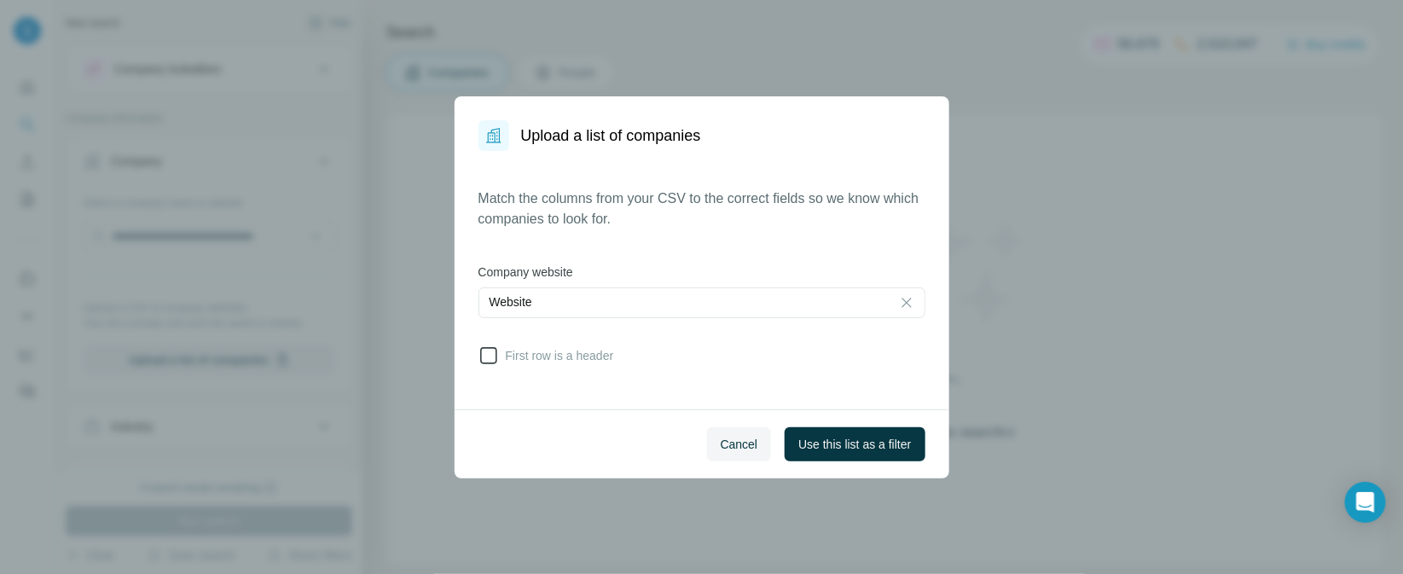
click at [484, 360] on icon at bounding box center [489, 355] width 20 height 20
click at [863, 450] on span "Use this list as a filter" at bounding box center [854, 444] width 113 height 17
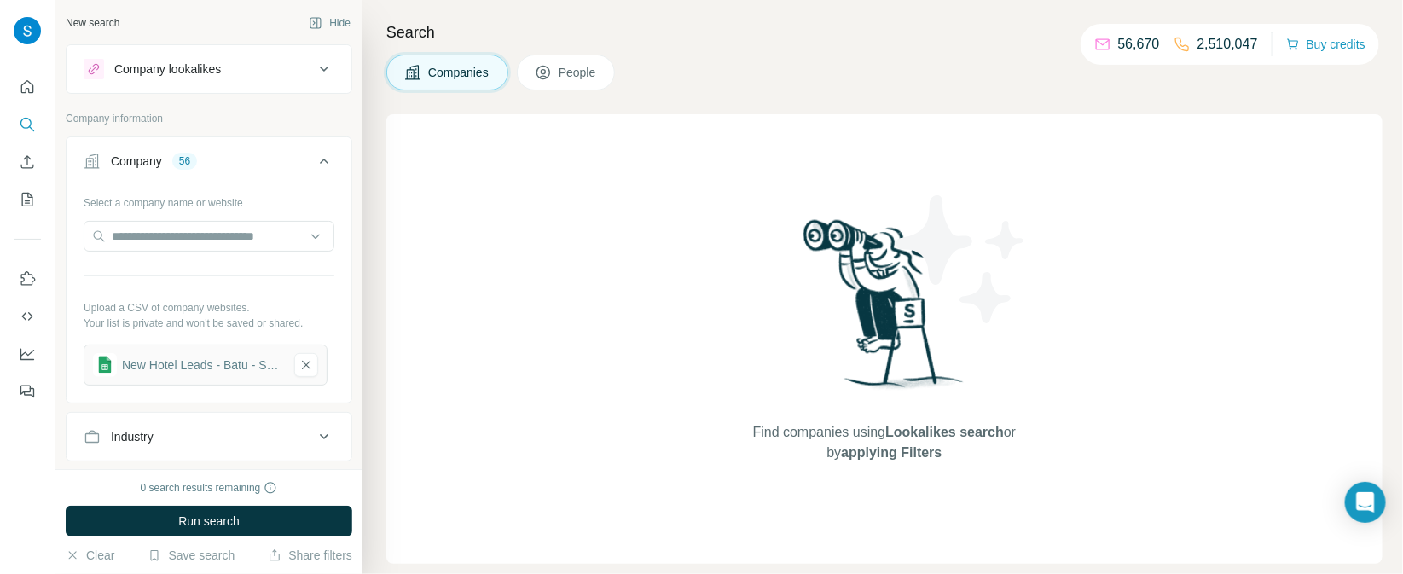
click at [566, 75] on span "People" at bounding box center [578, 72] width 39 height 17
